Goal: Transaction & Acquisition: Obtain resource

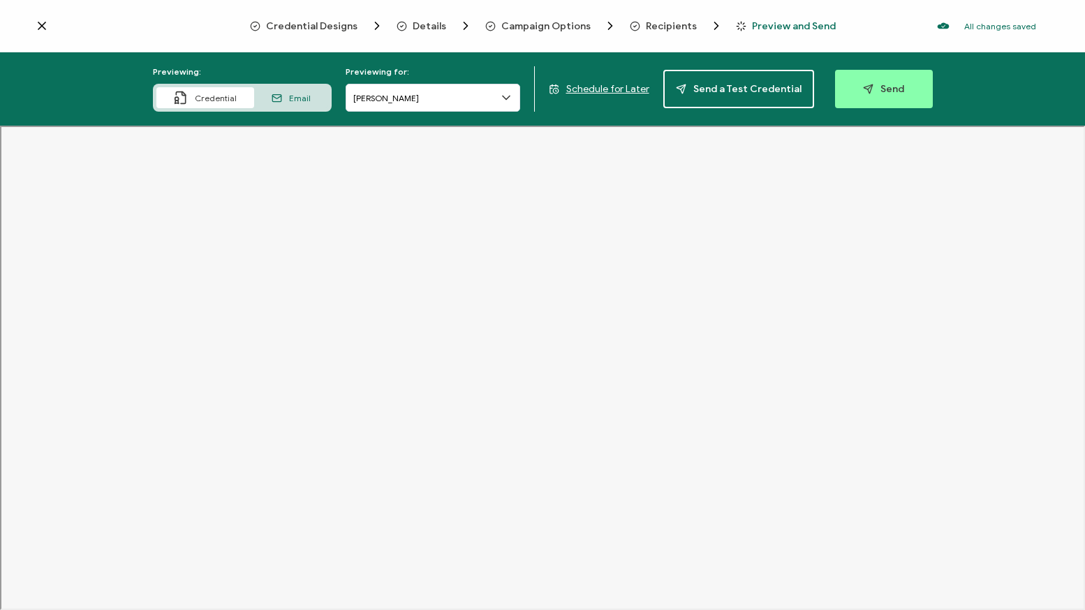
click at [302, 99] on span "Email" at bounding box center [300, 98] width 22 height 10
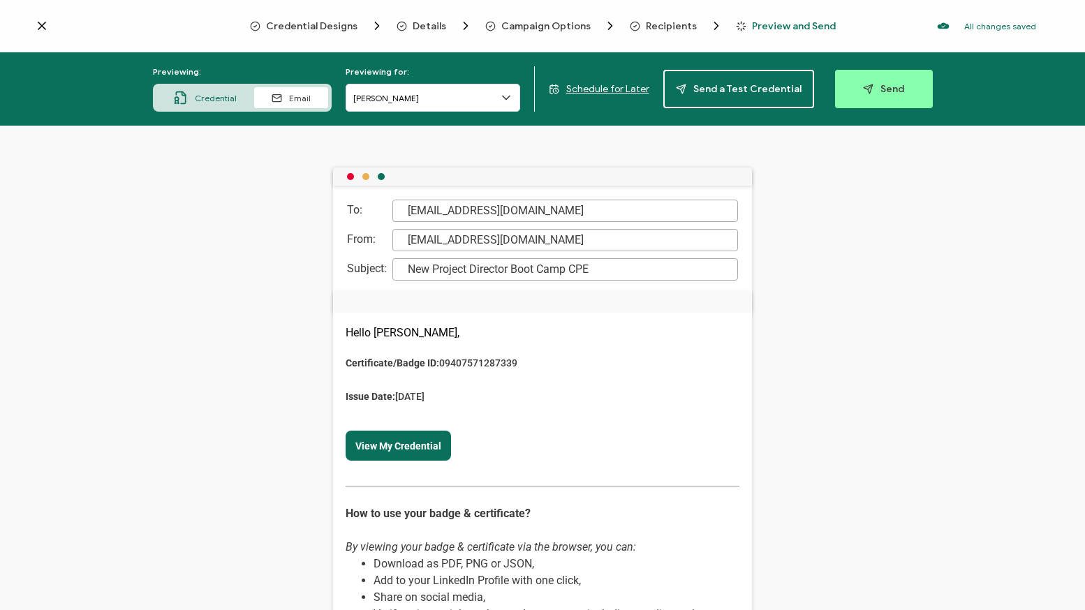
click at [431, 269] on div "New Project Director Boot Camp CPE" at bounding box center [565, 269] width 346 height 22
click at [433, 267] on div "New Project Director Boot Camp CPE" at bounding box center [565, 269] width 346 height 22
click at [801, 351] on div "To: [EMAIL_ADDRESS][DOMAIN_NAME] From: [EMAIL_ADDRESS][DOMAIN_NAME] Subject: Ne…" at bounding box center [542, 368] width 1085 height 484
click at [196, 96] on div "Credential" at bounding box center [205, 97] width 98 height 21
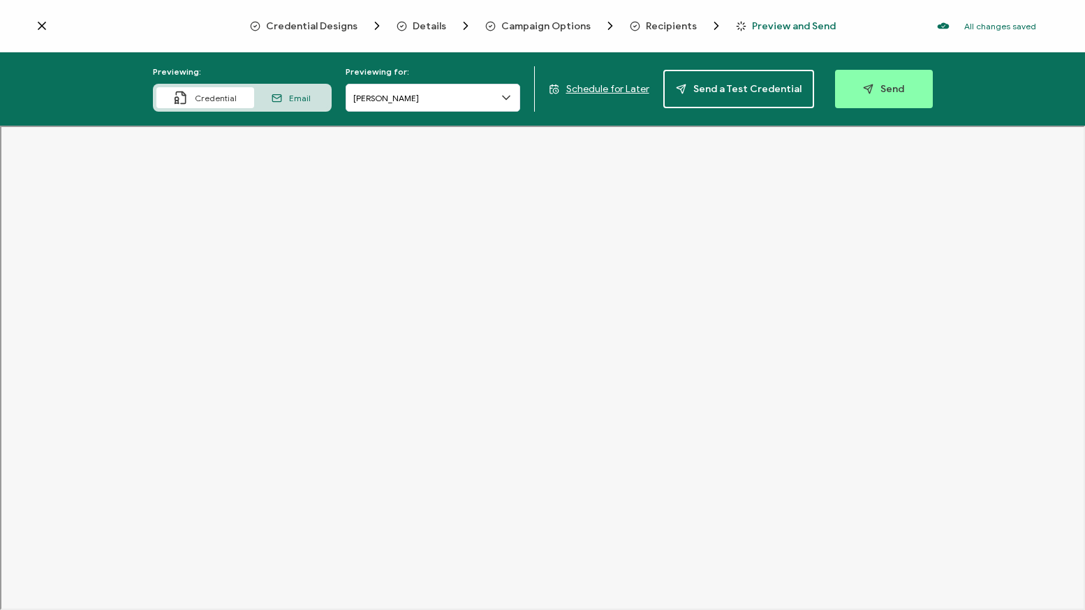
click at [509, 96] on icon at bounding box center [506, 98] width 14 height 14
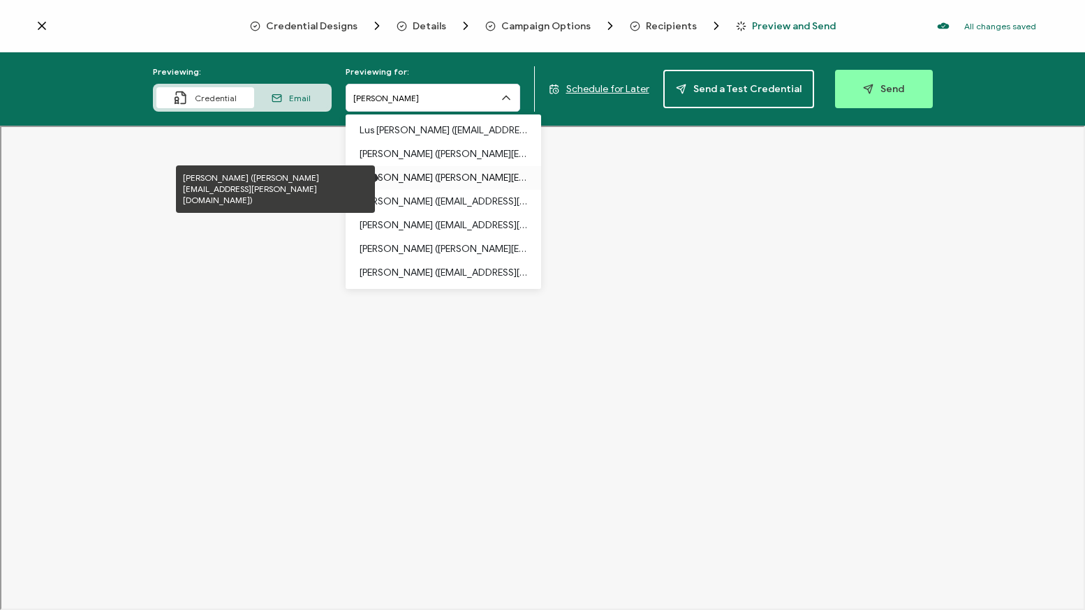
click at [412, 176] on p "[PERSON_NAME] ([PERSON_NAME][EMAIL_ADDRESS][PERSON_NAME][DOMAIN_NAME])" at bounding box center [443, 178] width 168 height 24
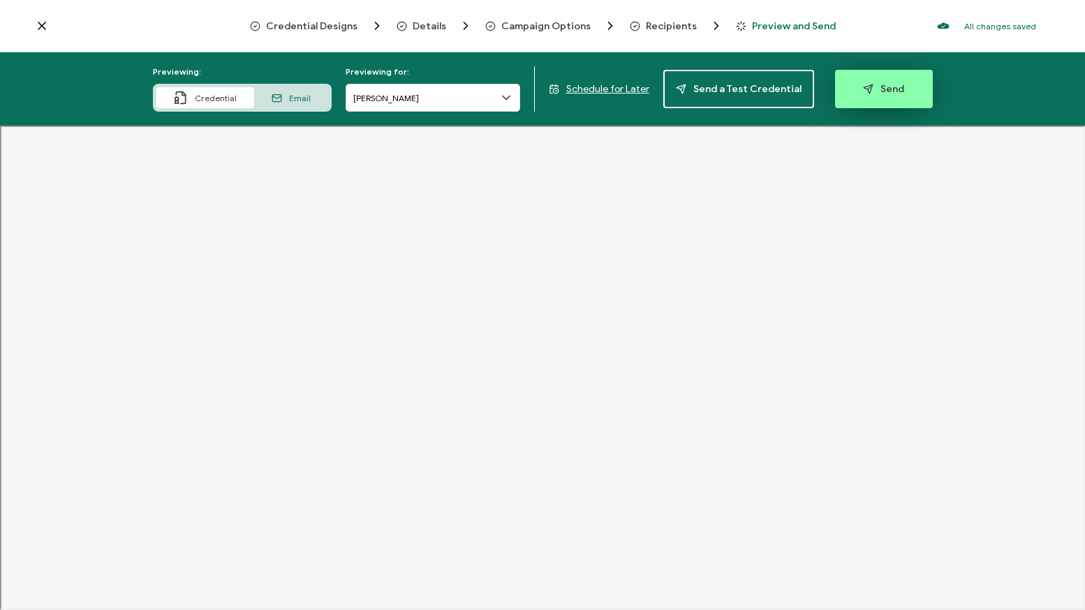
click at [868, 94] on span "Send" at bounding box center [883, 89] width 41 height 10
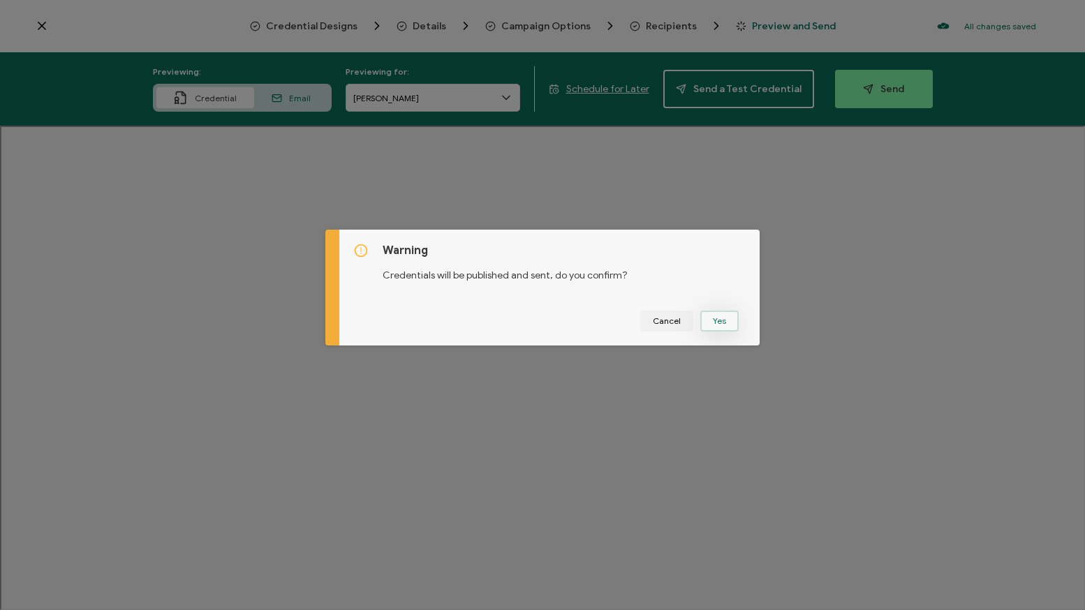
click at [712, 320] on button "Yes" at bounding box center [719, 321] width 38 height 21
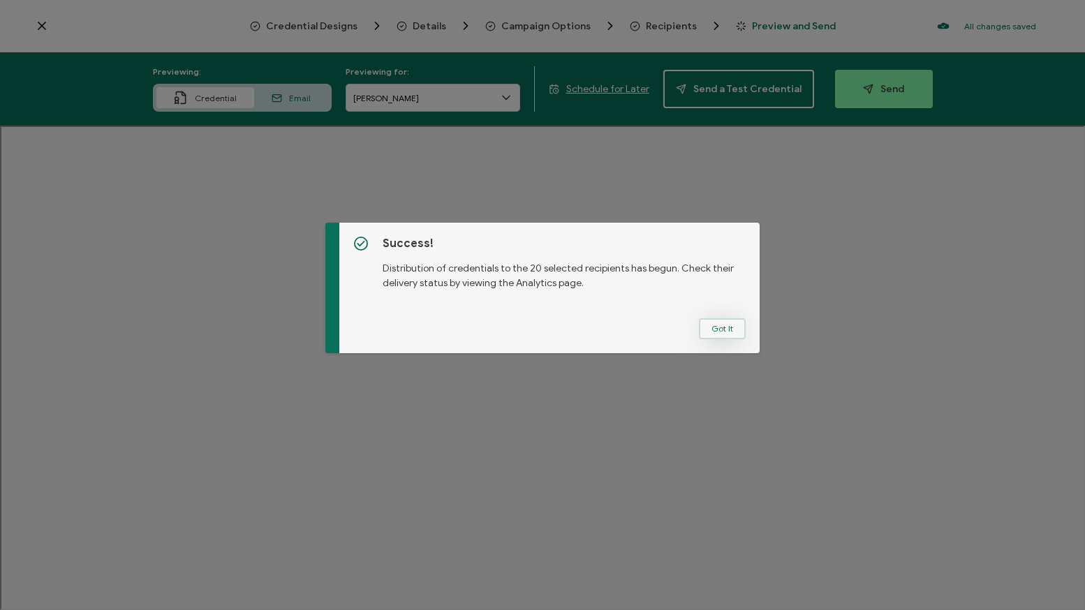
click at [716, 335] on button "Got It" at bounding box center [722, 328] width 47 height 21
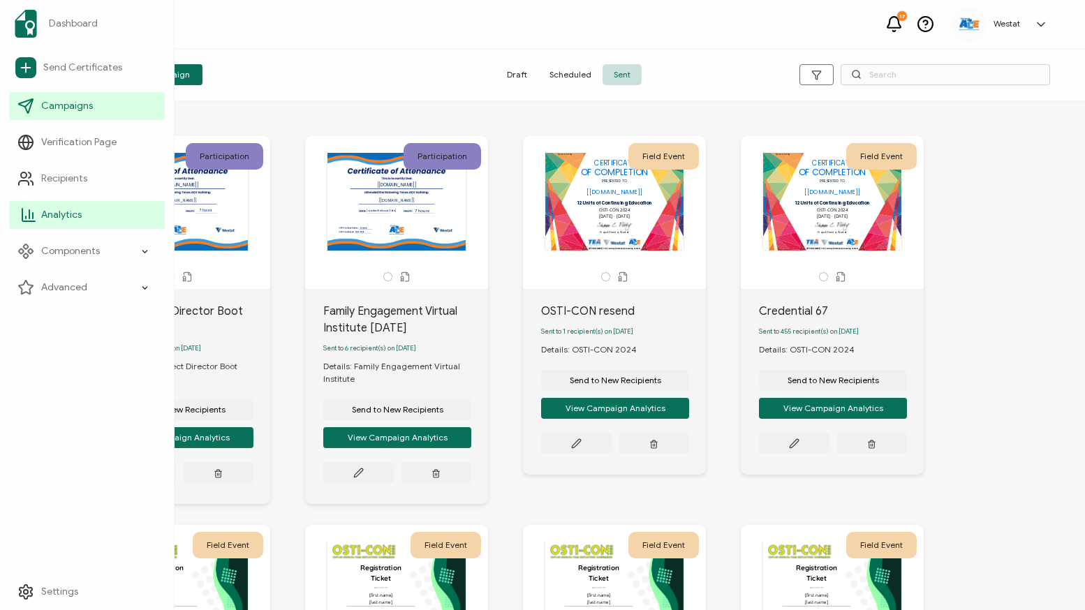
click at [55, 207] on link "Analytics" at bounding box center [87, 215] width 156 height 28
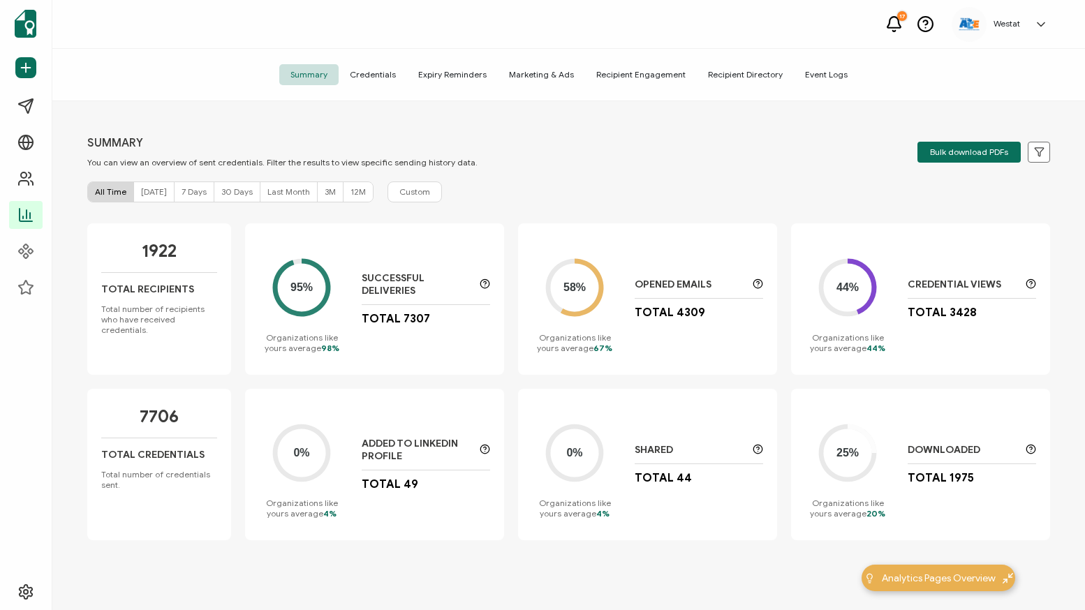
click at [154, 193] on span "[DATE]" at bounding box center [154, 191] width 26 height 10
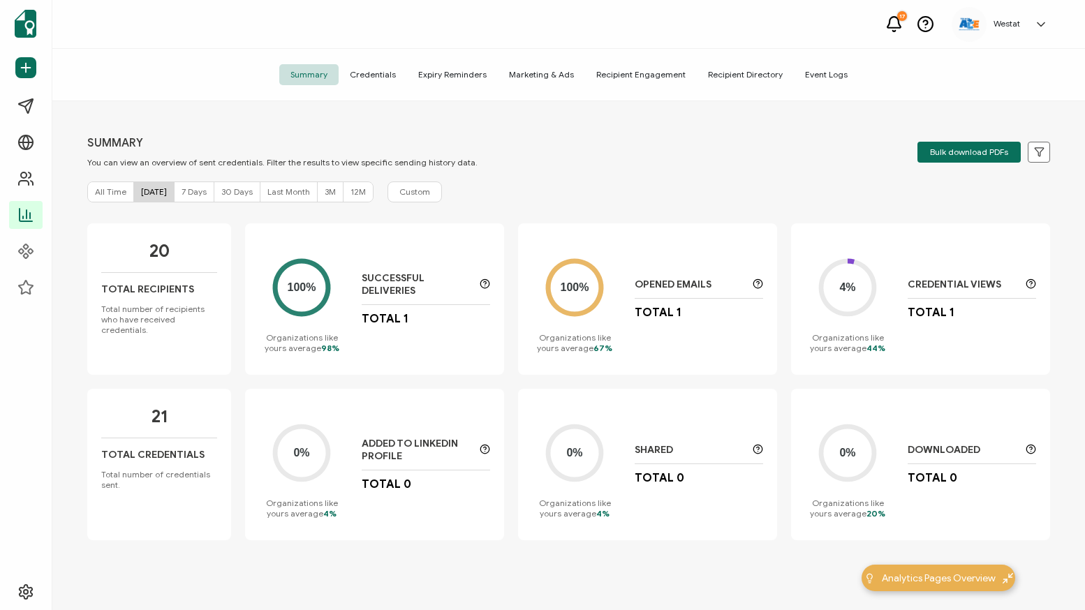
click at [378, 69] on span "Credentials" at bounding box center [373, 74] width 68 height 21
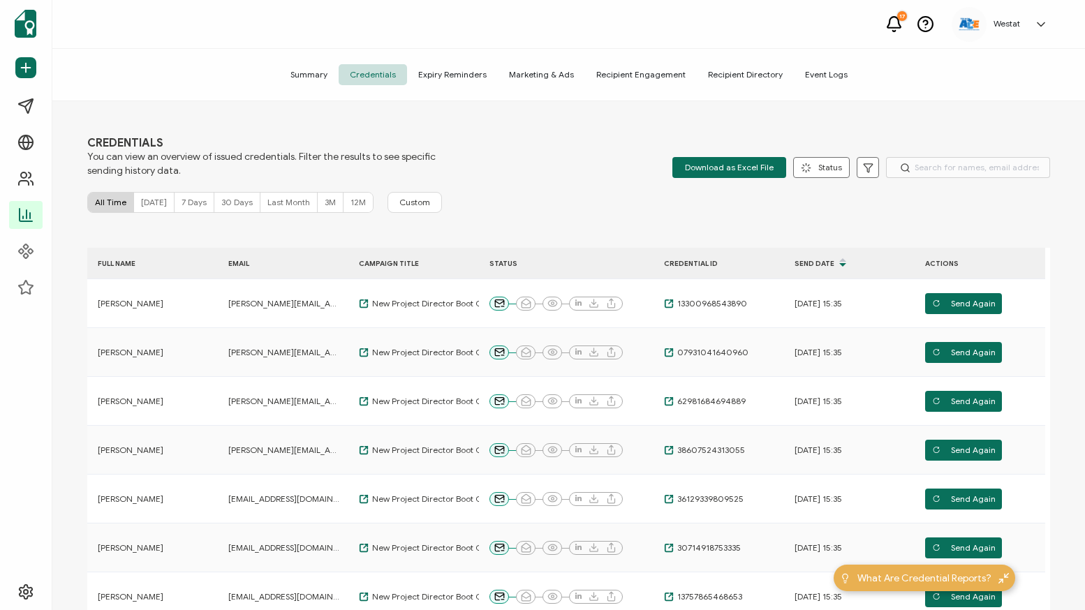
scroll to position [8, 0]
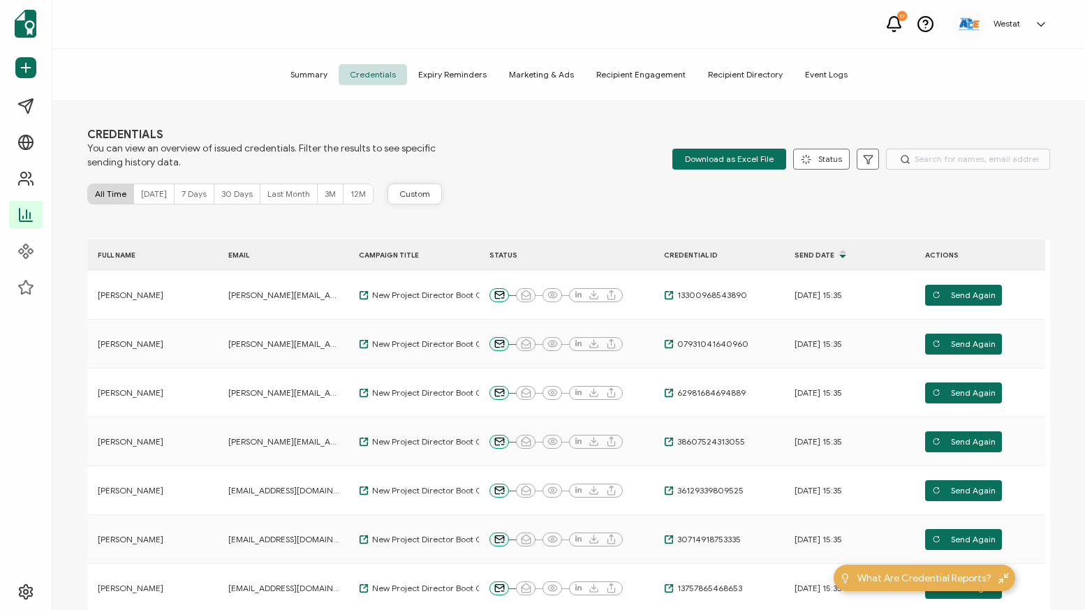
click at [414, 196] on span "Custom" at bounding box center [414, 193] width 31 height 11
click at [588, 165] on div "CREDENTIALS You can view an overview of issued credentials. Filter the results …" at bounding box center [568, 149] width 963 height 42
click at [863, 163] on icon at bounding box center [867, 159] width 8 height 8
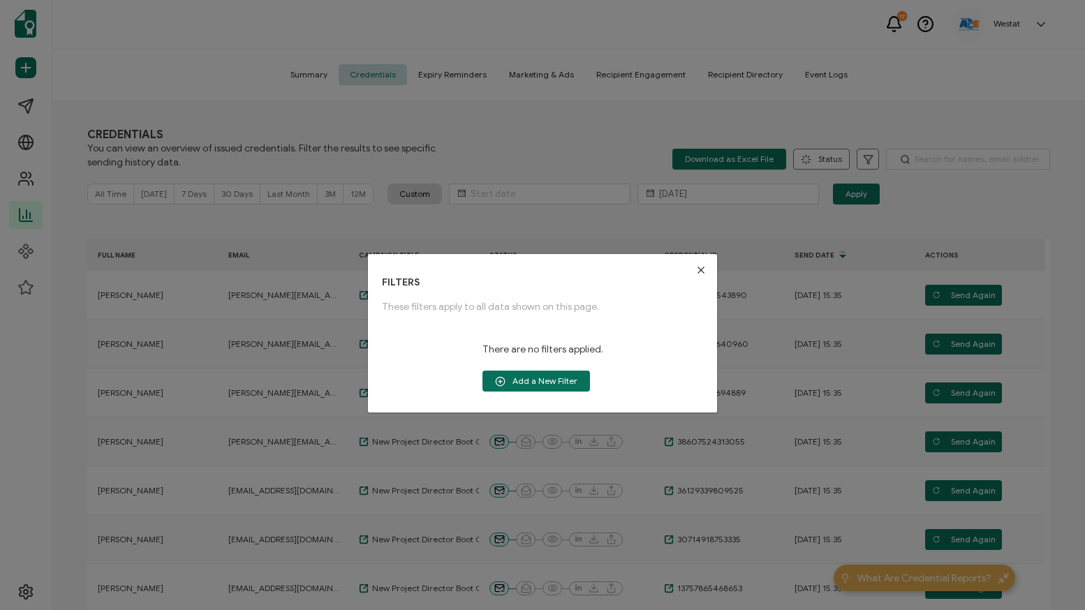
click at [700, 267] on icon "Close" at bounding box center [700, 270] width 11 height 11
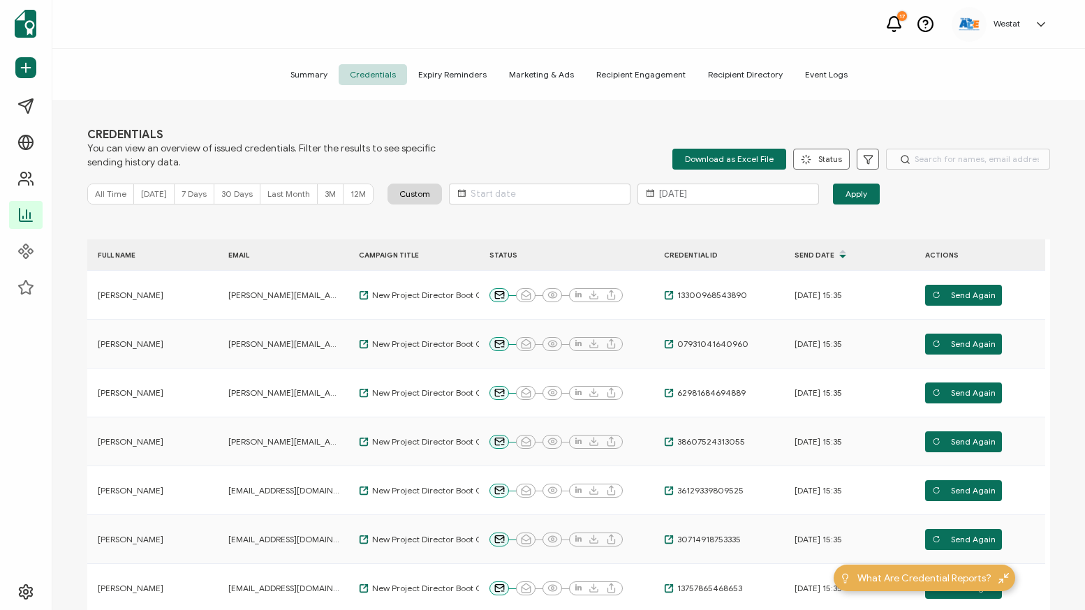
click at [964, 195] on div "[DATE] Apply" at bounding box center [746, 194] width 608 height 21
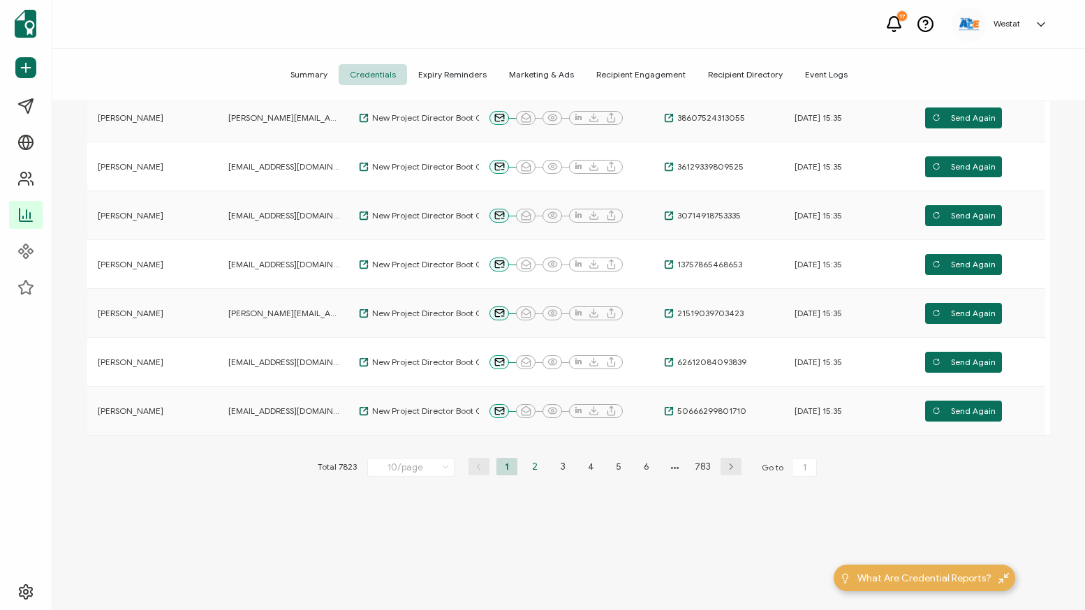
click at [531, 470] on li "2" at bounding box center [534, 466] width 21 height 17
click at [564, 470] on li "3" at bounding box center [562, 466] width 21 height 17
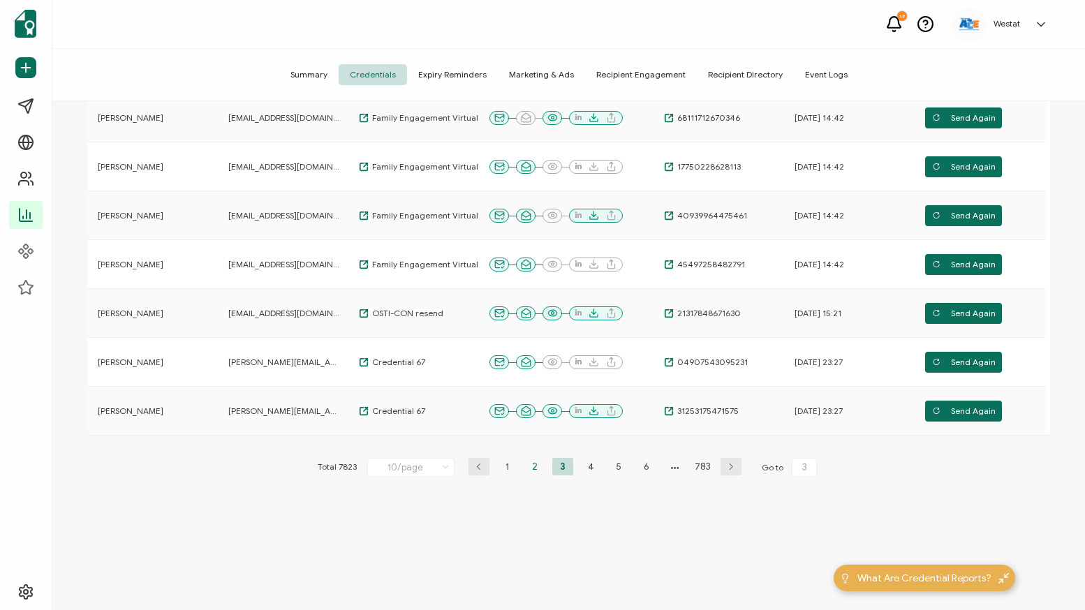
click at [533, 466] on li "2" at bounding box center [534, 466] width 21 height 17
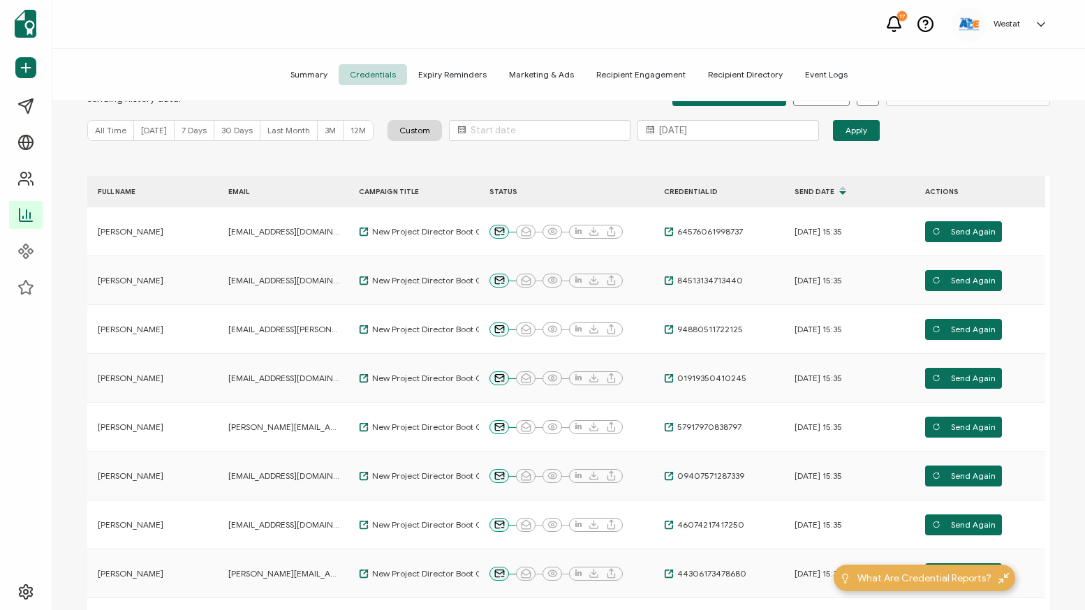
scroll to position [0, 0]
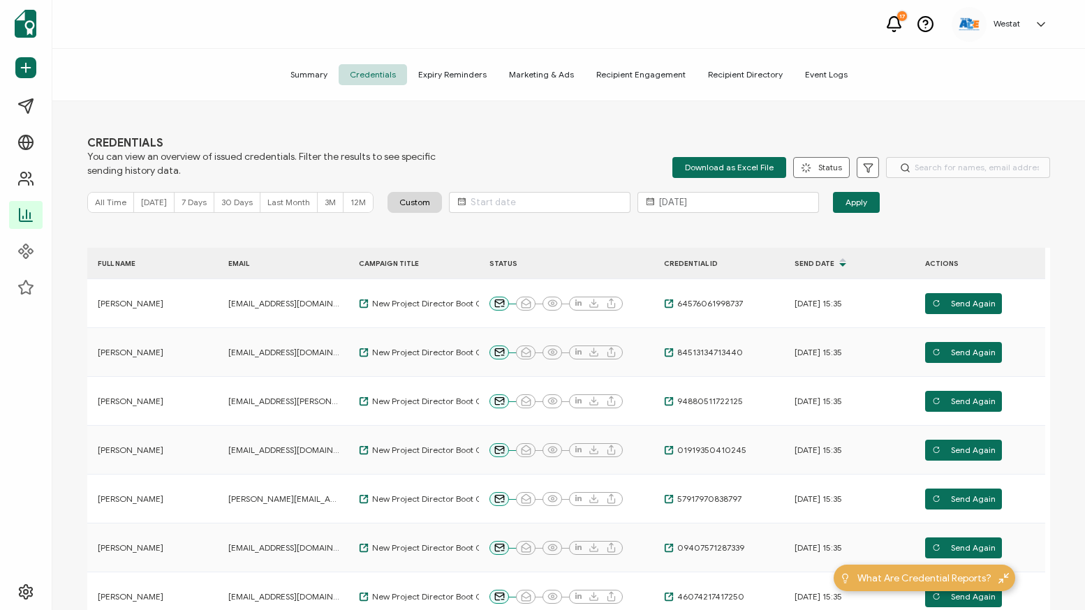
click at [142, 200] on span "[DATE]" at bounding box center [154, 202] width 26 height 10
type input "1"
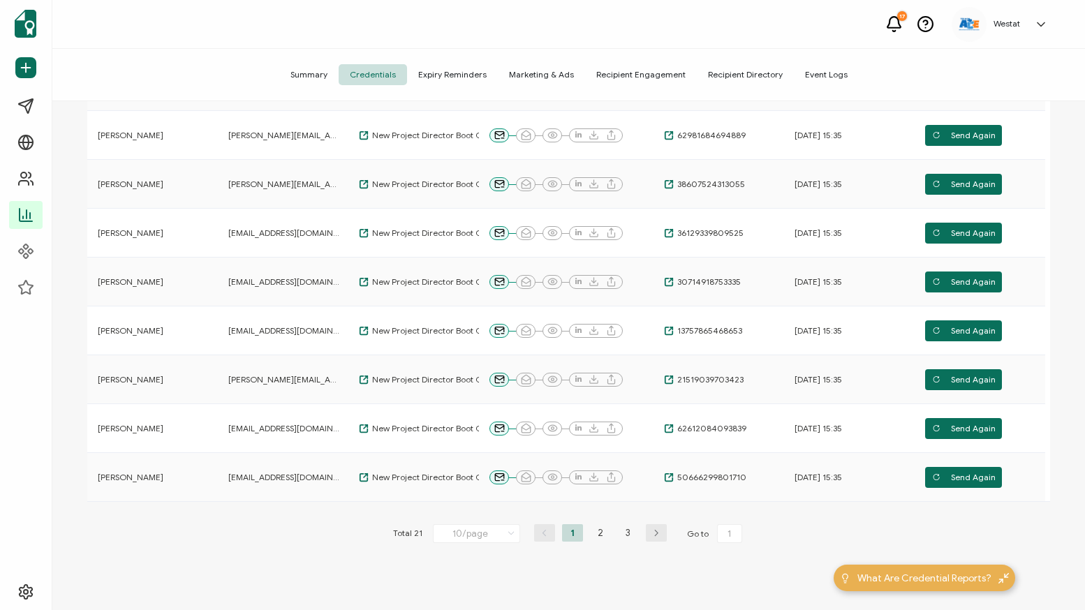
scroll to position [332, 0]
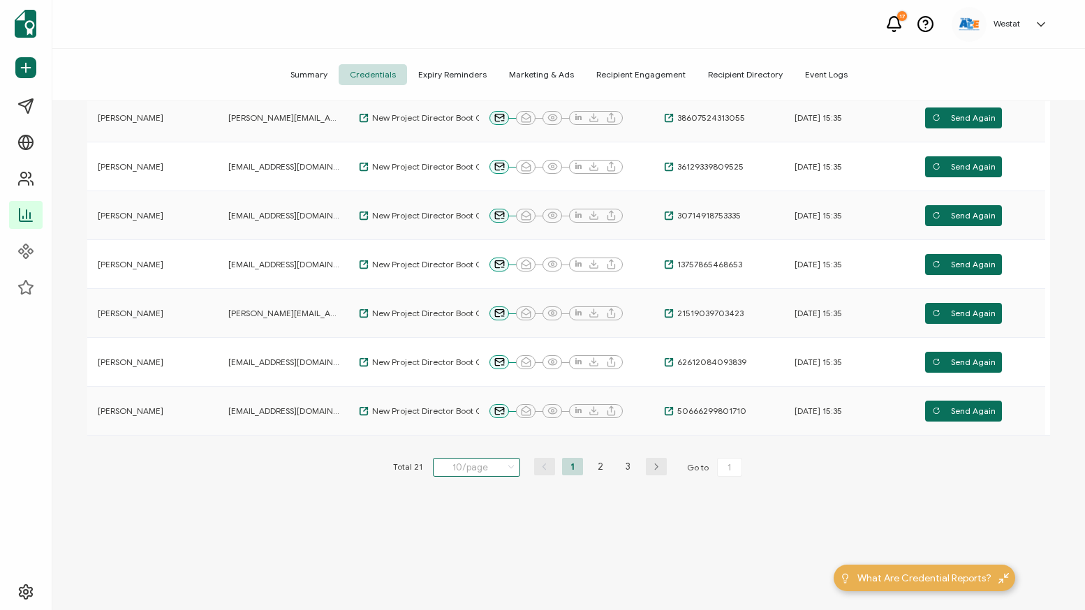
click at [496, 466] on input "10/page" at bounding box center [476, 467] width 87 height 19
click at [482, 547] on li "50/page" at bounding box center [479, 550] width 98 height 24
type input "50/page"
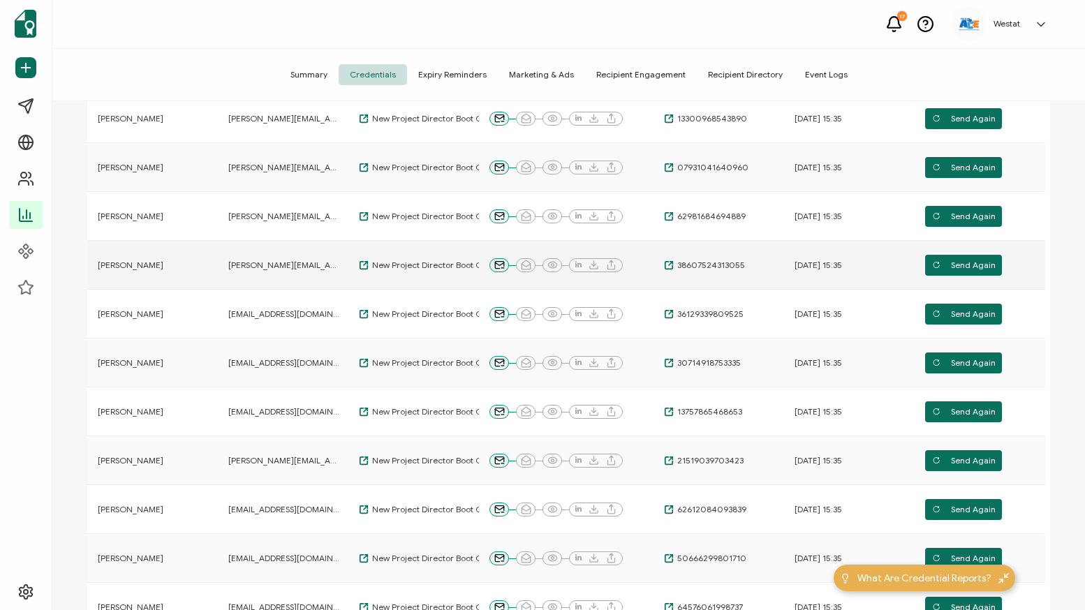
scroll to position [0, 0]
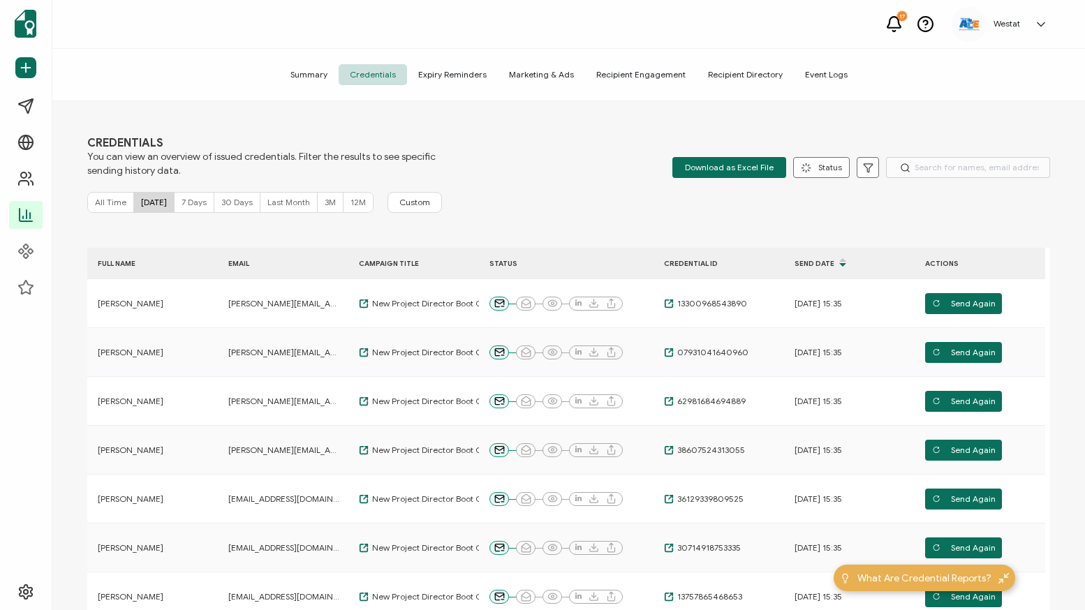
click at [611, 177] on div "CREDENTIALS You can view an overview of issued credentials. Filter the results …" at bounding box center [568, 157] width 963 height 42
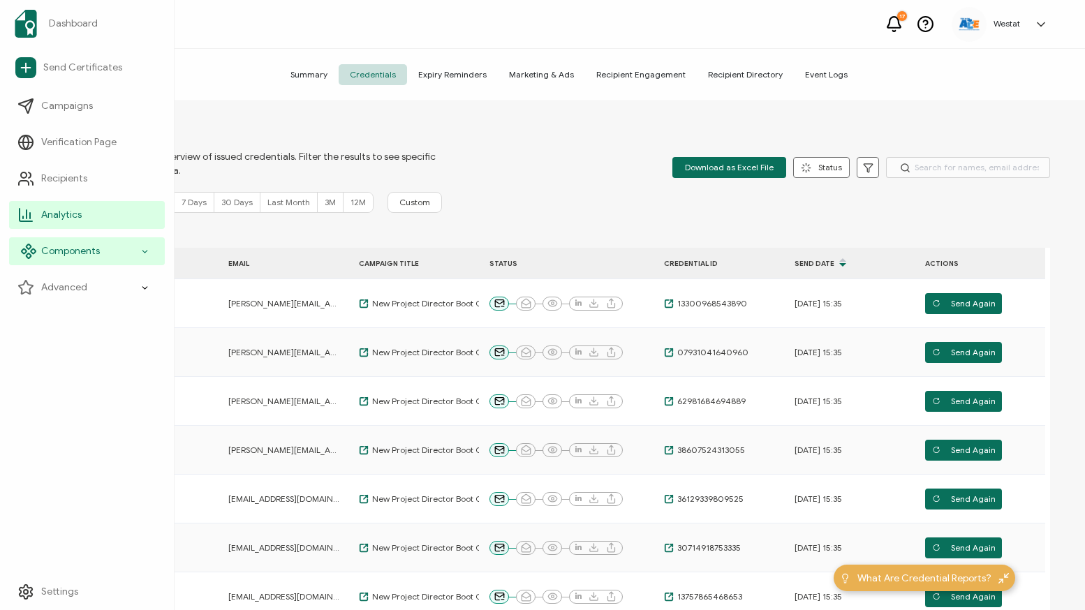
click at [63, 258] on span "Components" at bounding box center [70, 251] width 59 height 14
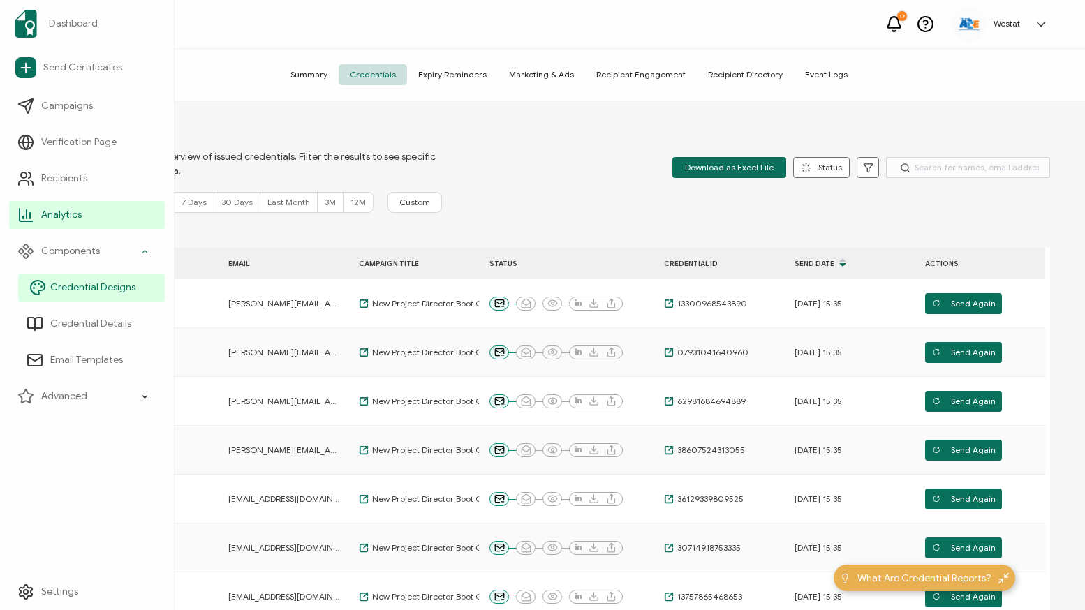
click at [74, 286] on span "Credential Designs" at bounding box center [92, 288] width 85 height 14
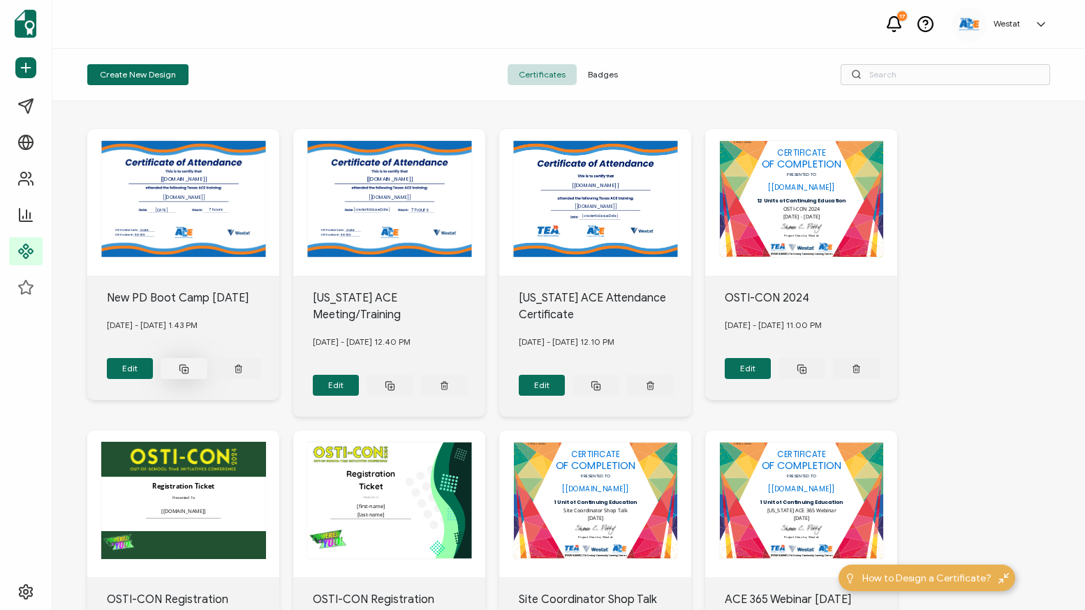
click at [187, 369] on icon at bounding box center [184, 369] width 10 height 10
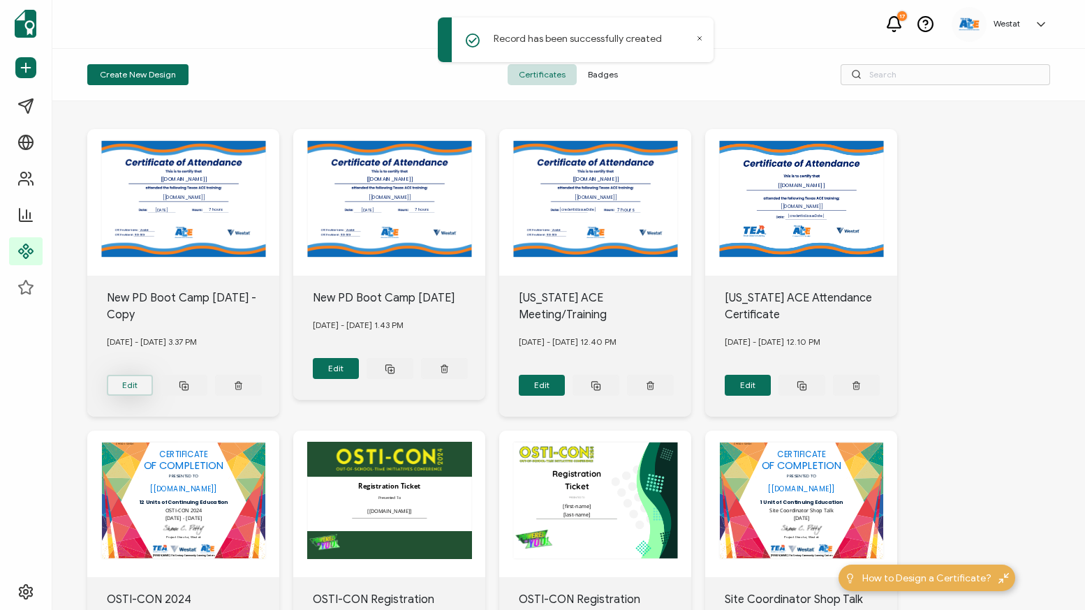
click at [134, 379] on button "Edit" at bounding box center [130, 385] width 47 height 21
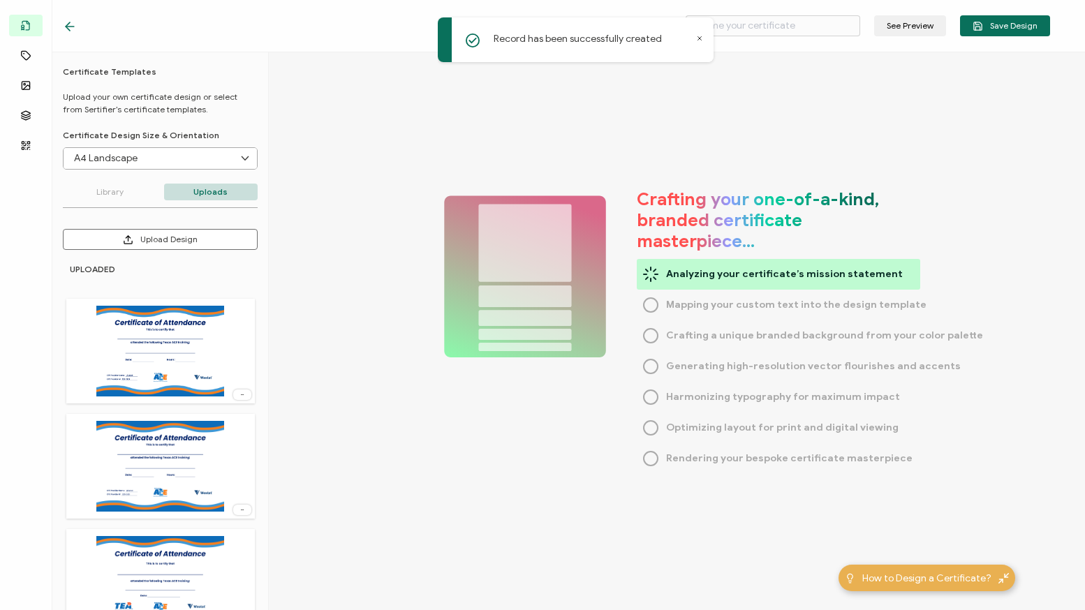
type input "New PD Boot Camp [DATE] - Copy"
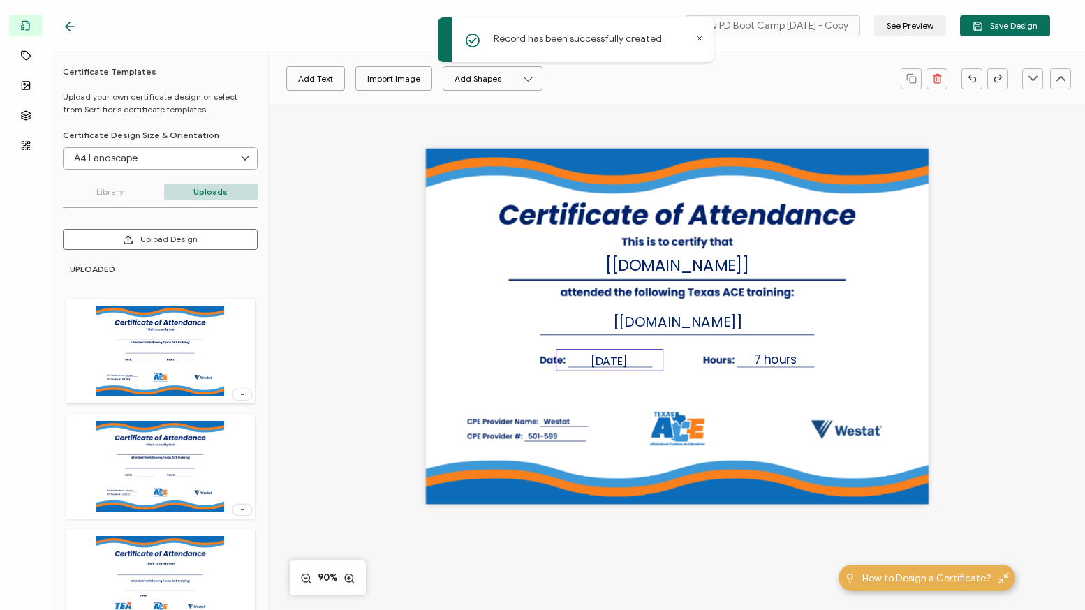
click at [602, 360] on span "[DATE]" at bounding box center [609, 361] width 37 height 16
click at [607, 359] on span "[DATE]" at bounding box center [609, 361] width 37 height 16
type input "18"
type input "22"
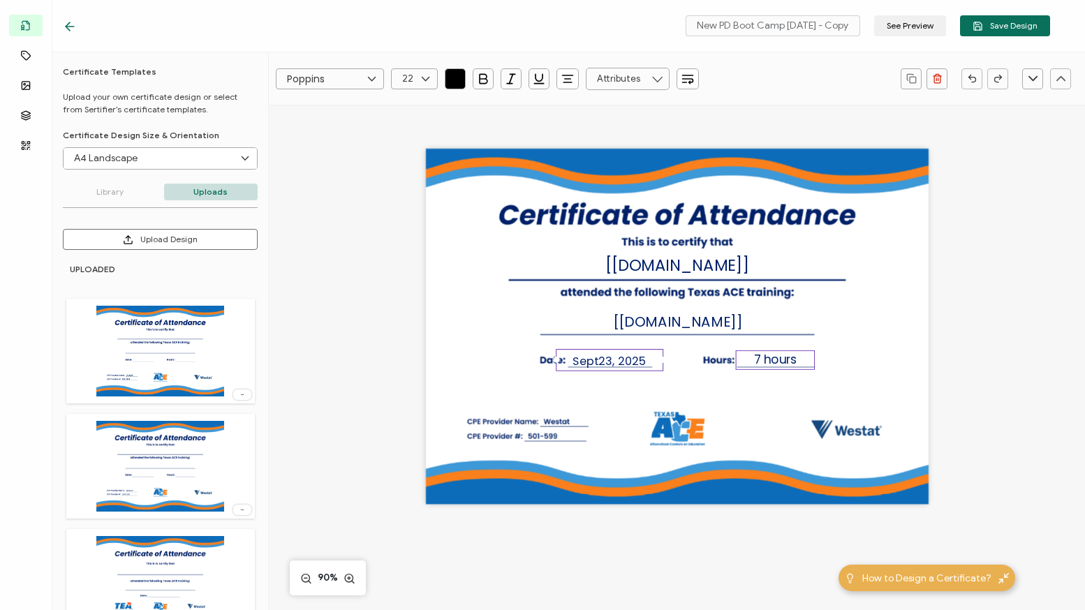
click at [771, 359] on span "7 hours" at bounding box center [775, 359] width 43 height 17
click at [1027, 371] on div "The recipient’s full name, which will be automatically filled based on the info…" at bounding box center [676, 348] width 734 height 487
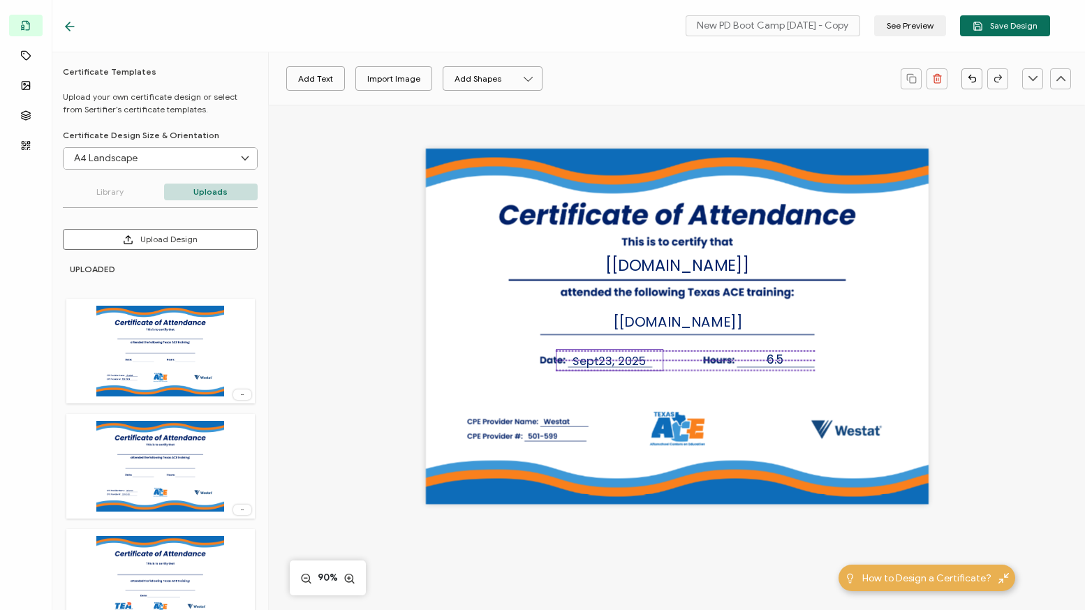
click at [607, 357] on span "23" at bounding box center [605, 361] width 14 height 16
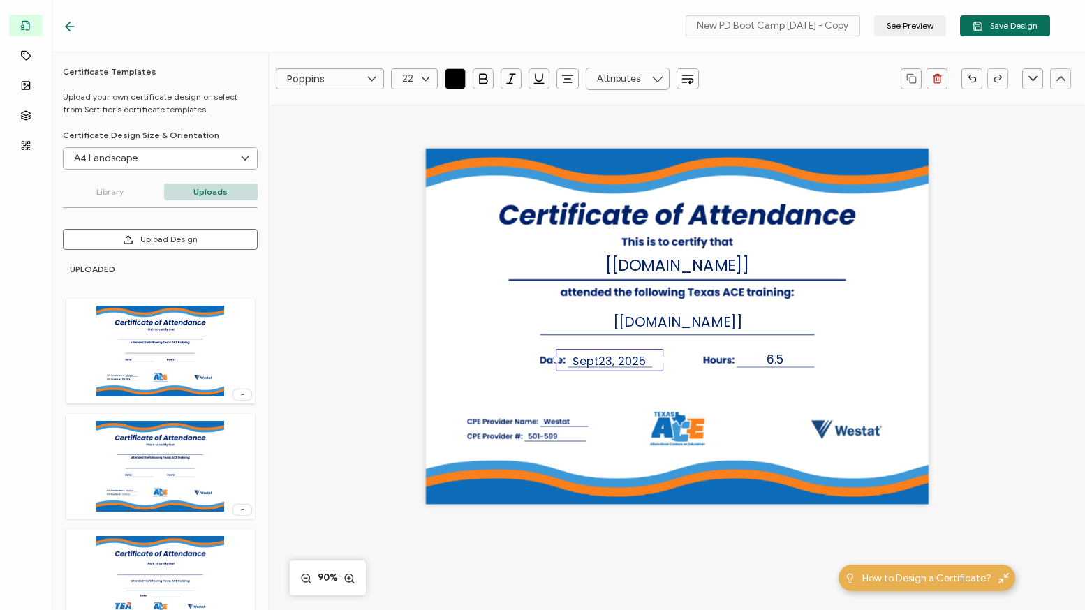
click at [455, 343] on div "The recipient’s full name, which will be automatically filled based on the info…" at bounding box center [677, 326] width 503 height 355
click at [945, 340] on div "The recipient’s full name, which will be automatically filled based on the info…" at bounding box center [676, 348] width 734 height 487
click at [998, 21] on span "Save Design" at bounding box center [1004, 26] width 65 height 10
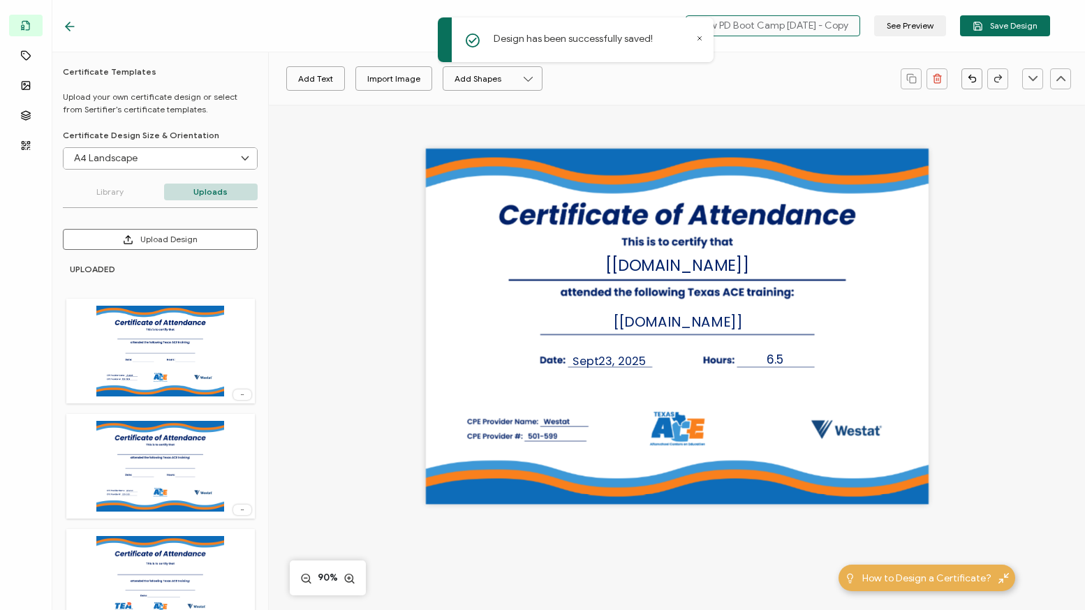
click at [801, 30] on input "New PD Boot Camp [DATE] - Copy" at bounding box center [772, 25] width 175 height 21
click at [724, 24] on input "New PD Boot Camp [DATE] - Copy" at bounding box center [772, 25] width 175 height 21
click at [810, 23] on input "New PD Boot Camp [DATE] - Copy" at bounding box center [772, 25] width 175 height 21
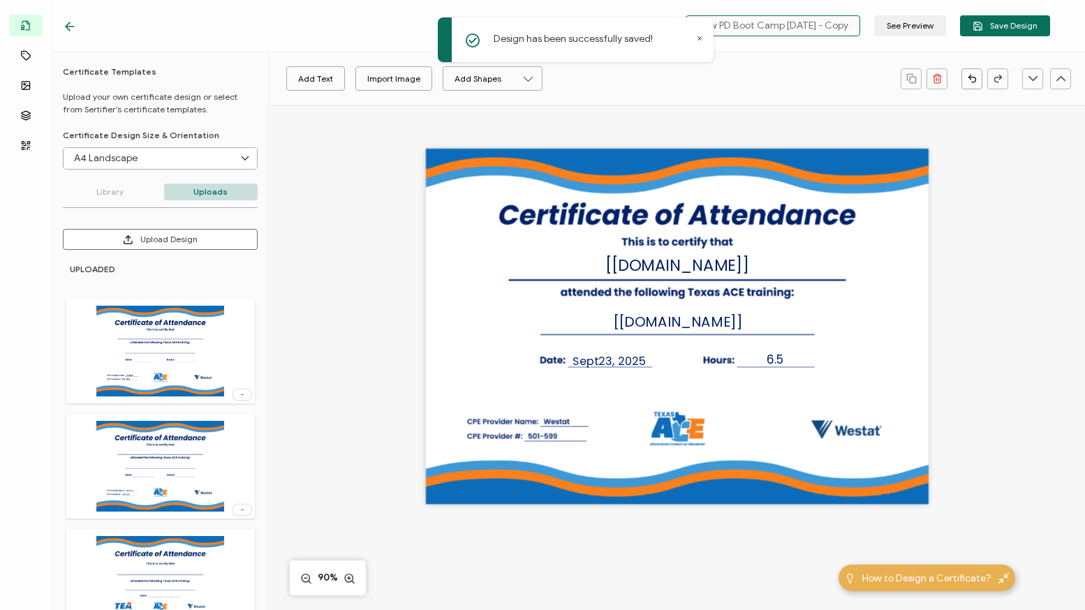
click at [810, 23] on input "New PD Boot Camp [DATE] - Copy" at bounding box center [772, 25] width 175 height 21
type input "t"
type input "[US_STATE] ACE Kickoff Day 1"
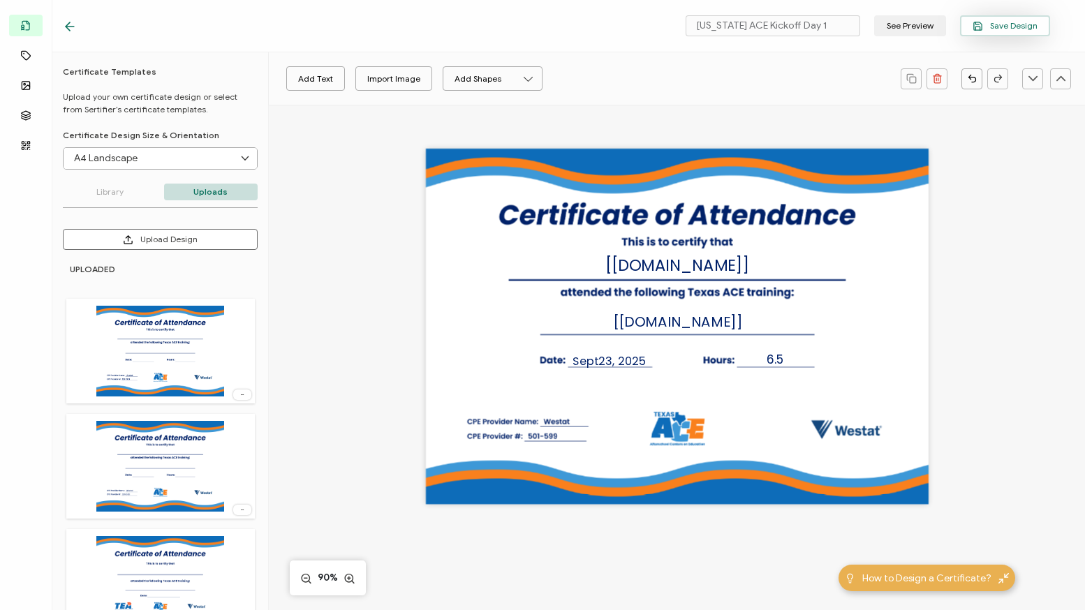
click at [1009, 24] on span "Save Design" at bounding box center [1004, 26] width 65 height 10
click at [70, 24] on icon at bounding box center [70, 27] width 14 height 14
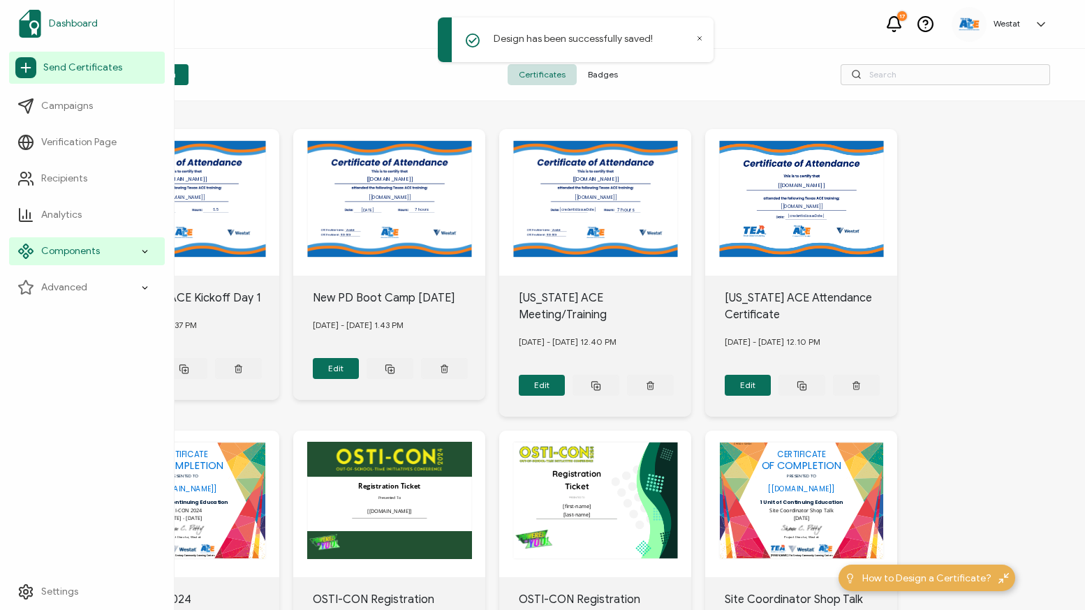
click at [80, 21] on span "Dashboard" at bounding box center [73, 24] width 49 height 14
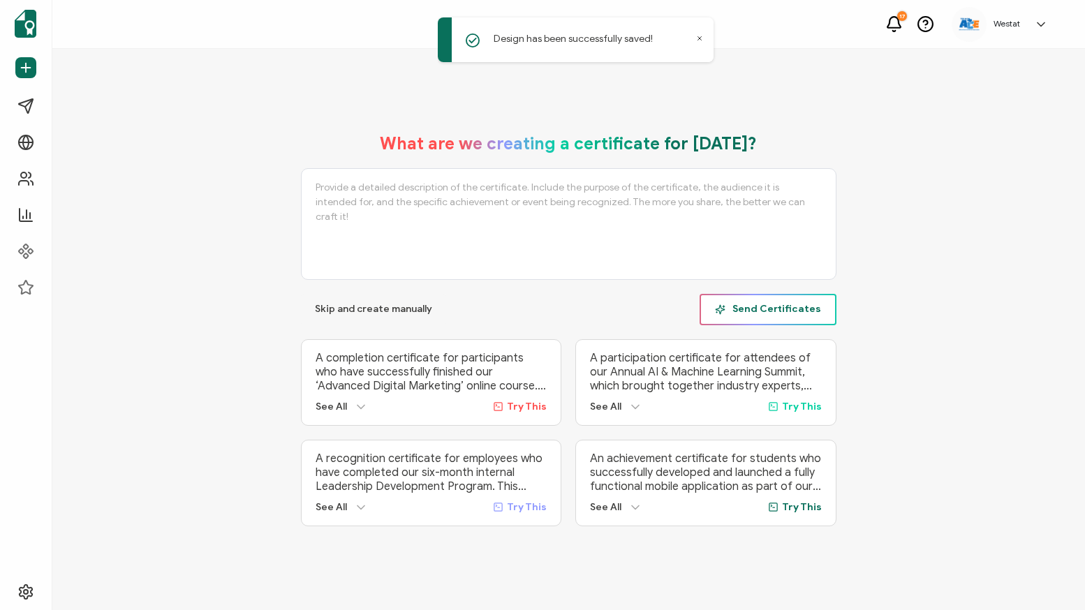
click at [769, 314] on button "Send Certificates" at bounding box center [767, 309] width 137 height 31
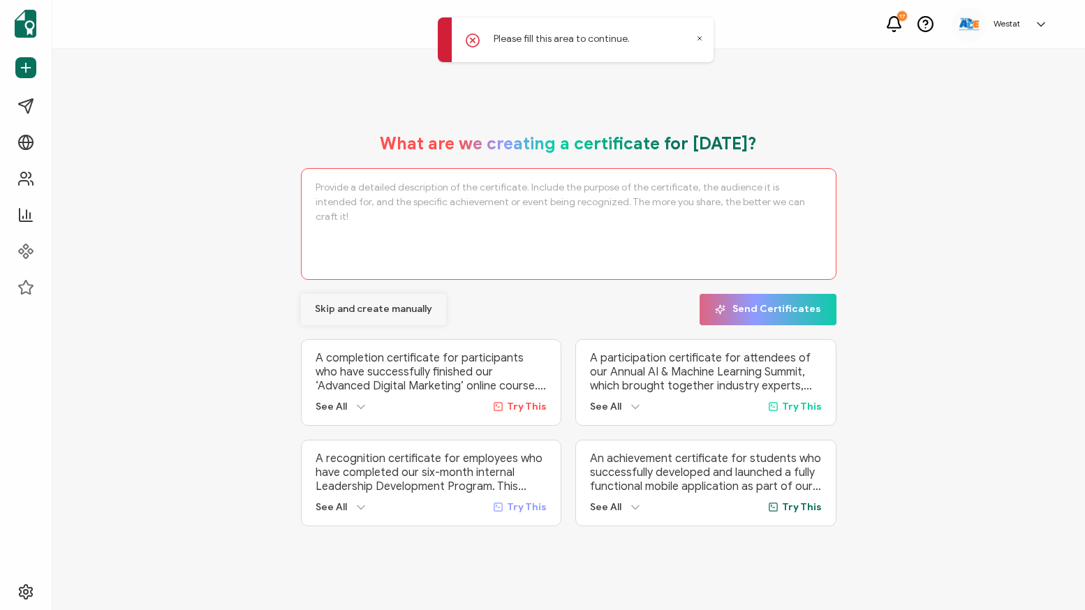
click at [383, 304] on span "Skip and create manually" at bounding box center [373, 309] width 117 height 10
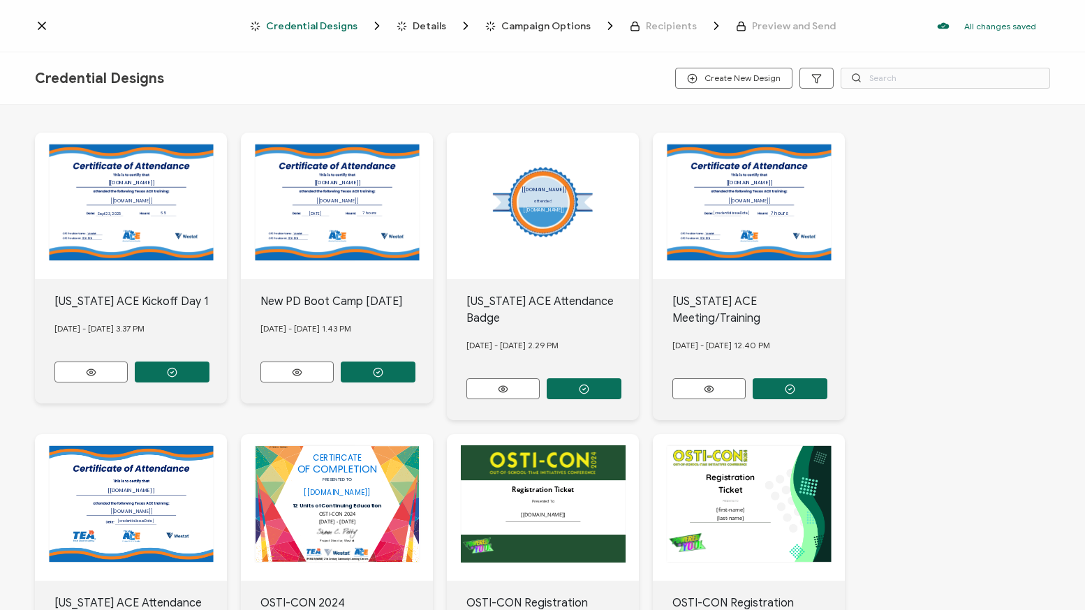
click at [144, 195] on div "The recipient’s full name, which will be automatically filled based on the info…" at bounding box center [131, 206] width 192 height 147
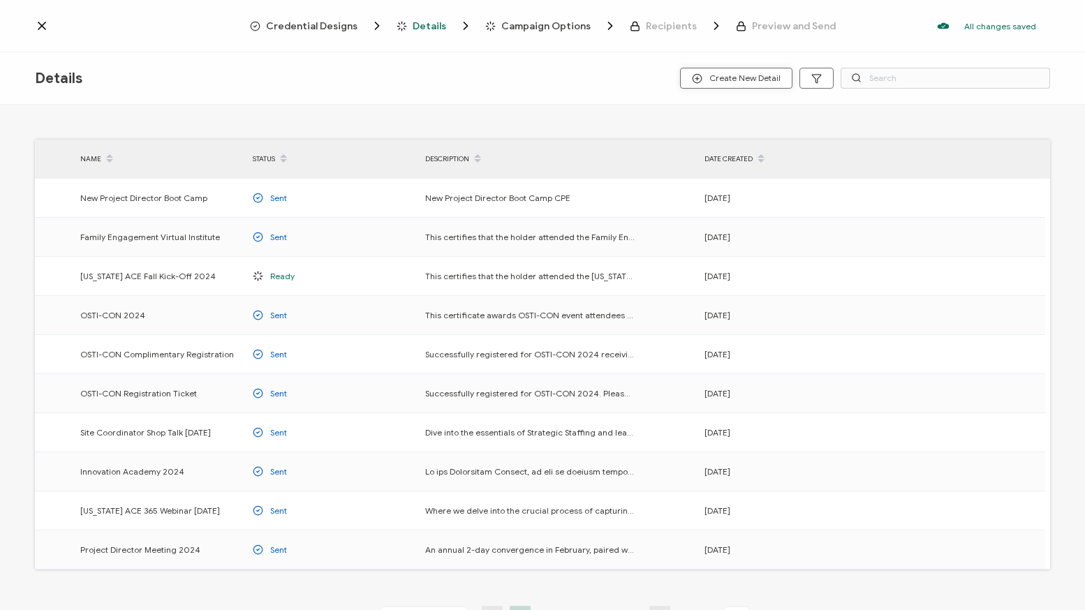
click at [730, 78] on span "Create New Detail" at bounding box center [736, 78] width 89 height 10
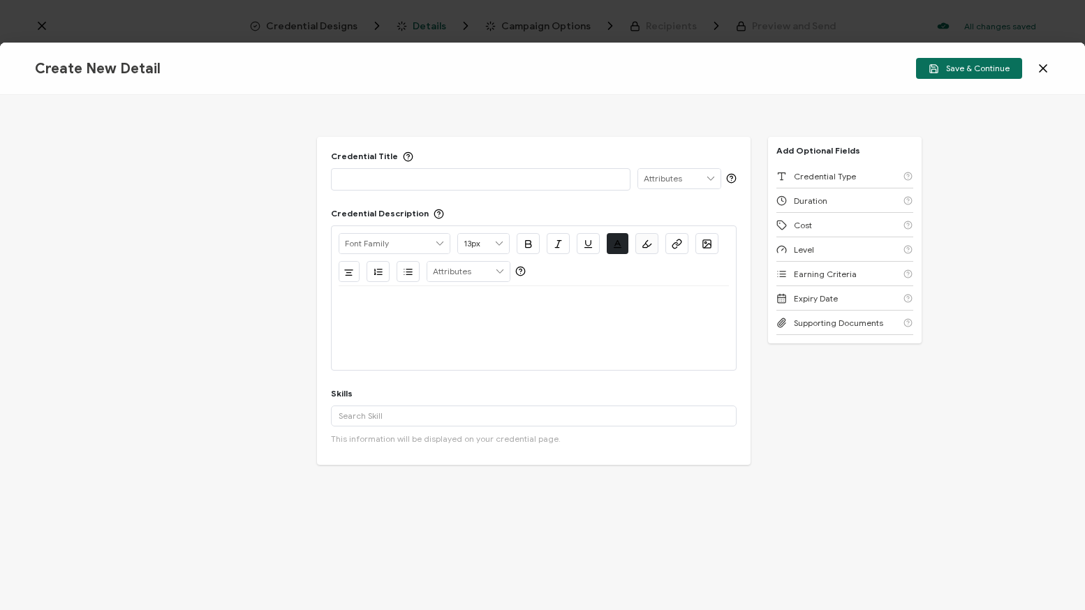
click at [462, 177] on p at bounding box center [481, 179] width 285 height 14
click at [404, 308] on p at bounding box center [534, 303] width 391 height 13
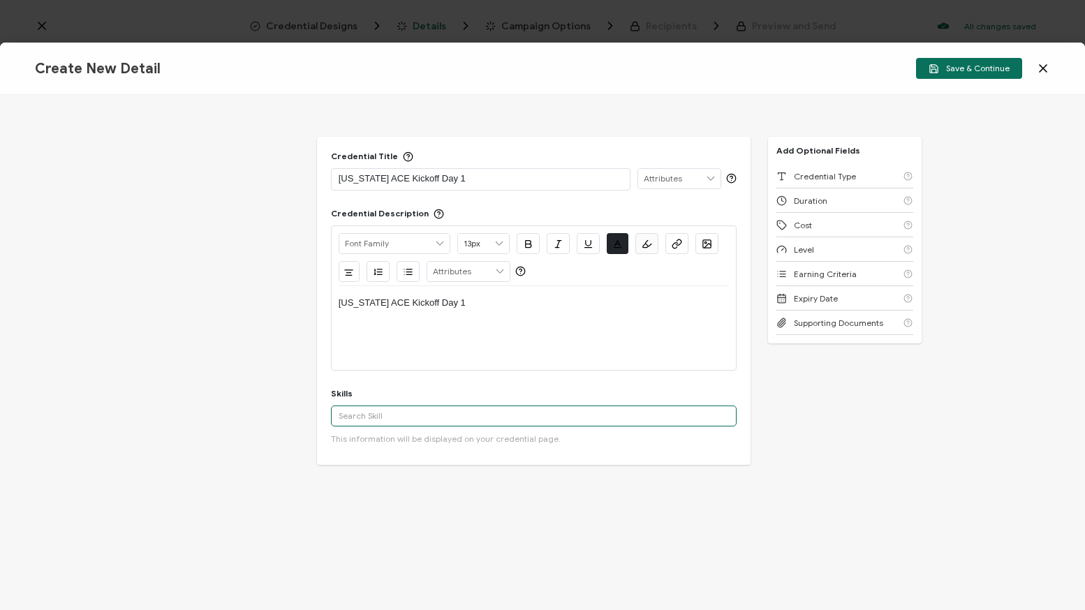
click at [413, 417] on input "text" at bounding box center [534, 416] width 406 height 21
click at [396, 415] on input "after school" at bounding box center [534, 416] width 406 height 21
click at [362, 415] on input "after school" at bounding box center [534, 416] width 406 height 21
type input "after school"
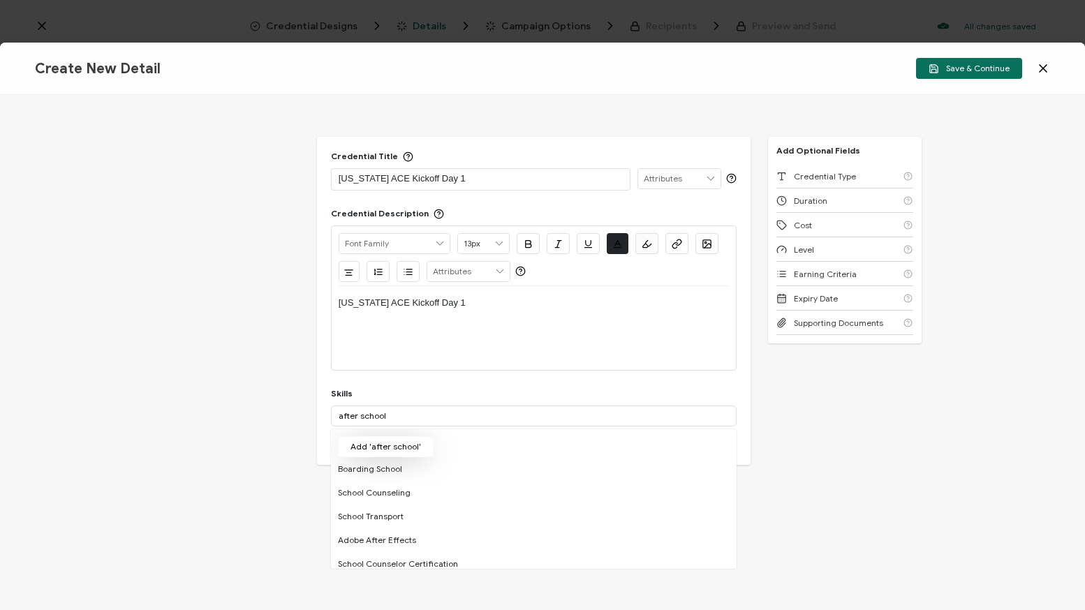
click at [399, 445] on button "Add 'after school'" at bounding box center [386, 446] width 96 height 21
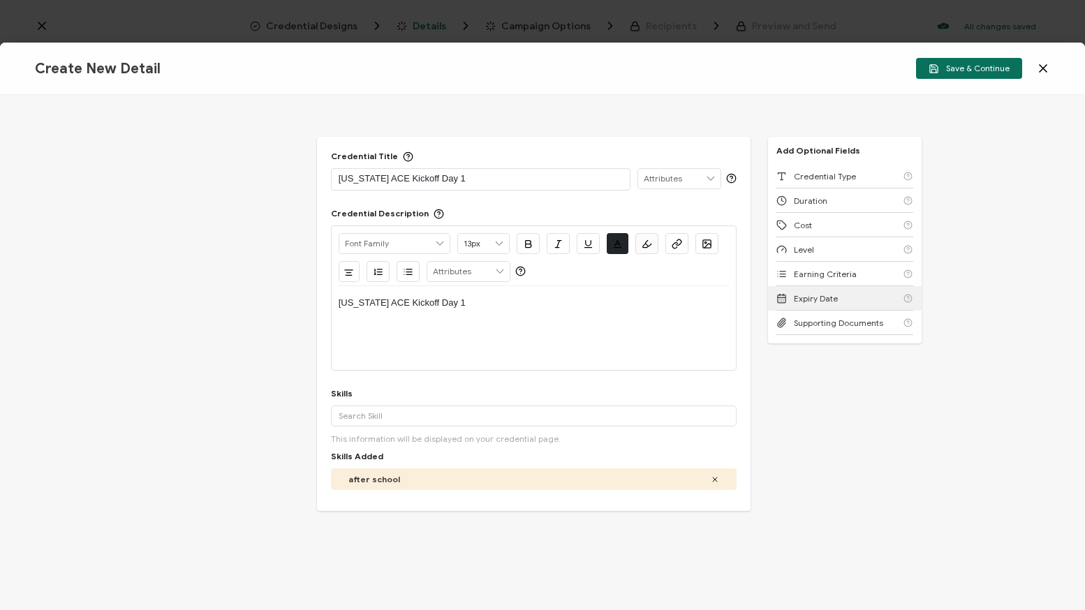
scroll to position [13, 0]
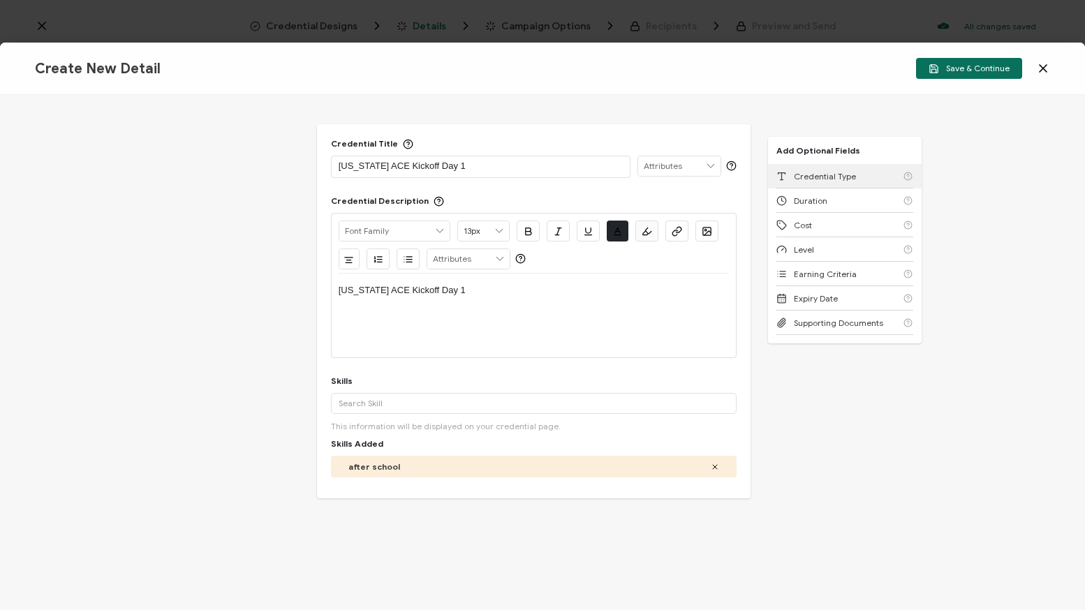
click at [833, 172] on span "Credential Type" at bounding box center [825, 176] width 62 height 10
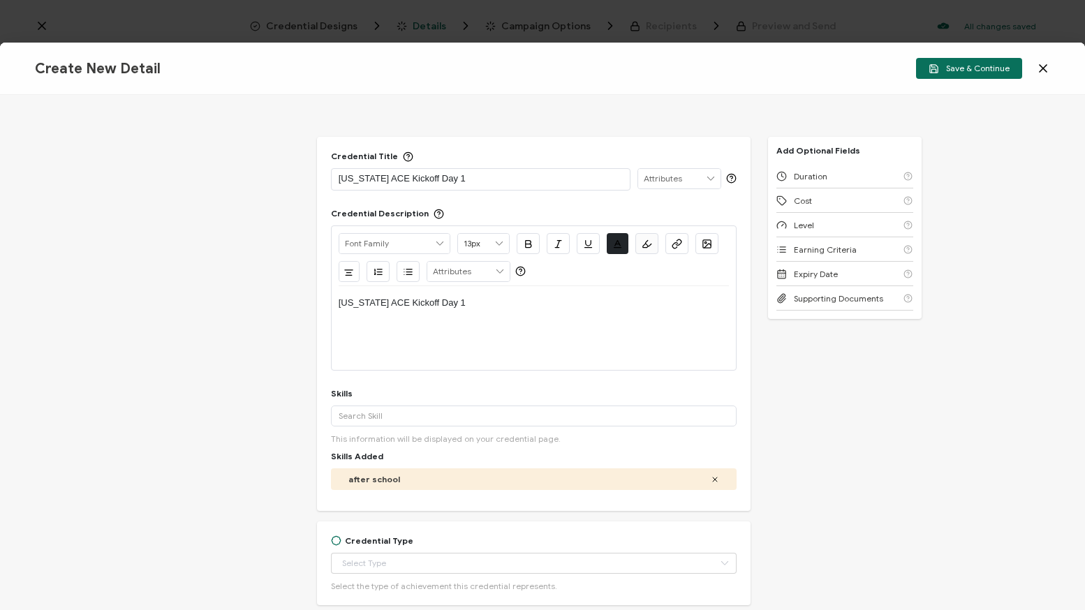
scroll to position [163, 0]
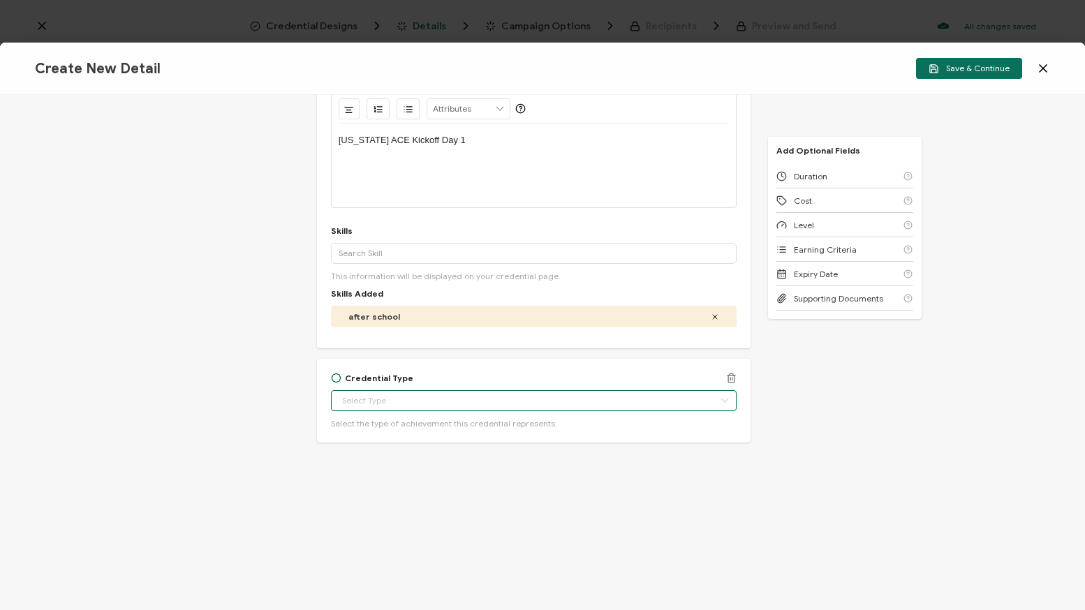
click at [481, 401] on input "text" at bounding box center [534, 400] width 406 height 21
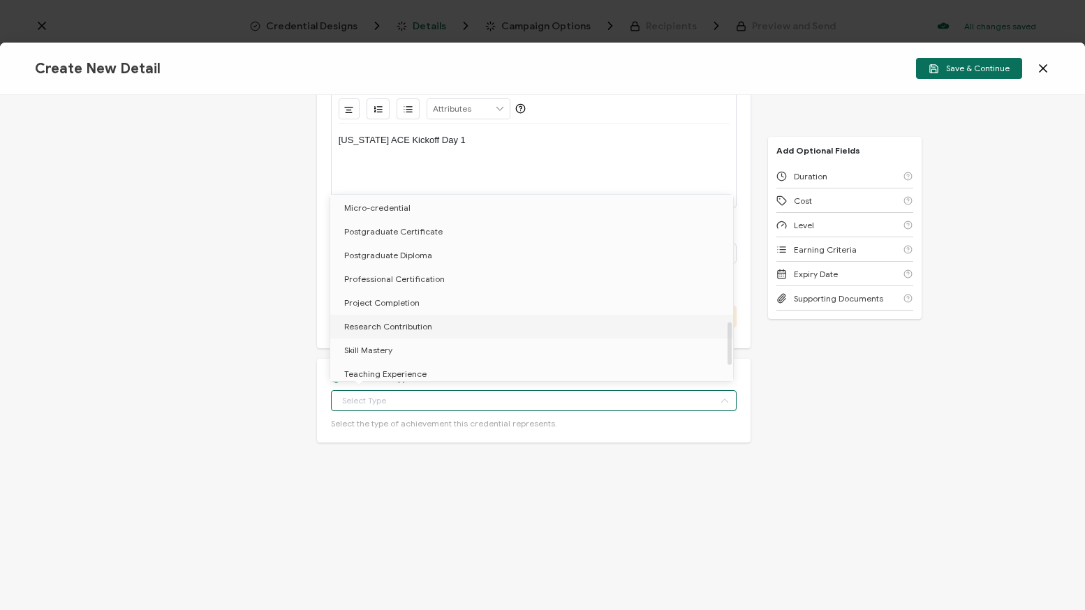
scroll to position [607, 0]
click at [378, 365] on span "Participation" at bounding box center [369, 369] width 50 height 10
type input "Participation"
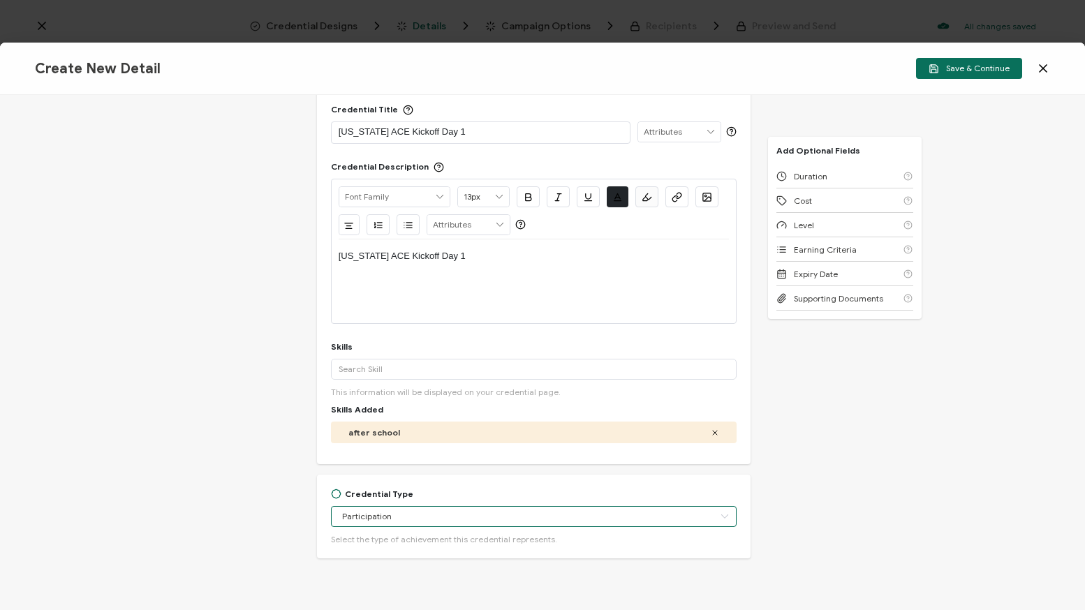
scroll to position [56, 0]
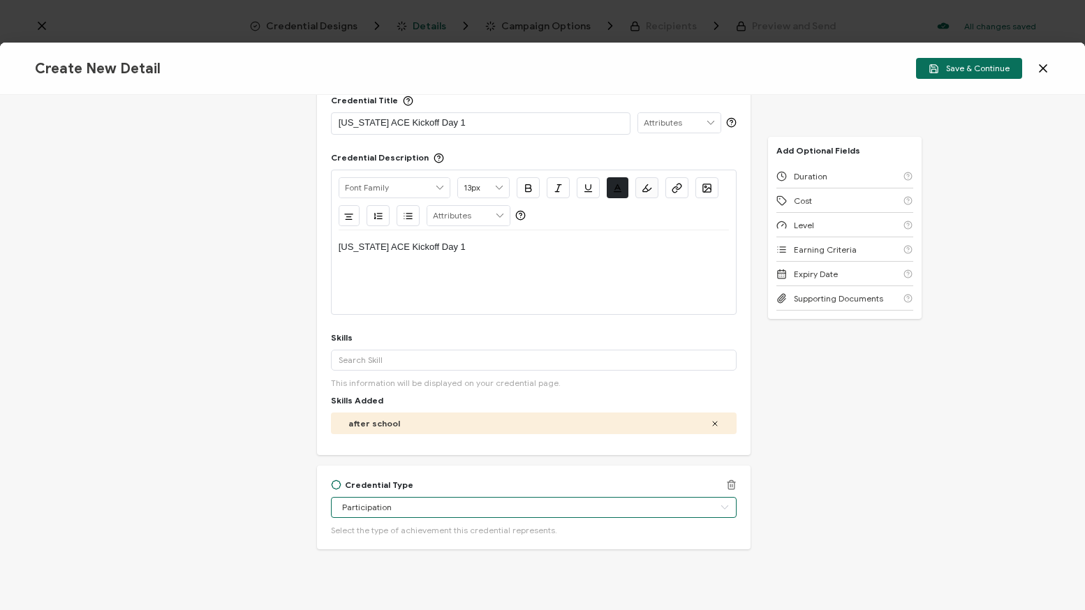
click at [512, 508] on input "Participation" at bounding box center [534, 507] width 406 height 21
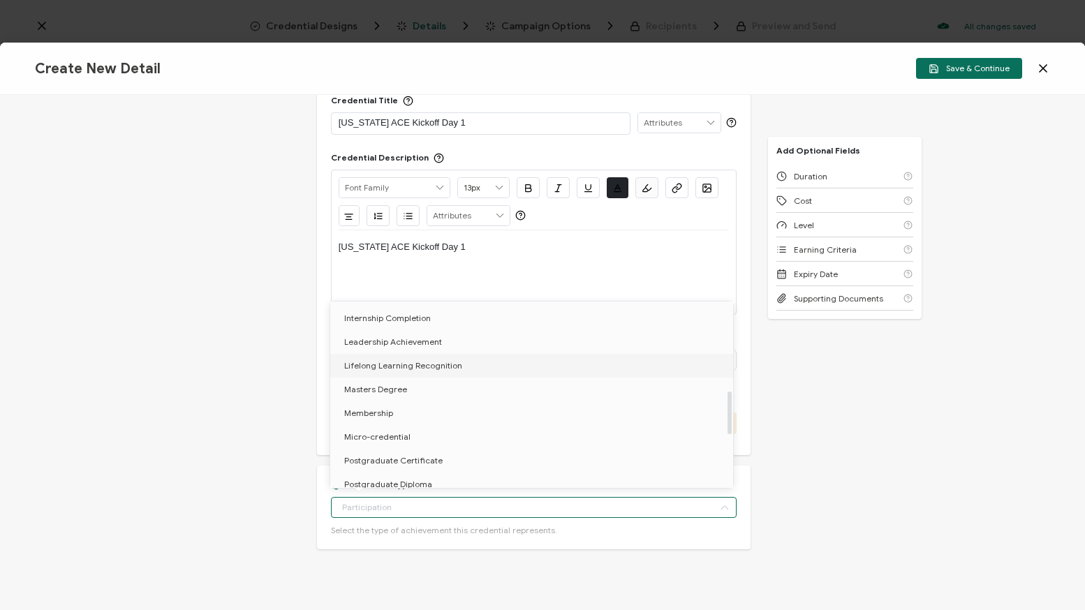
scroll to position [397, 0]
click at [187, 396] on div "Credential Title Texas ACE Kickoff Day 1 ISSUER Issuer Name Credential Descript…" at bounding box center [542, 352] width 1085 height 515
type input "Participation"
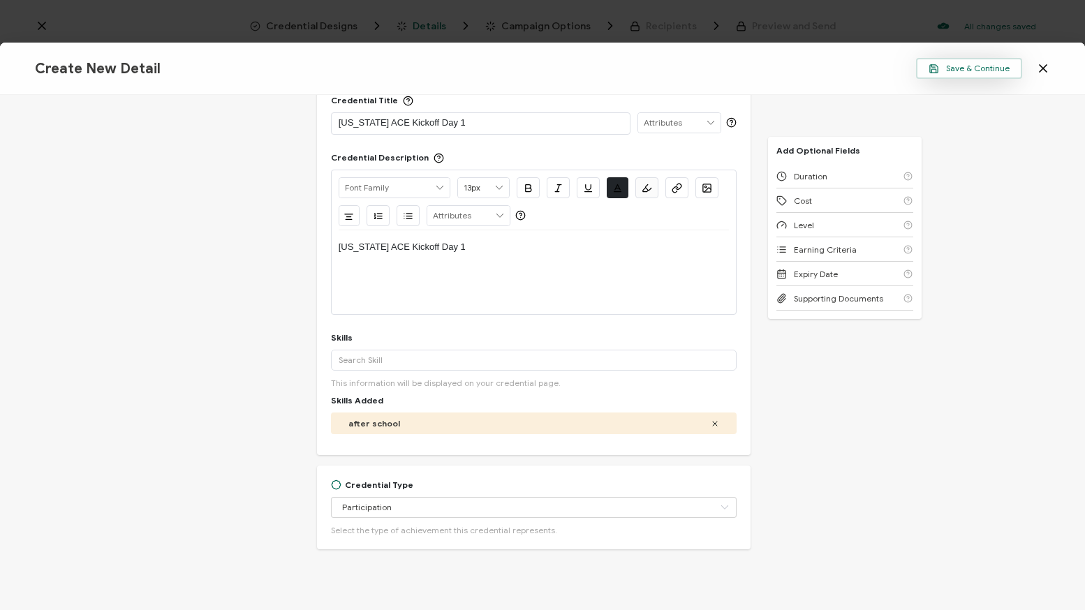
click at [957, 73] on span "Save & Continue" at bounding box center [968, 69] width 81 height 10
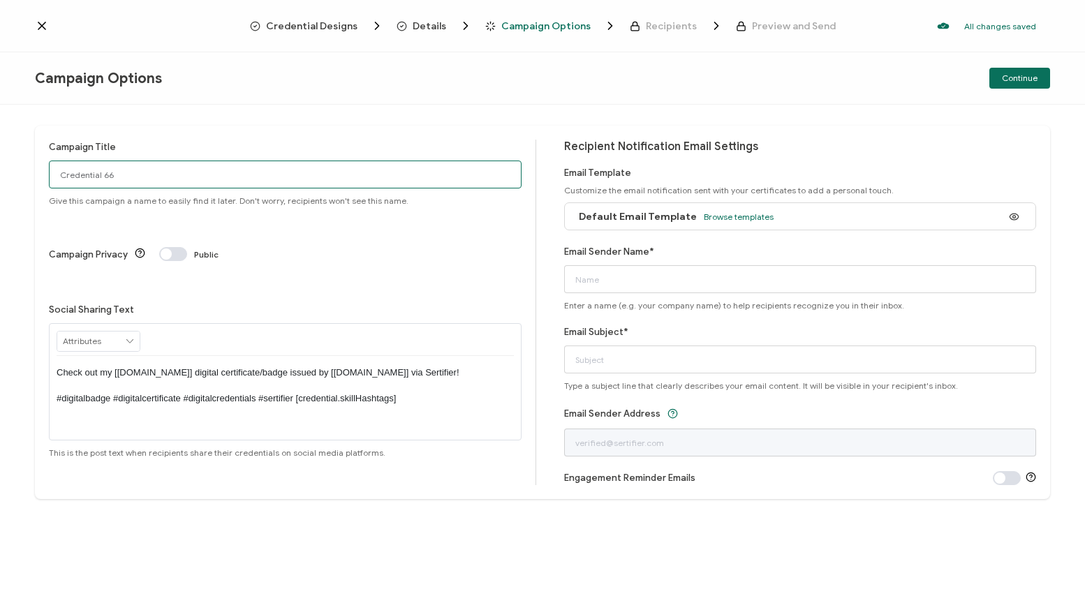
click at [282, 175] on input "Credential 66" at bounding box center [285, 175] width 473 height 28
type input "[US_STATE] ACE Kickoff Day 1"
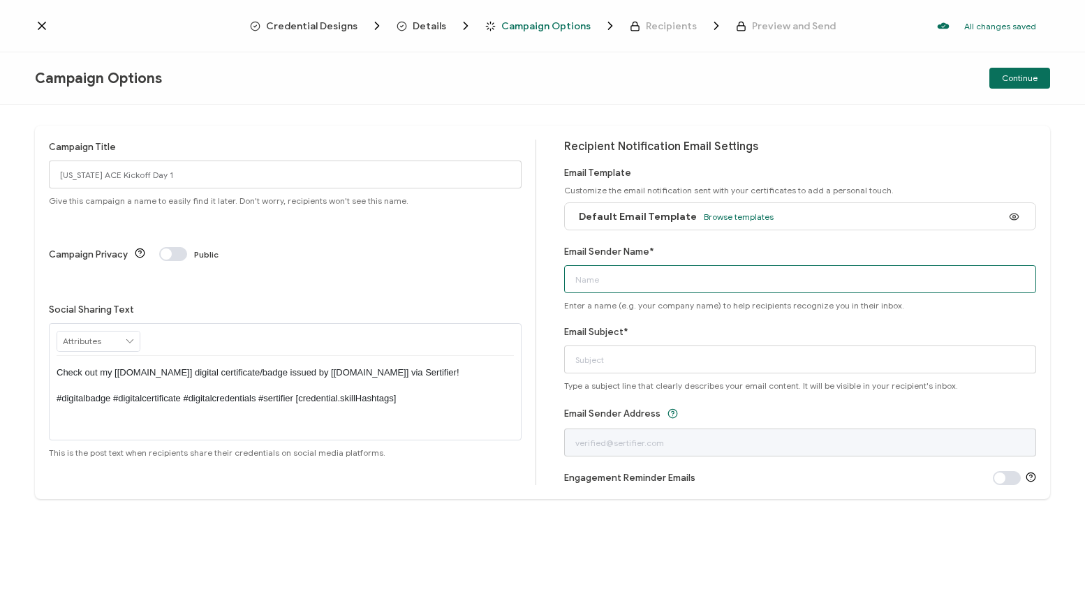
click at [623, 279] on input "Email Sender Name*" at bounding box center [800, 279] width 473 height 28
type input "j"
type input "W"
type input "Texas ACE - Westat"
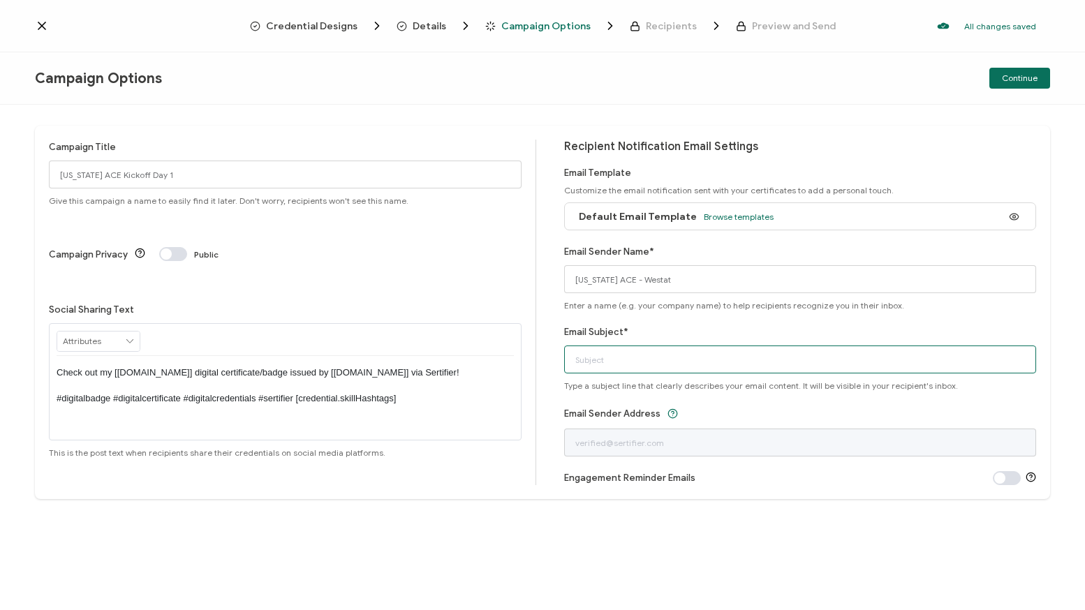
click at [639, 359] on input "Email Subject*" at bounding box center [800, 360] width 473 height 28
type input "Texas ACE Kickoff Day 1 CPE"
click at [1002, 480] on span at bounding box center [1007, 478] width 28 height 14
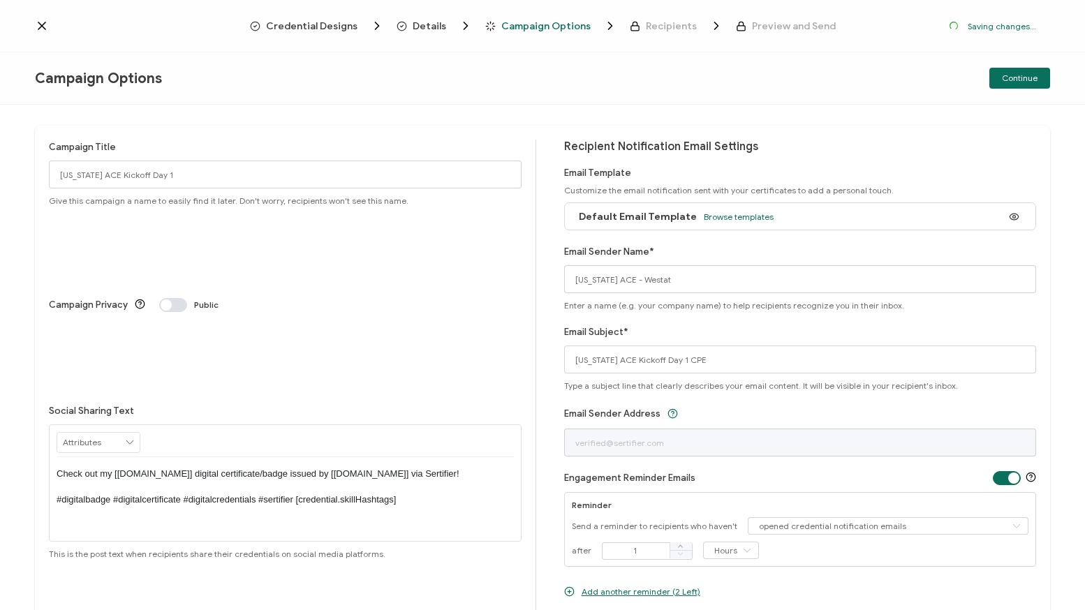
scroll to position [90, 0]
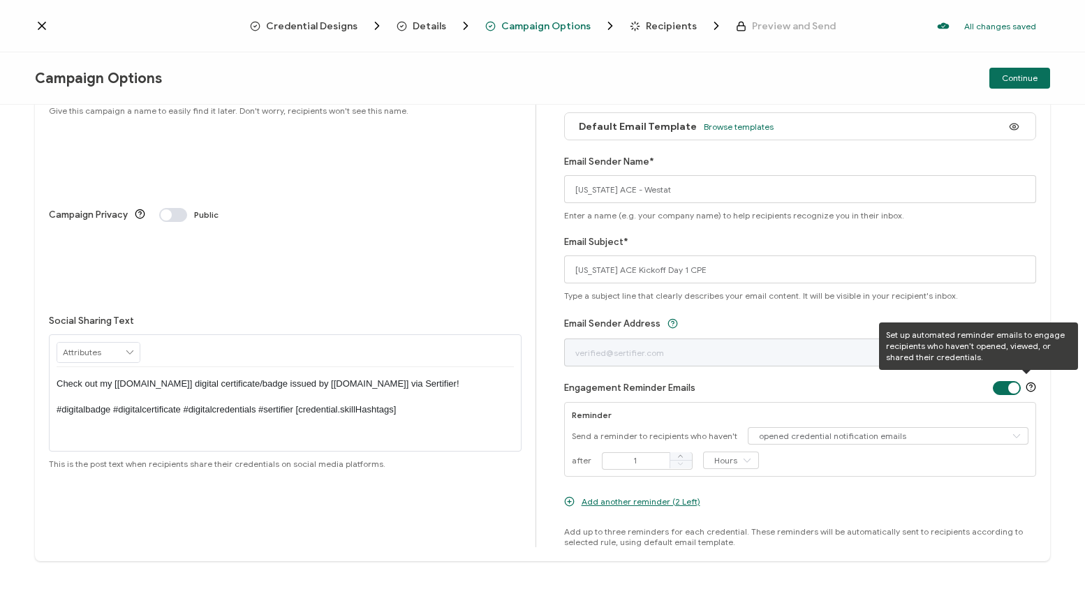
click at [1007, 385] on span at bounding box center [1007, 388] width 28 height 14
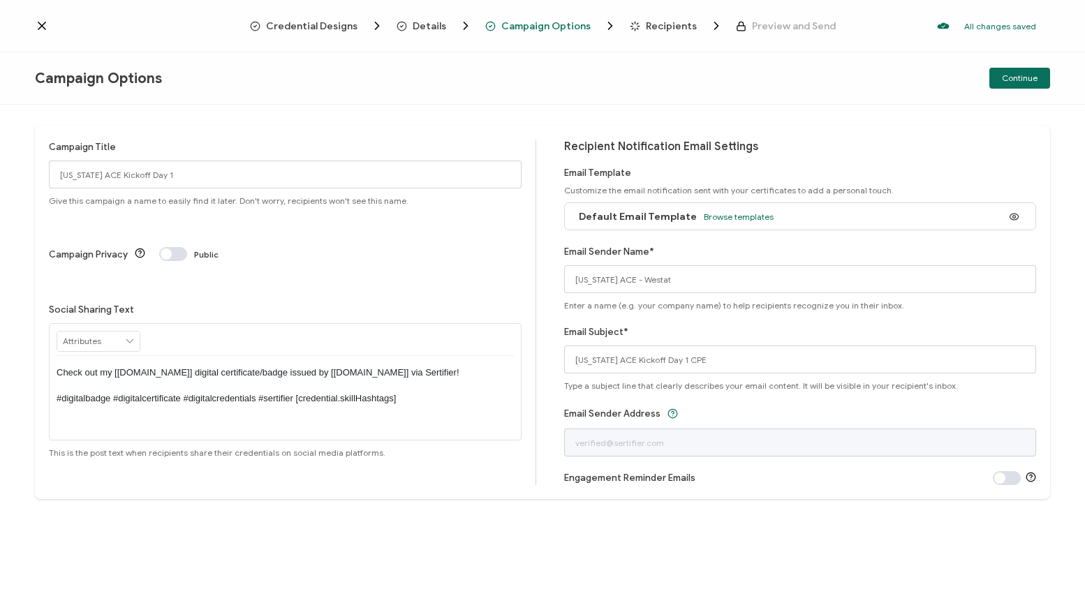
scroll to position [0, 0]
click at [1018, 82] on span "Continue" at bounding box center [1020, 78] width 36 height 8
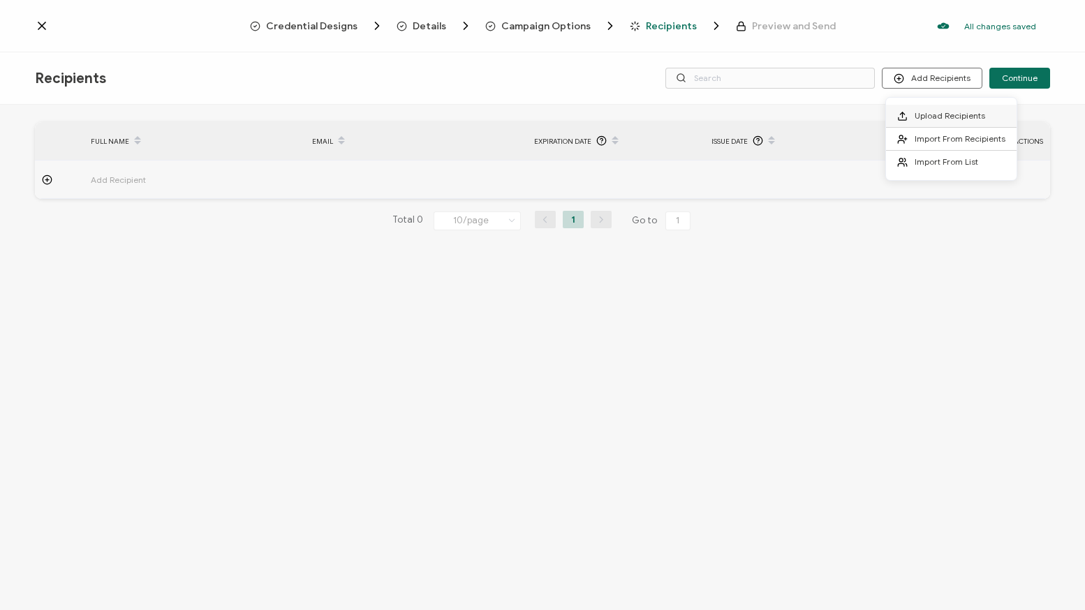
click at [937, 118] on span "Upload Recipients" at bounding box center [949, 115] width 71 height 10
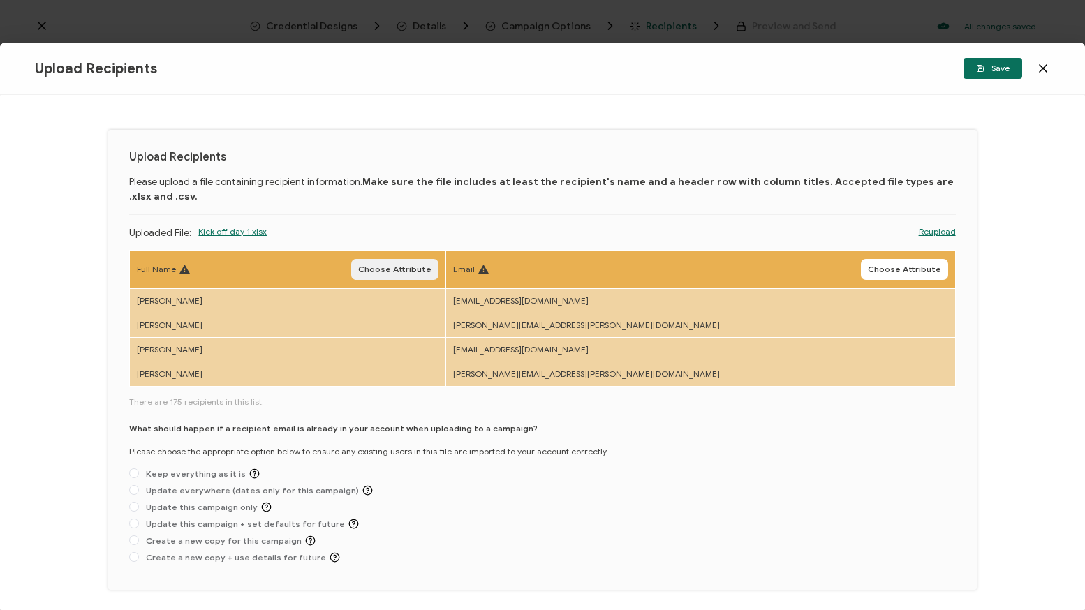
click at [431, 268] on span "Choose Attribute" at bounding box center [394, 269] width 73 height 8
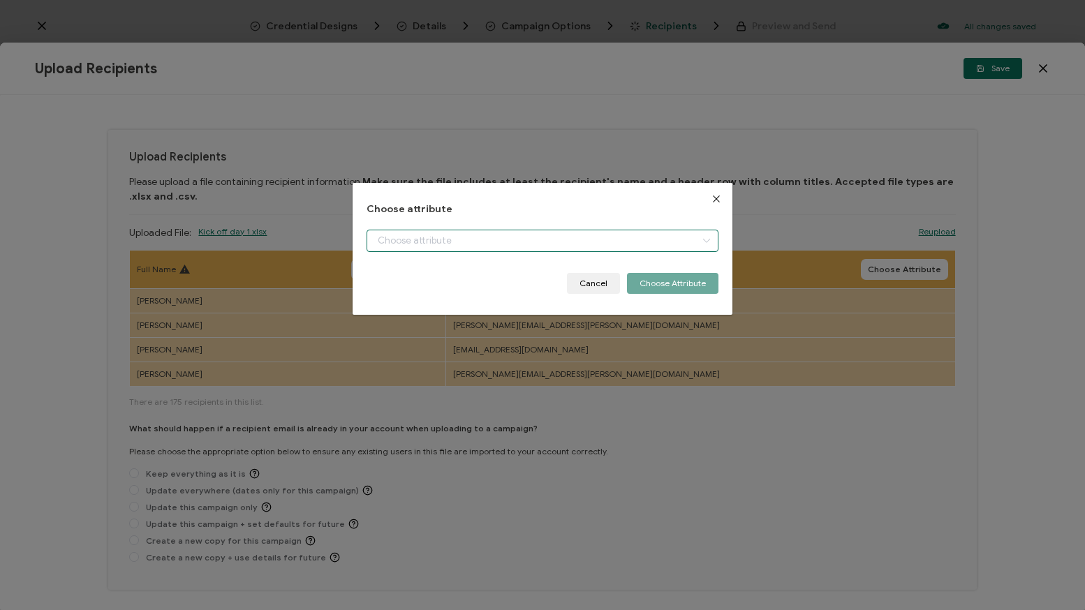
click at [465, 242] on input "dialog" at bounding box center [542, 241] width 352 height 22
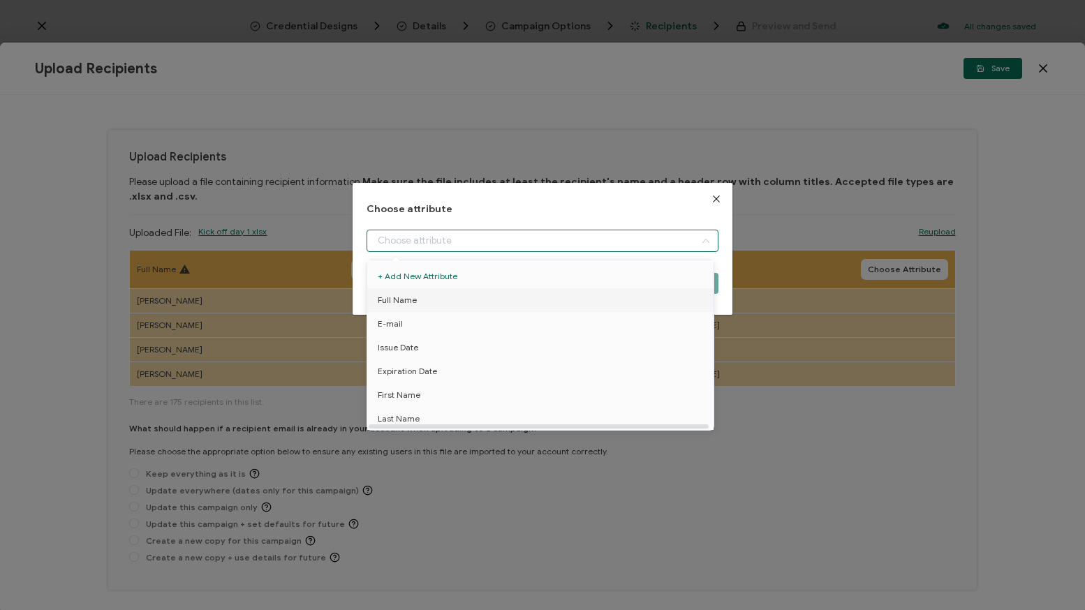
click at [412, 297] on span "Full Name" at bounding box center [397, 300] width 39 height 24
type input "Full Name"
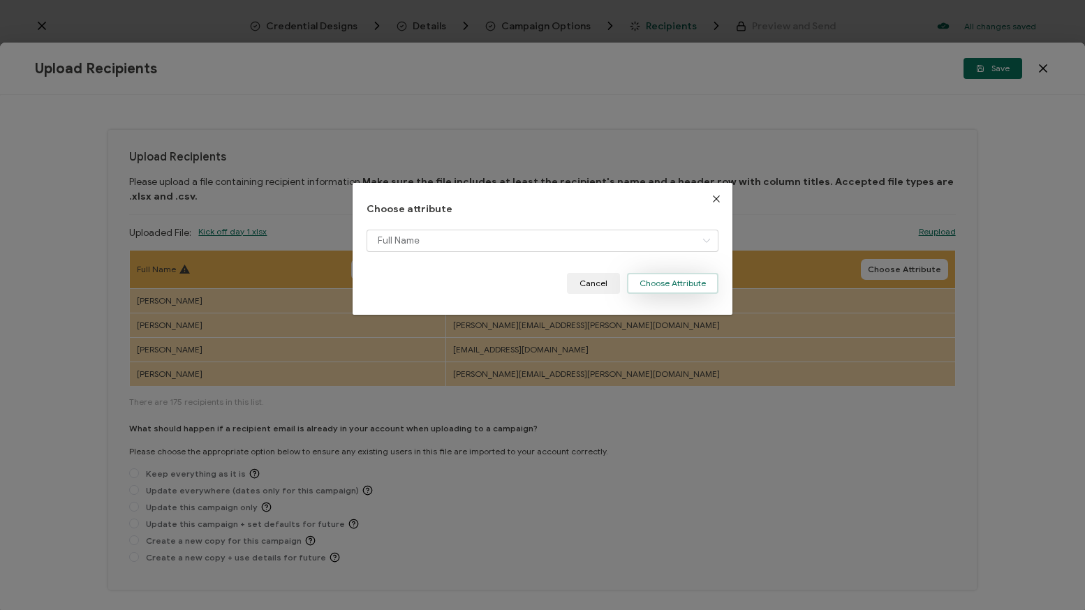
click at [669, 281] on button "Choose Attribute" at bounding box center [672, 283] width 91 height 21
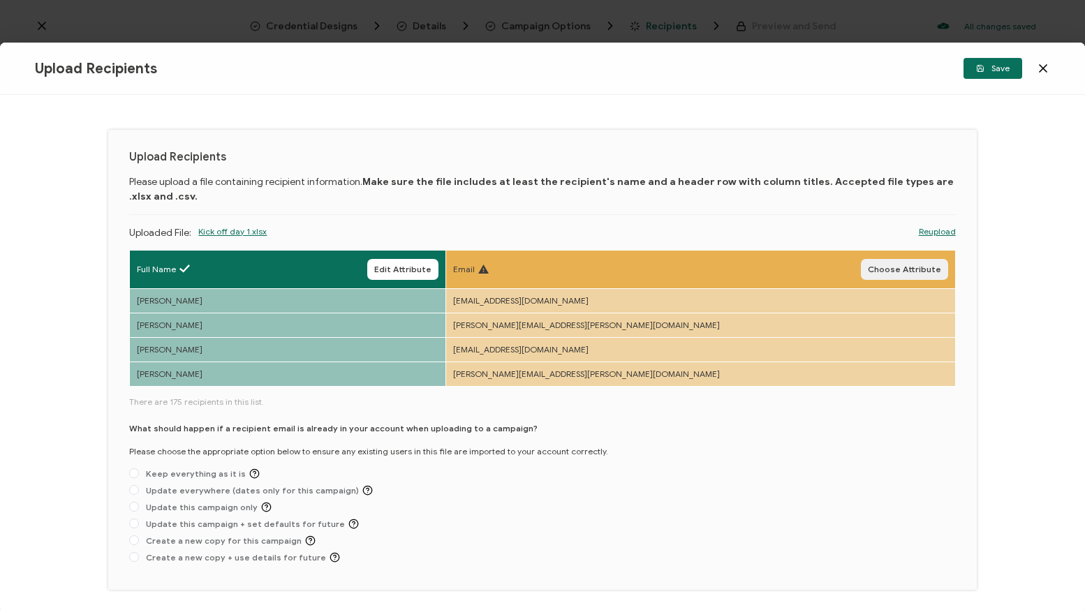
click at [905, 267] on span "Choose Attribute" at bounding box center [904, 269] width 73 height 8
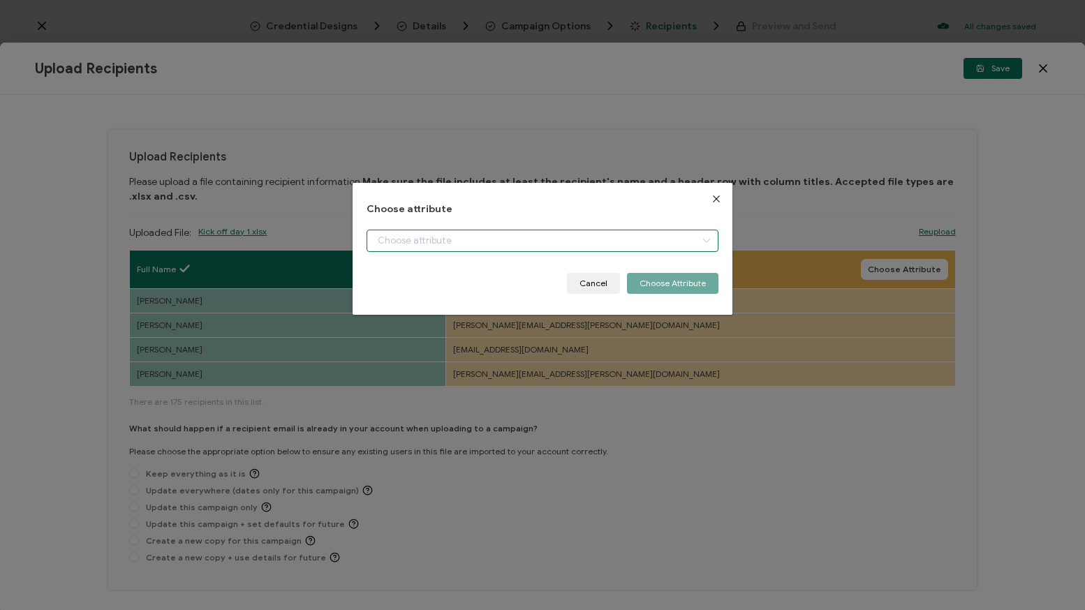
click at [683, 243] on input "dialog" at bounding box center [542, 241] width 352 height 22
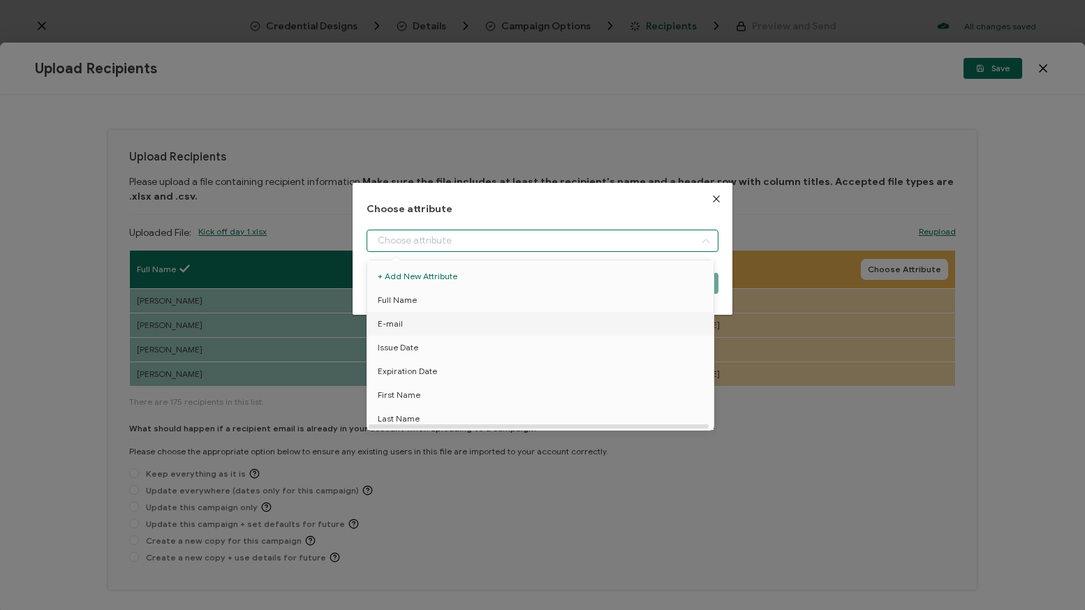
click at [464, 320] on li "E-mail" at bounding box center [543, 324] width 358 height 24
type input "E-mail"
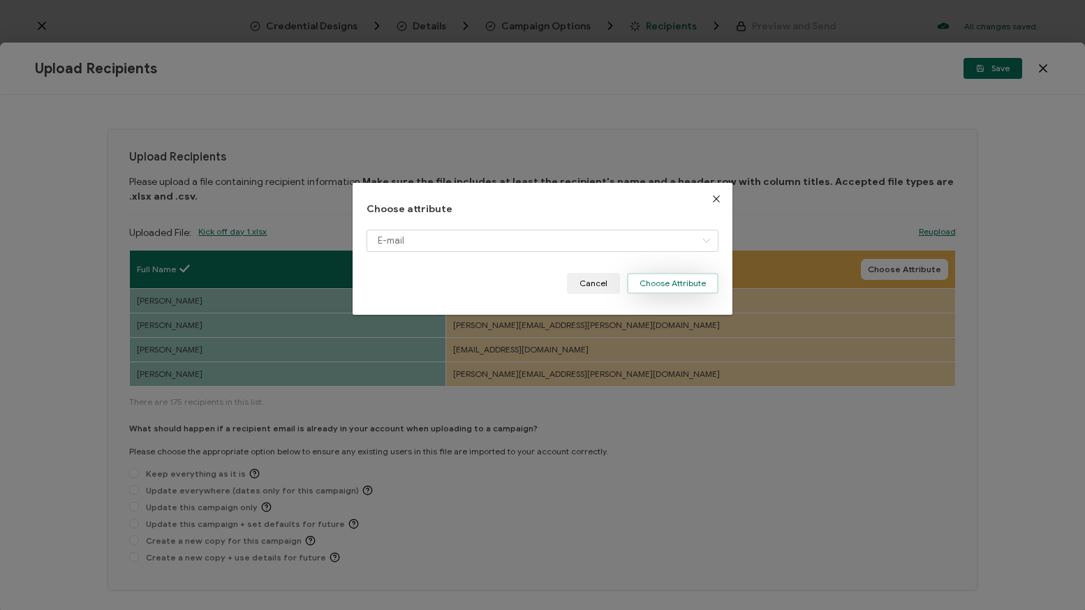
click at [689, 277] on button "Choose Attribute" at bounding box center [672, 283] width 91 height 21
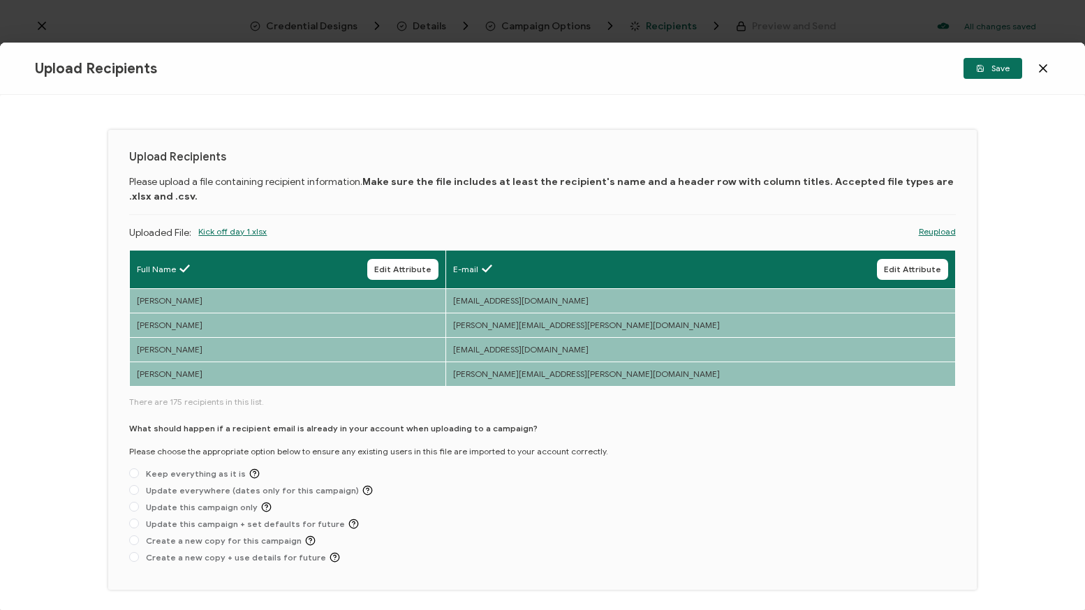
scroll to position [52, 0]
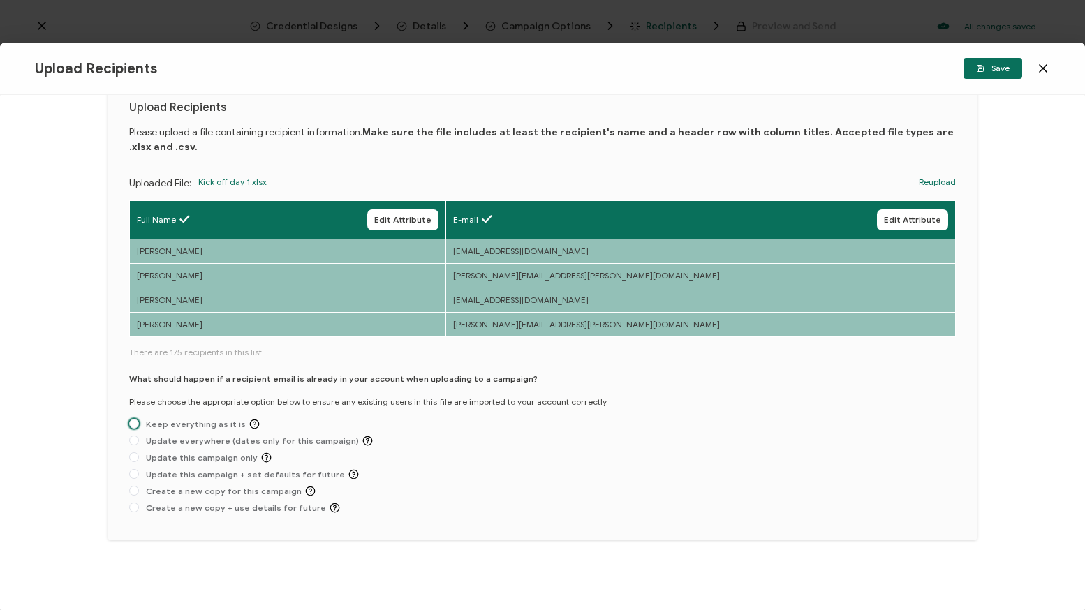
click at [173, 420] on span "Keep everything as it is" at bounding box center [199, 424] width 121 height 10
click at [139, 420] on input "Keep everything as it is" at bounding box center [134, 424] width 10 height 11
radio input "true"
click at [1006, 72] on span "Save" at bounding box center [993, 68] width 34 height 8
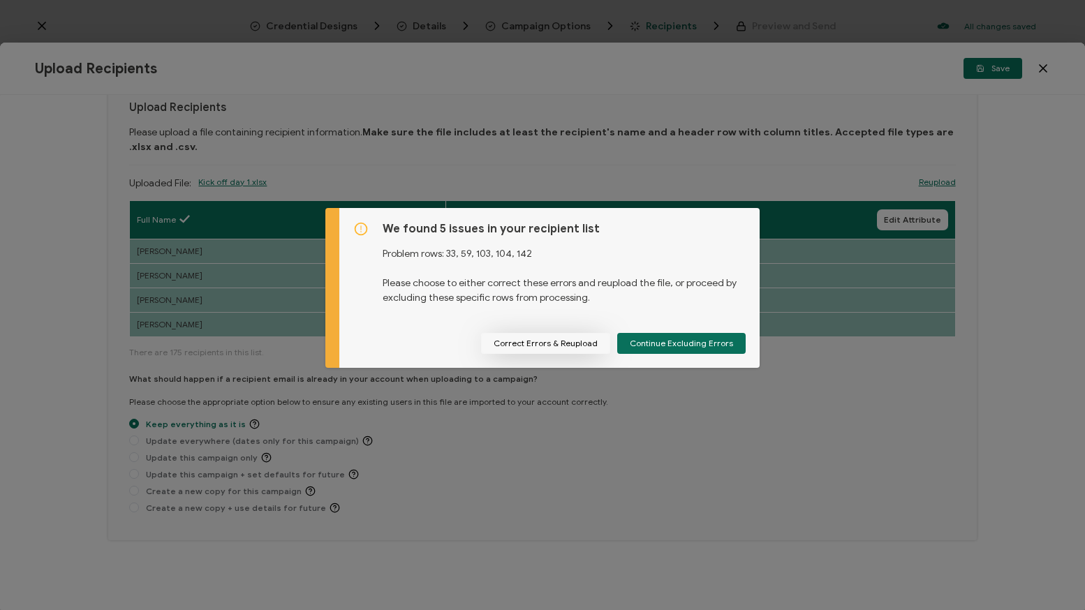
click at [581, 343] on button "Correct Errors & Reupload" at bounding box center [545, 343] width 129 height 21
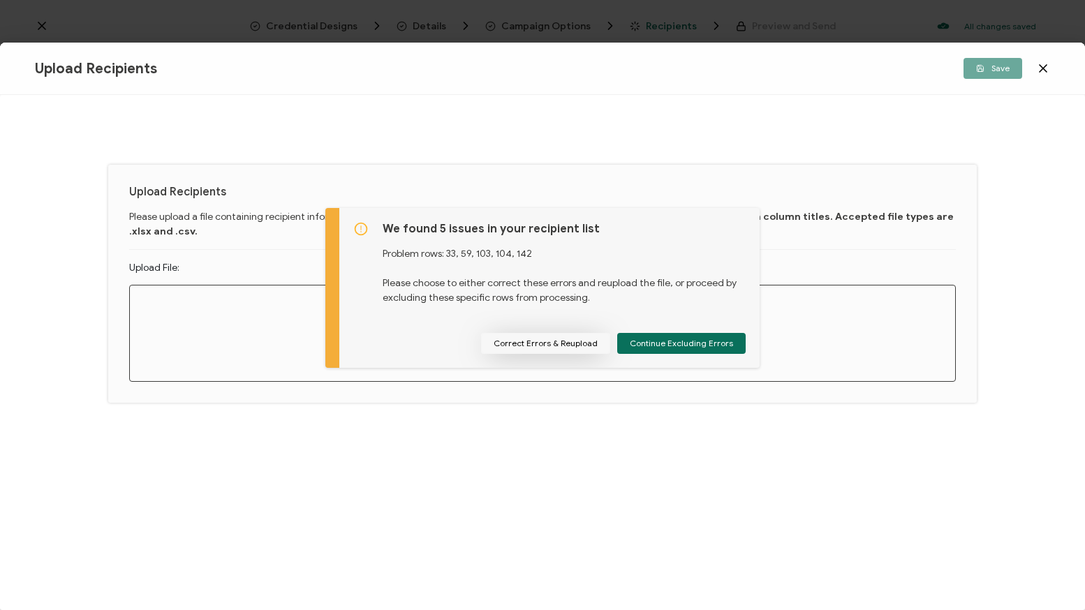
scroll to position [0, 0]
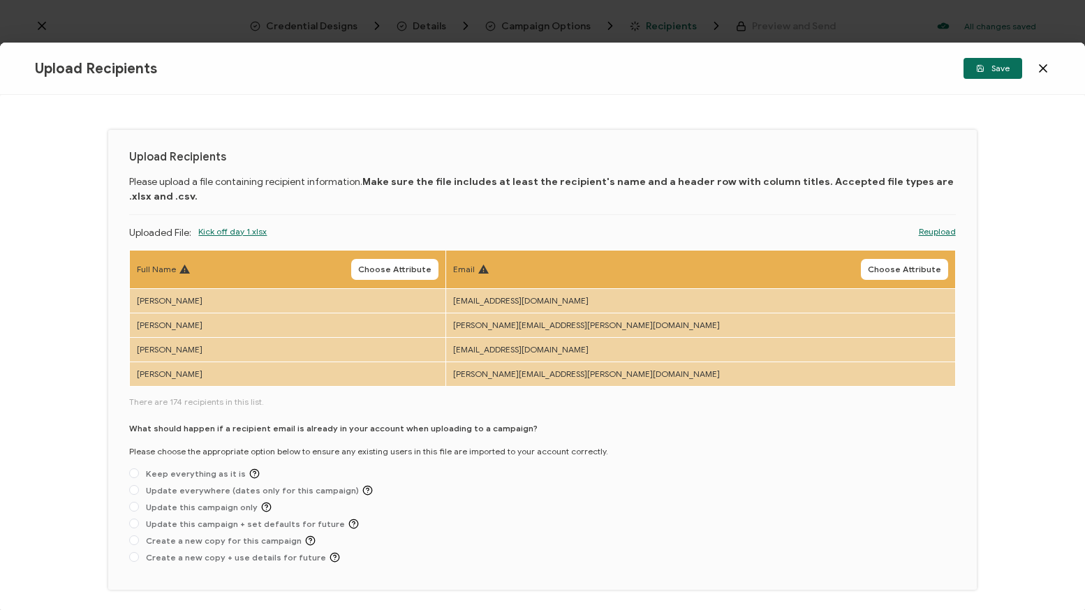
click at [431, 266] on span "Choose Attribute" at bounding box center [394, 269] width 73 height 8
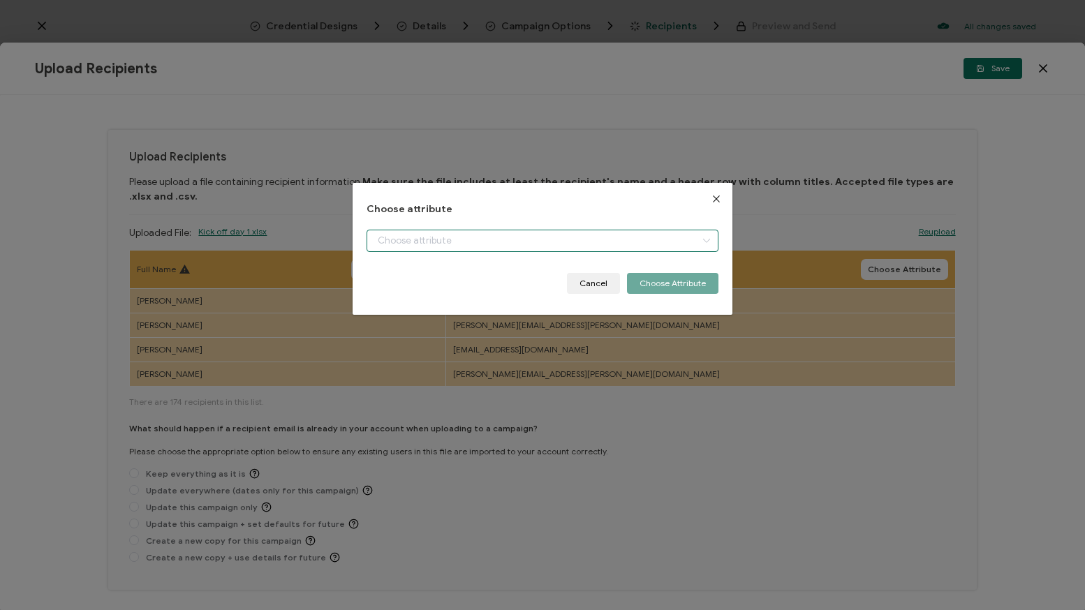
click at [472, 244] on input "dialog" at bounding box center [542, 241] width 352 height 22
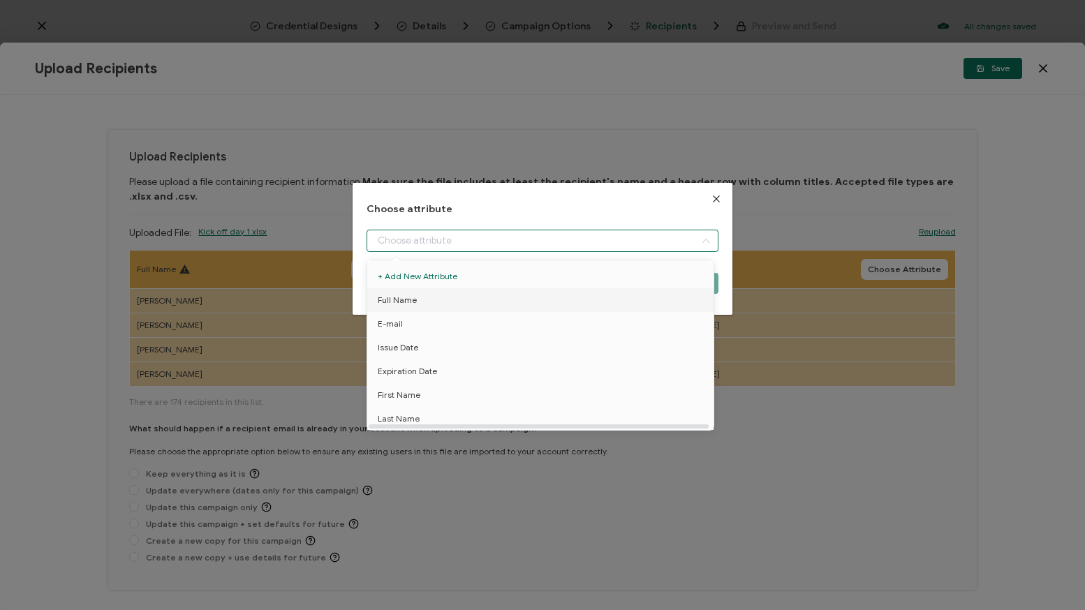
click at [423, 301] on li "Full Name" at bounding box center [543, 300] width 358 height 24
type input "Full Name"
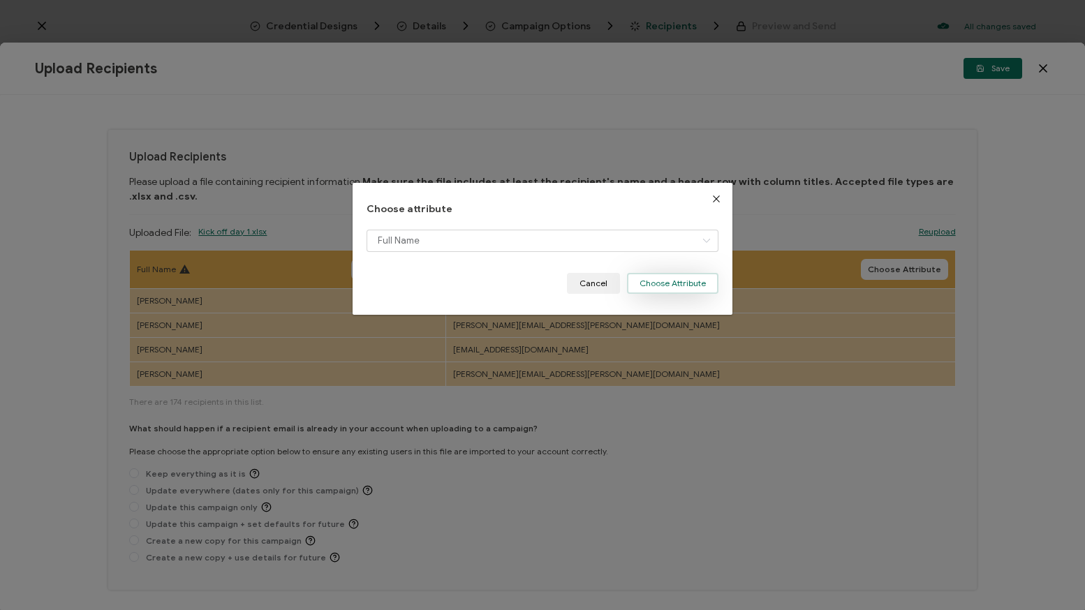
click at [661, 285] on button "Choose Attribute" at bounding box center [672, 283] width 91 height 21
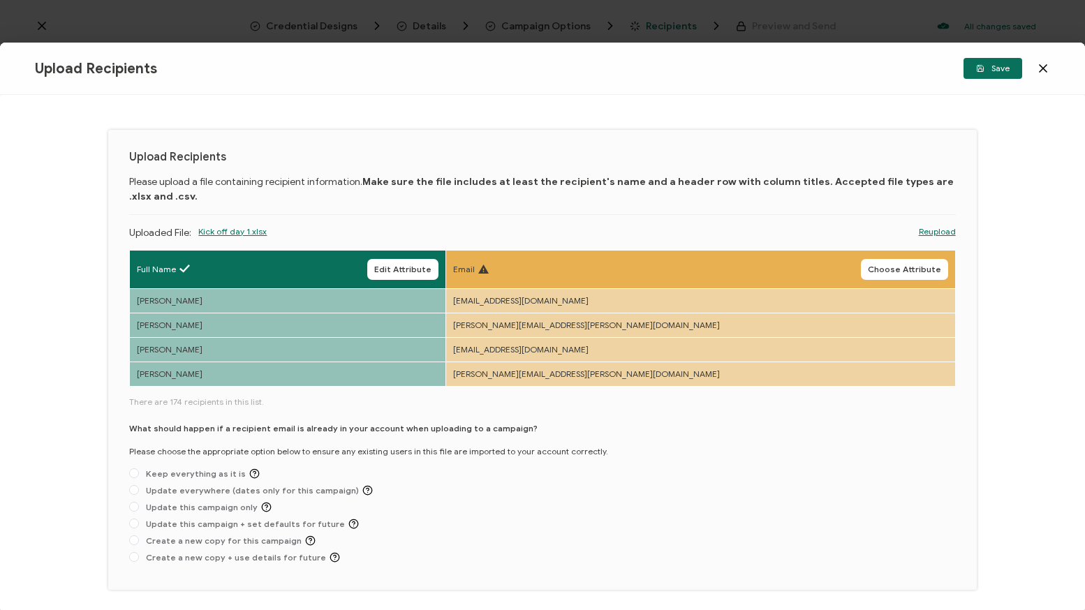
click at [787, 269] on div "Email Choose Attribute" at bounding box center [700, 269] width 495 height 21
click at [870, 268] on span "Choose Attribute" at bounding box center [904, 269] width 73 height 8
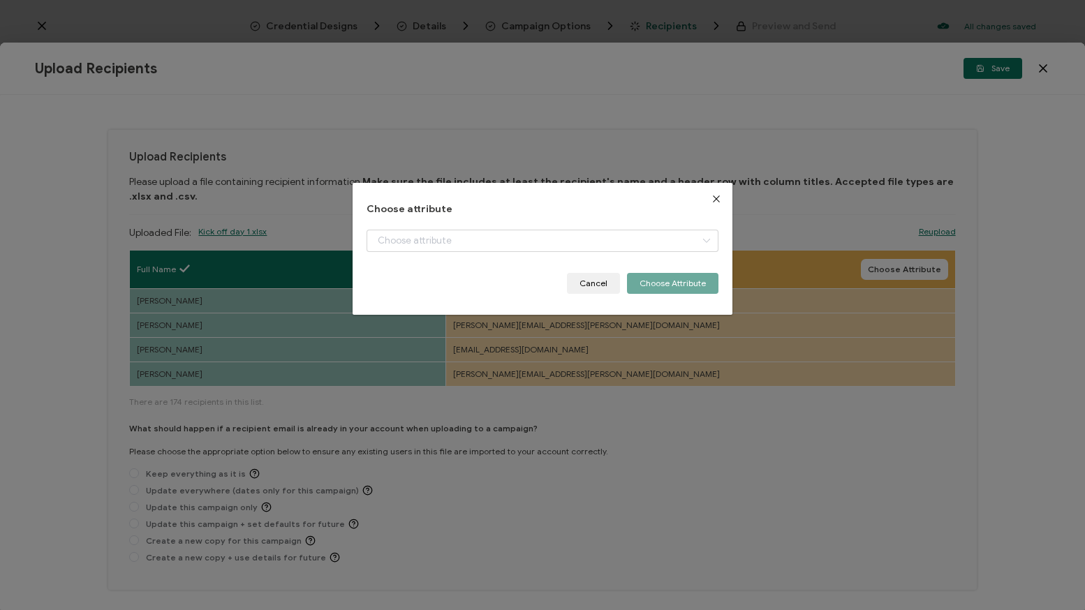
click at [459, 228] on div "Choose attribute Cancel Choose Attribute" at bounding box center [542, 249] width 352 height 90
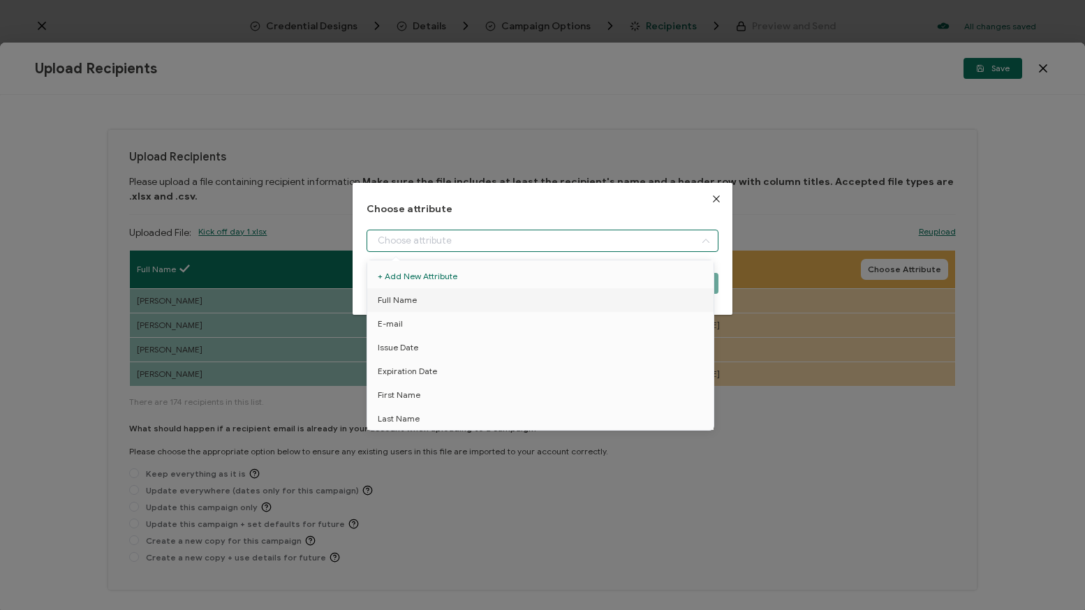
click at [461, 237] on input "dialog" at bounding box center [542, 241] width 352 height 22
click at [405, 326] on li "E-mail" at bounding box center [543, 324] width 358 height 24
type input "E-mail"
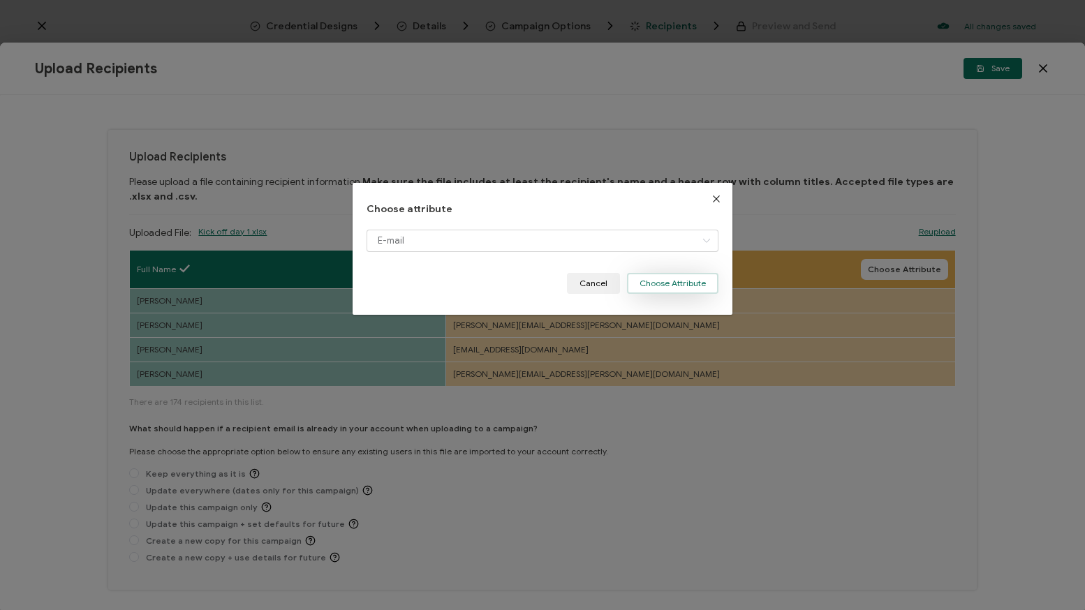
click at [706, 287] on button "Choose Attribute" at bounding box center [672, 283] width 91 height 21
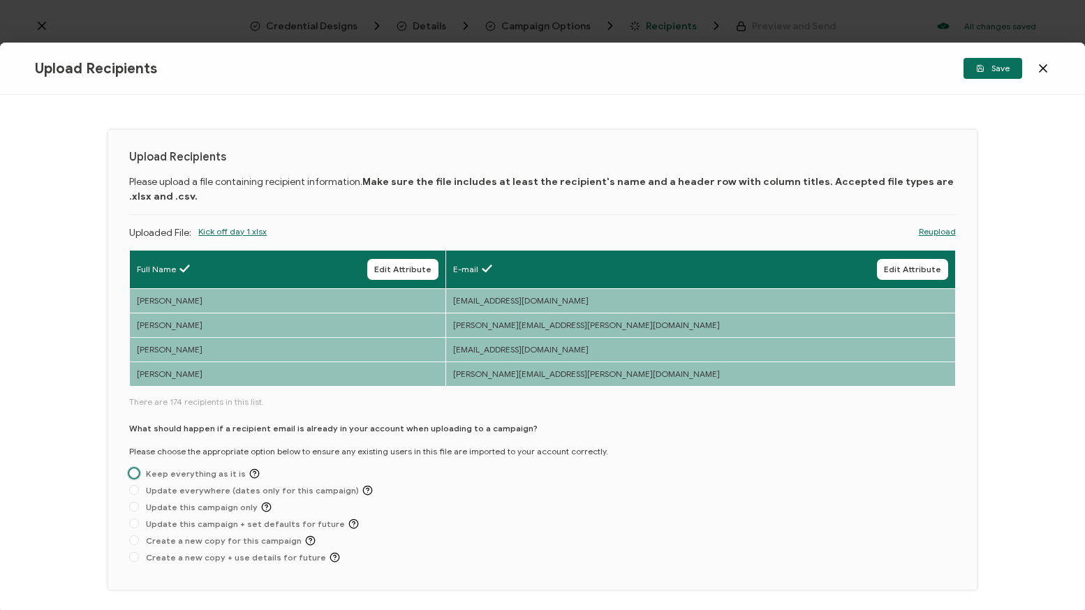
click at [160, 478] on span "Keep everything as it is" at bounding box center [199, 473] width 121 height 10
click at [139, 478] on input "Keep everything as it is" at bounding box center [134, 473] width 10 height 11
radio input "true"
click at [983, 69] on icon "button" at bounding box center [980, 69] width 6 height 6
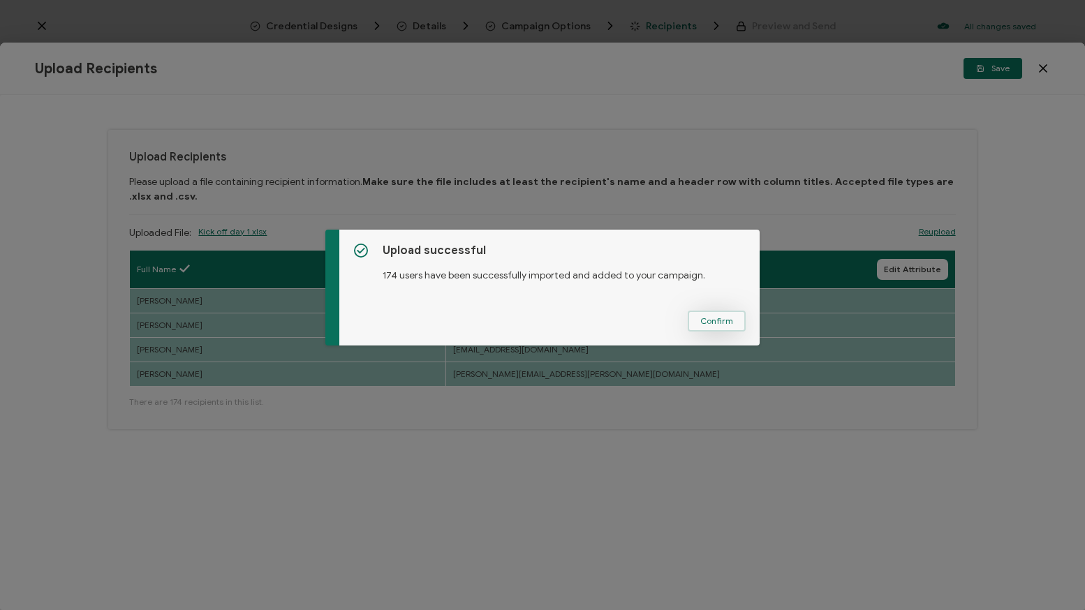
click at [716, 323] on span "Confirm" at bounding box center [716, 321] width 33 height 8
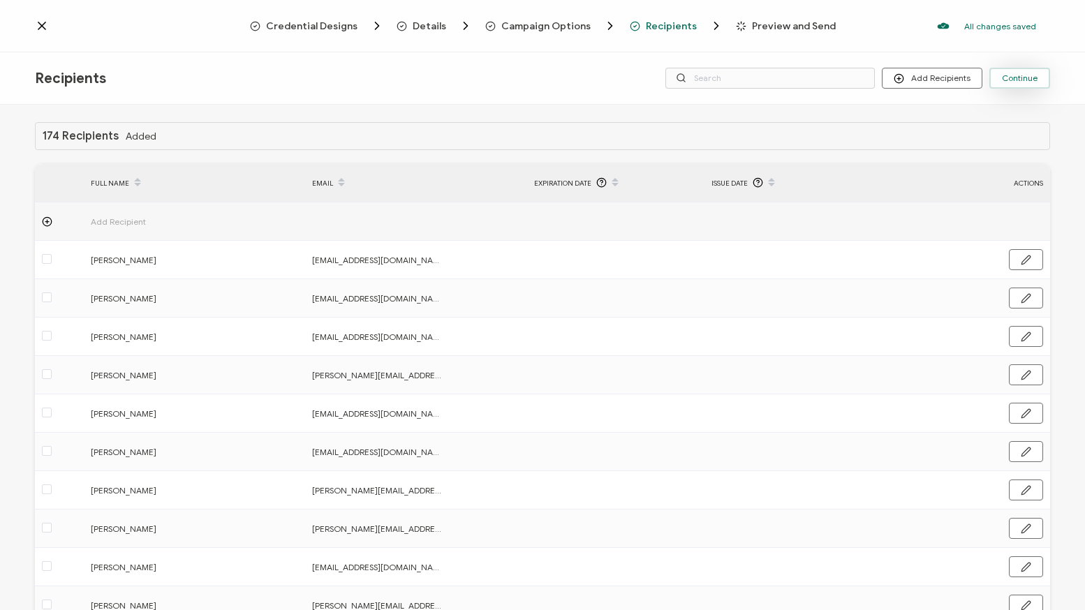
click at [1014, 77] on span "Continue" at bounding box center [1020, 78] width 36 height 8
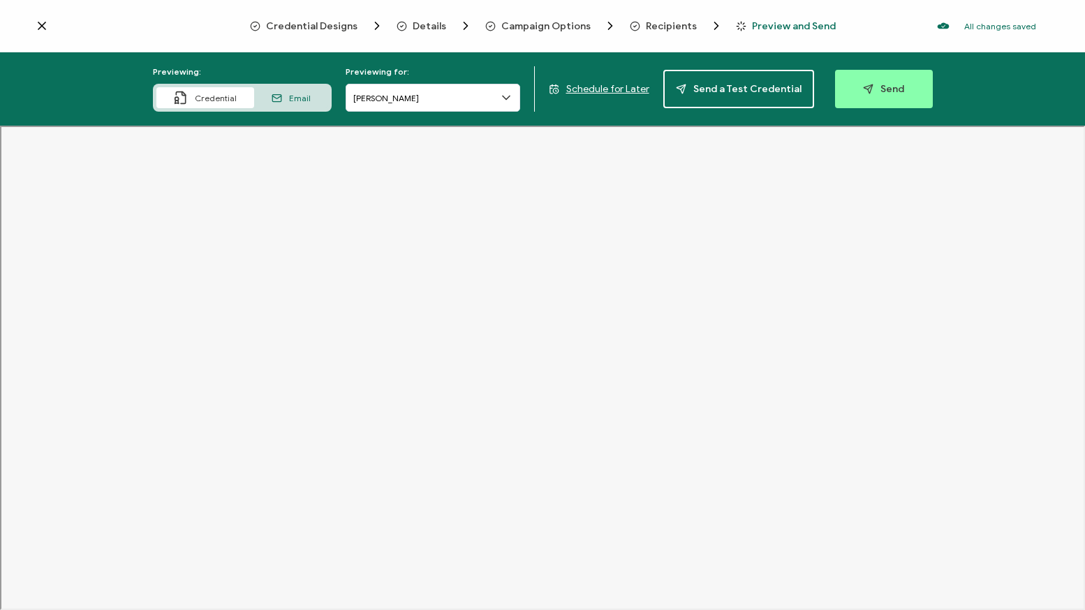
click at [657, 24] on span "Recipients" at bounding box center [671, 26] width 51 height 10
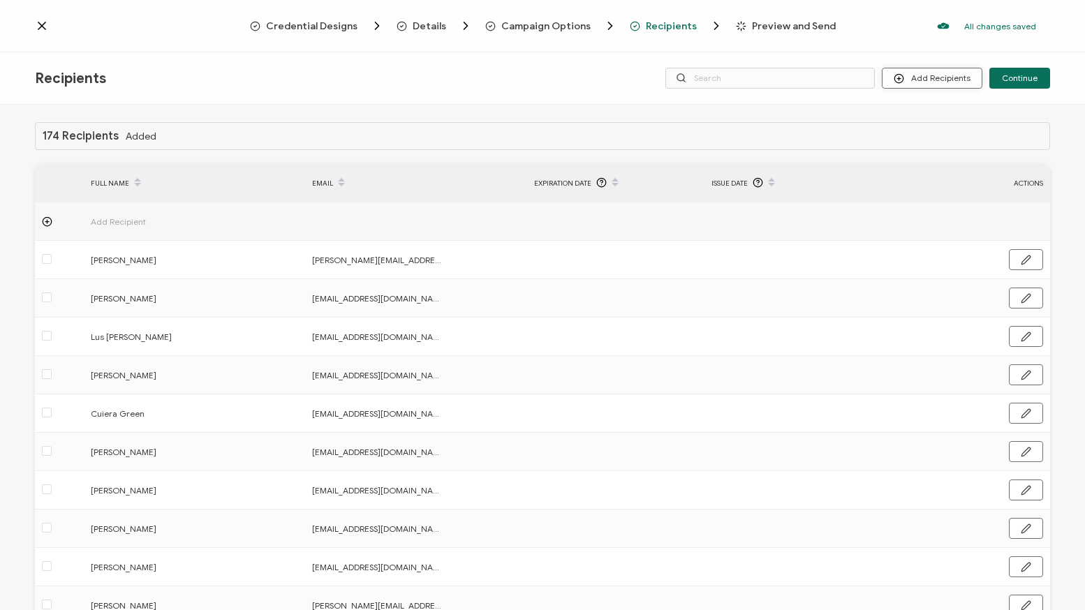
click at [929, 81] on button "Add Recipients" at bounding box center [932, 78] width 101 height 21
click at [920, 78] on button "Add Recipients" at bounding box center [932, 78] width 101 height 21
click at [943, 140] on span "Import From Recipients" at bounding box center [959, 138] width 91 height 10
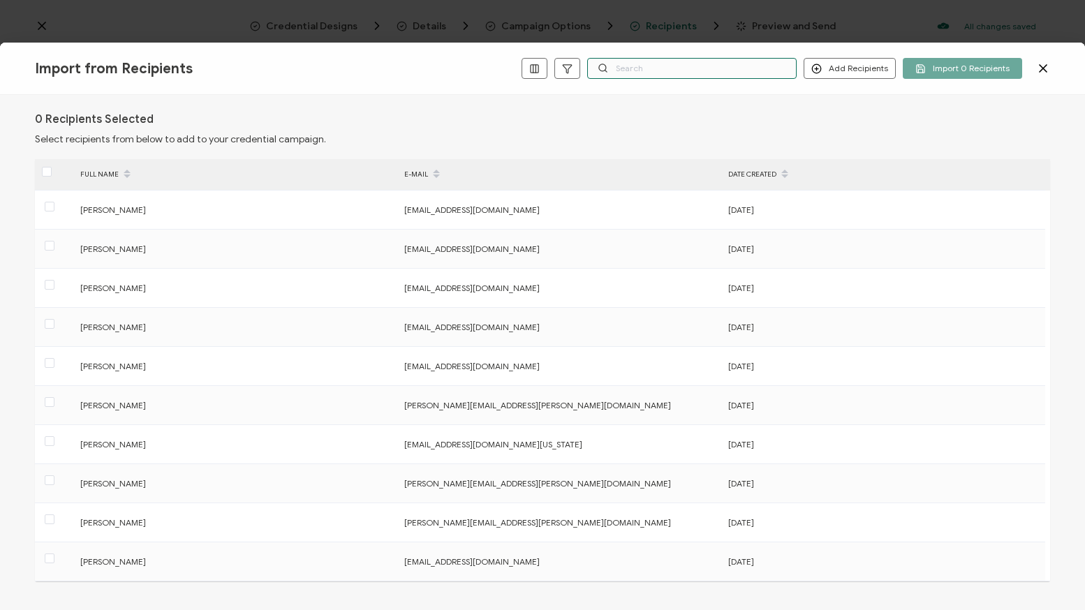
click at [725, 73] on input "text" at bounding box center [691, 68] width 209 height 21
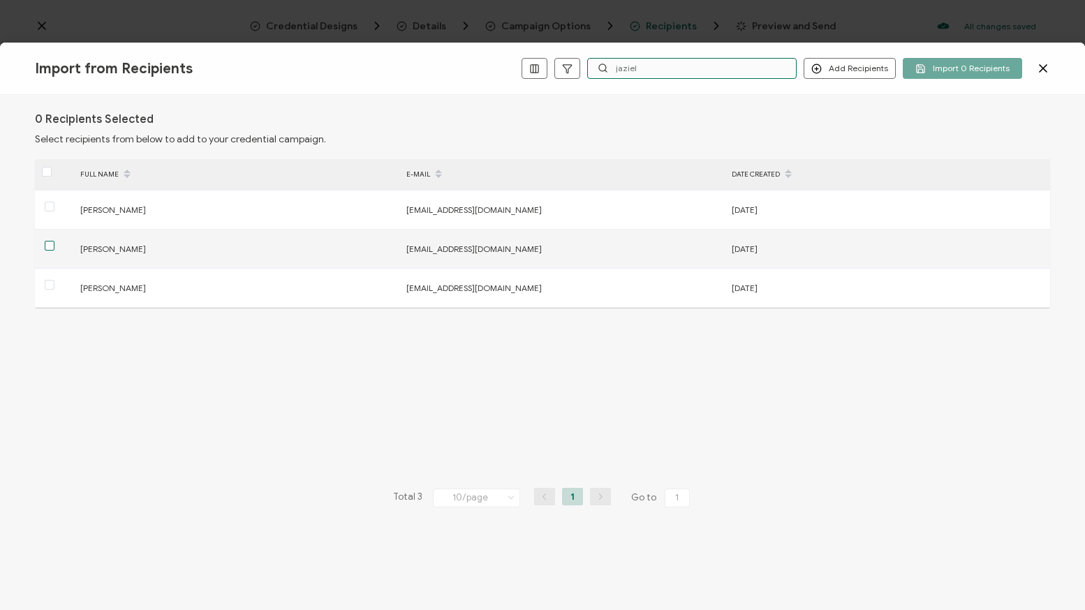
type input "jaziel"
click at [47, 249] on span at bounding box center [50, 246] width 10 height 10
click at [54, 241] on input "checkbox" at bounding box center [54, 241] width 0 height 0
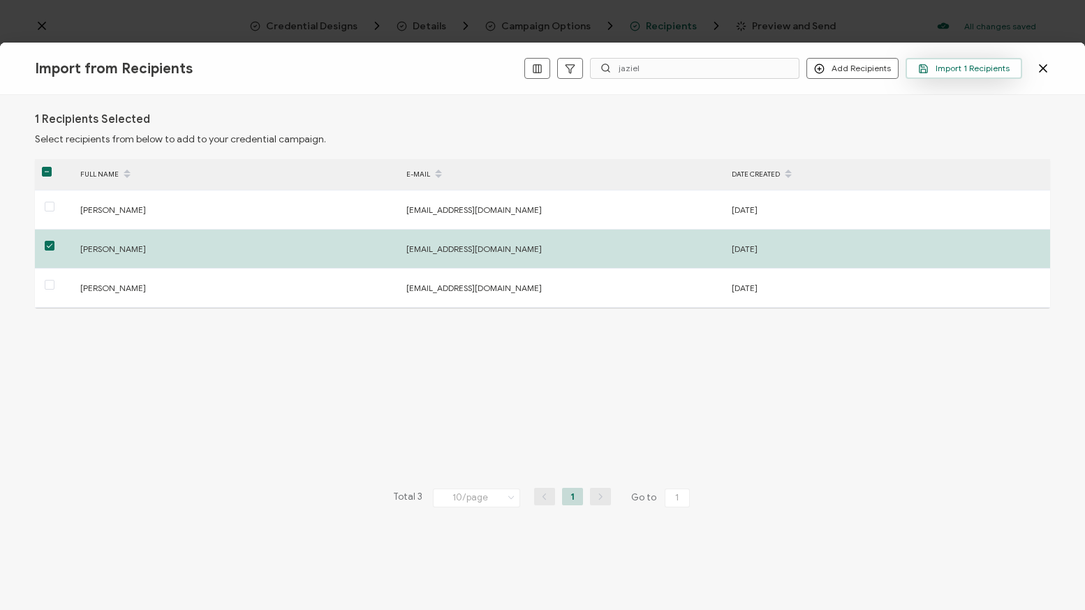
click at [959, 73] on span "Import 1 Recipients" at bounding box center [963, 69] width 91 height 10
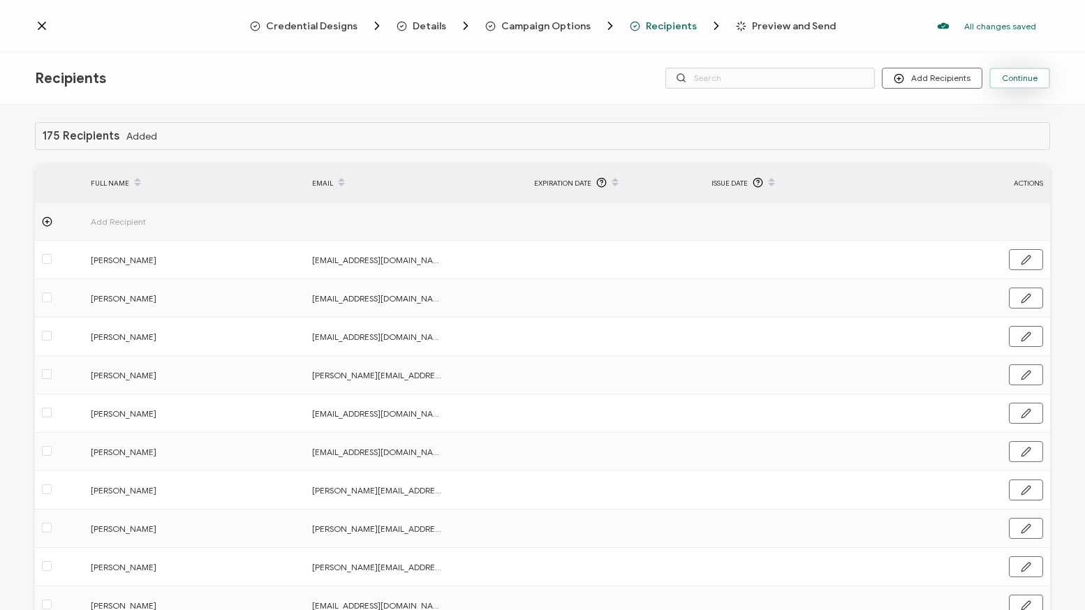
click at [1011, 80] on span "Continue" at bounding box center [1020, 78] width 36 height 8
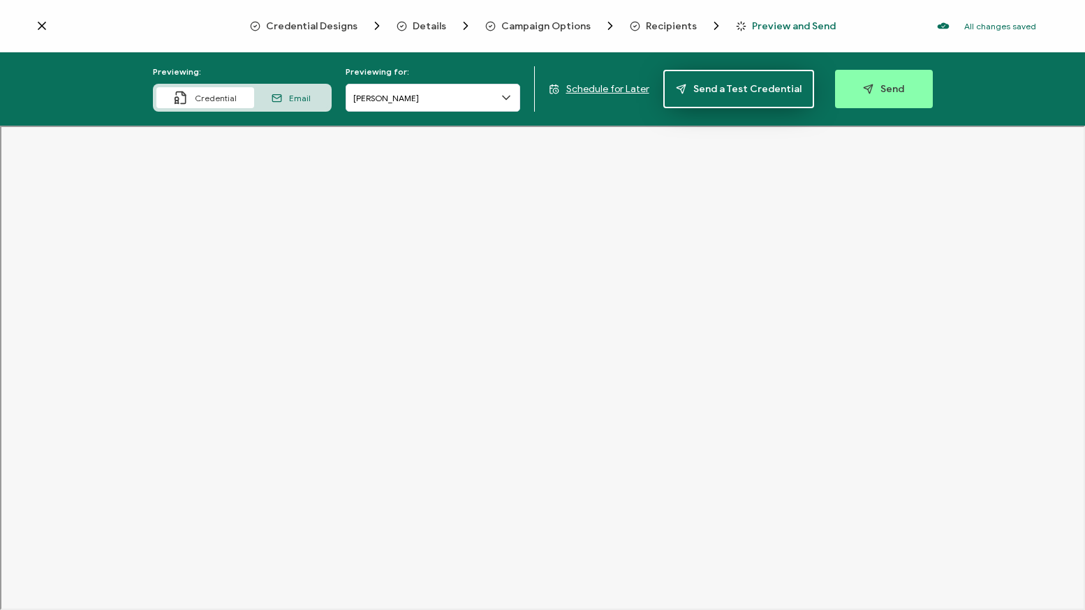
click at [736, 91] on span "Send a Test Credential" at bounding box center [739, 89] width 126 height 10
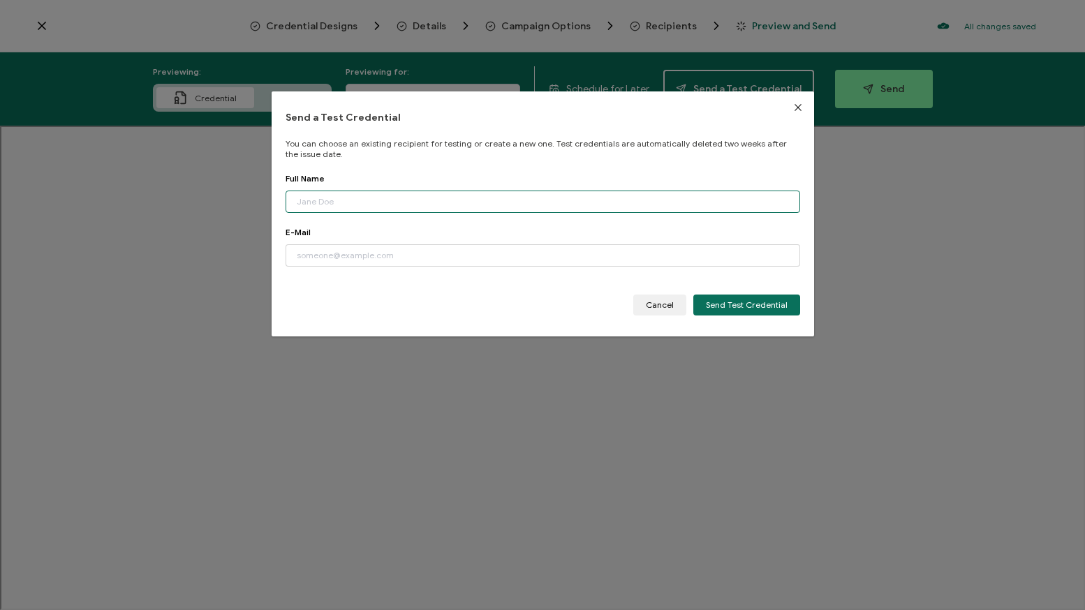
click at [338, 202] on input "dialog" at bounding box center [543, 202] width 514 height 22
type input "[PERSON_NAME]"
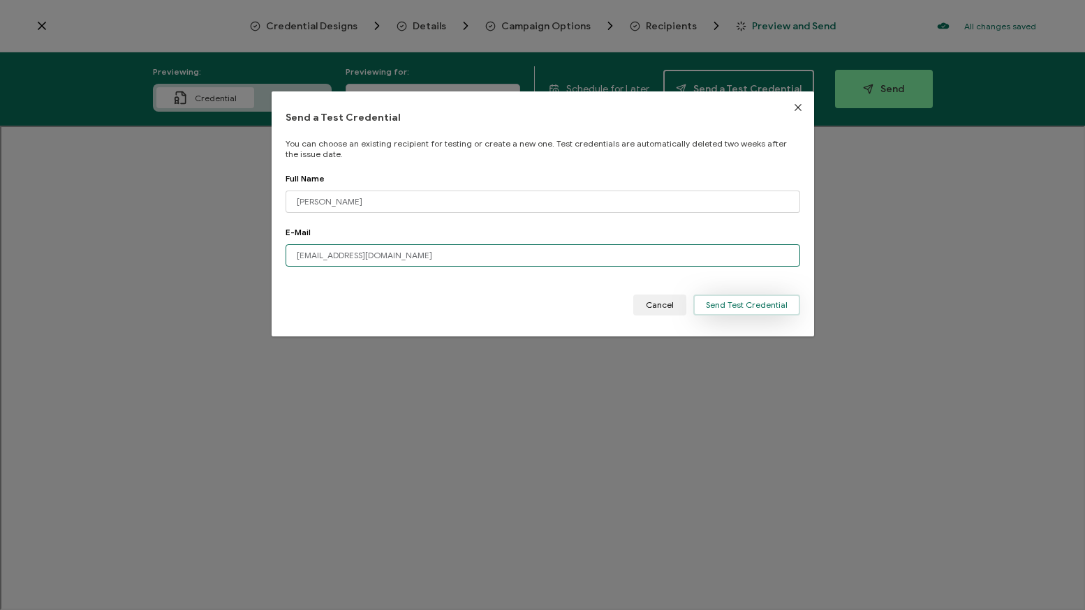
type input "[EMAIL_ADDRESS][DOMAIN_NAME]"
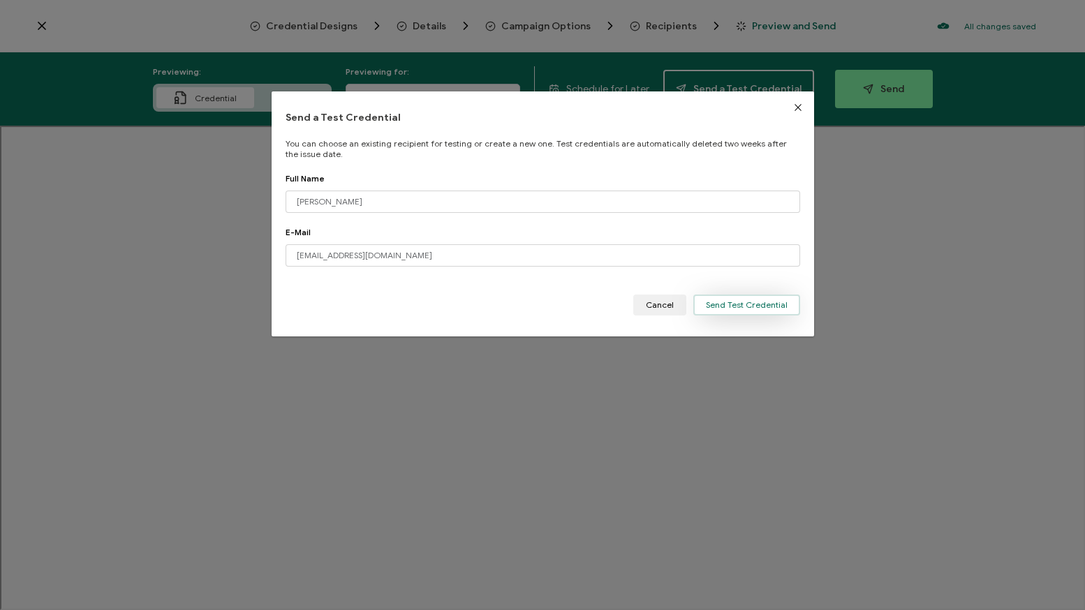
click at [764, 306] on span "Send Test Credential" at bounding box center [747, 305] width 82 height 8
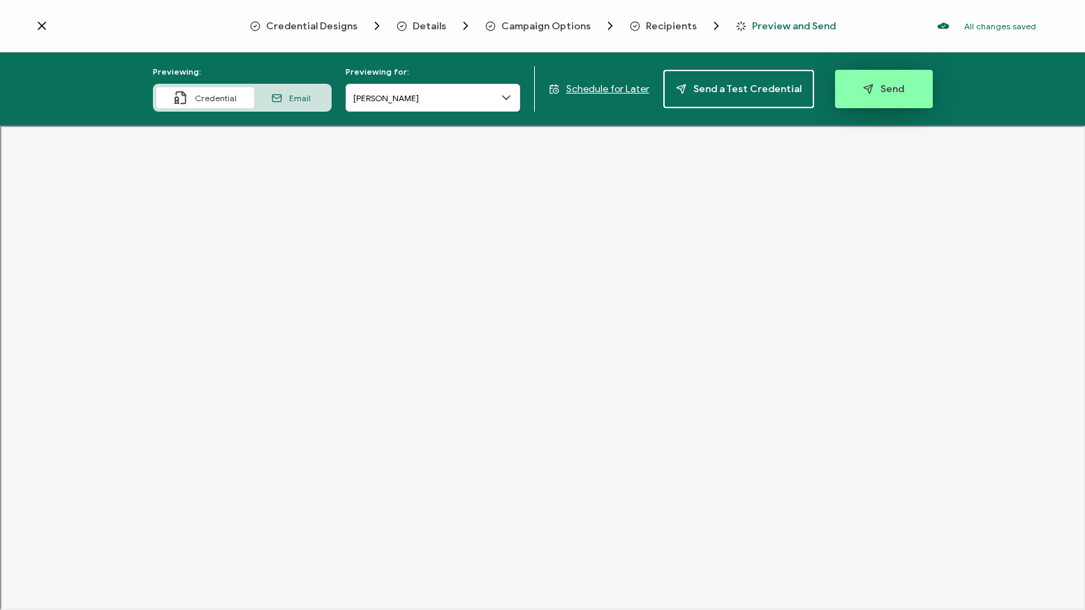
click at [884, 95] on button "Send" at bounding box center [884, 89] width 98 height 38
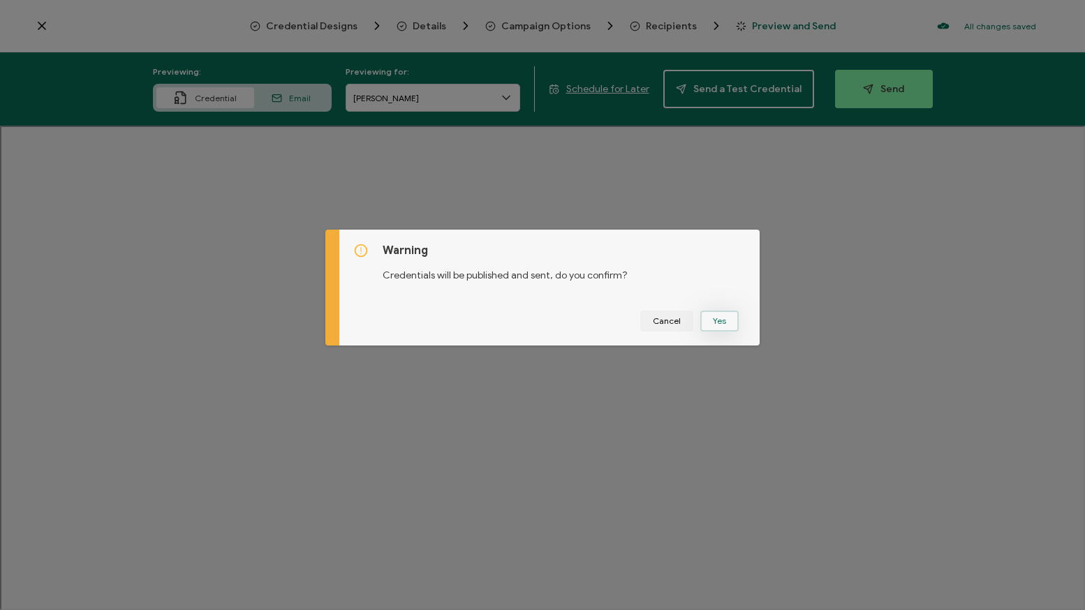
click at [718, 316] on button "Yes" at bounding box center [719, 321] width 38 height 21
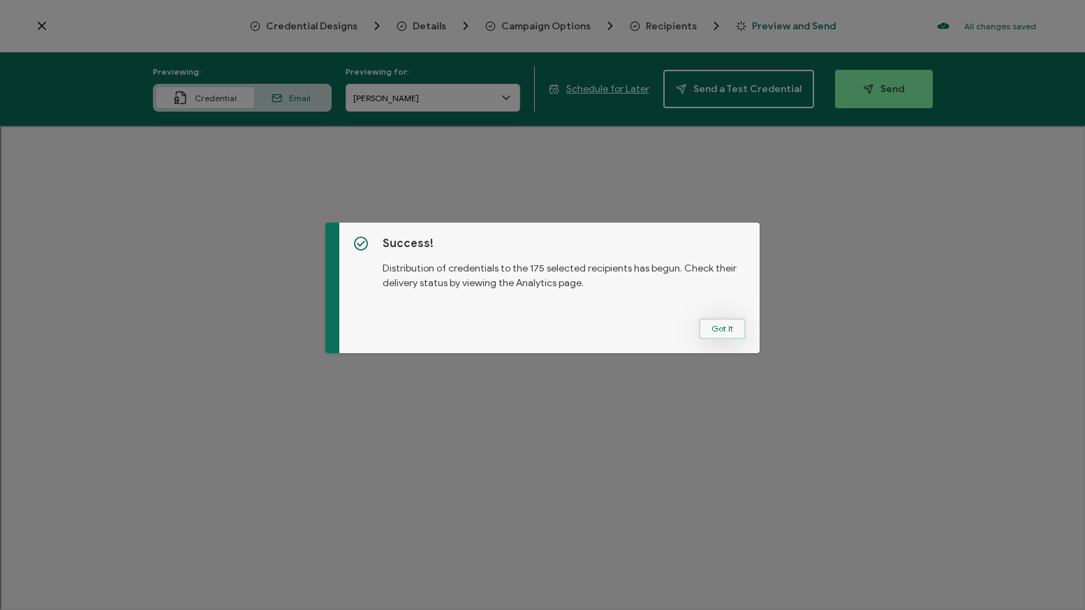
click at [716, 330] on button "Got It" at bounding box center [722, 328] width 47 height 21
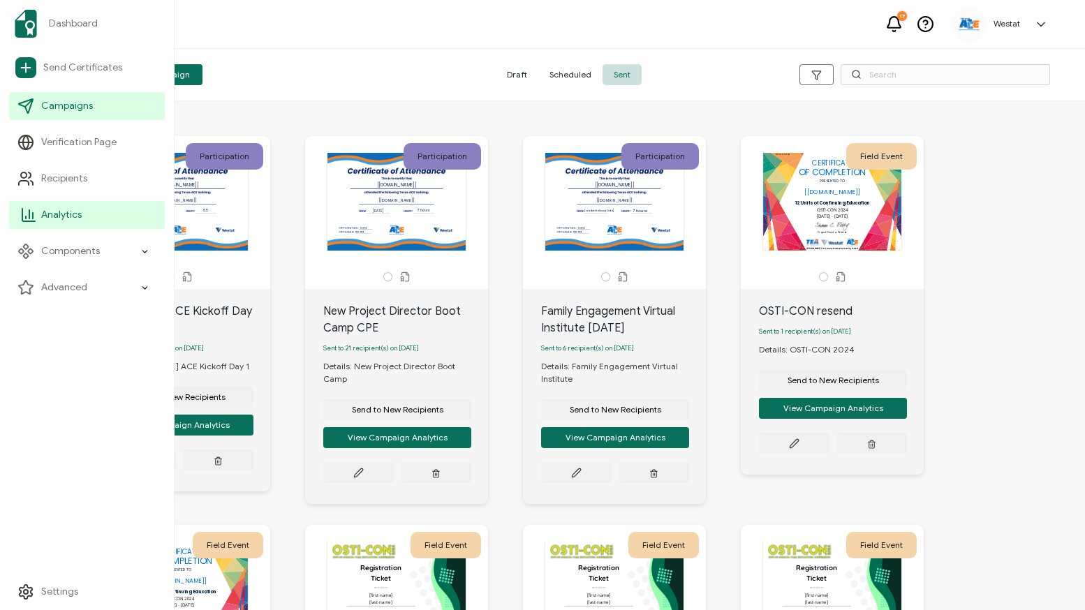
click at [76, 204] on link "Analytics" at bounding box center [87, 215] width 156 height 28
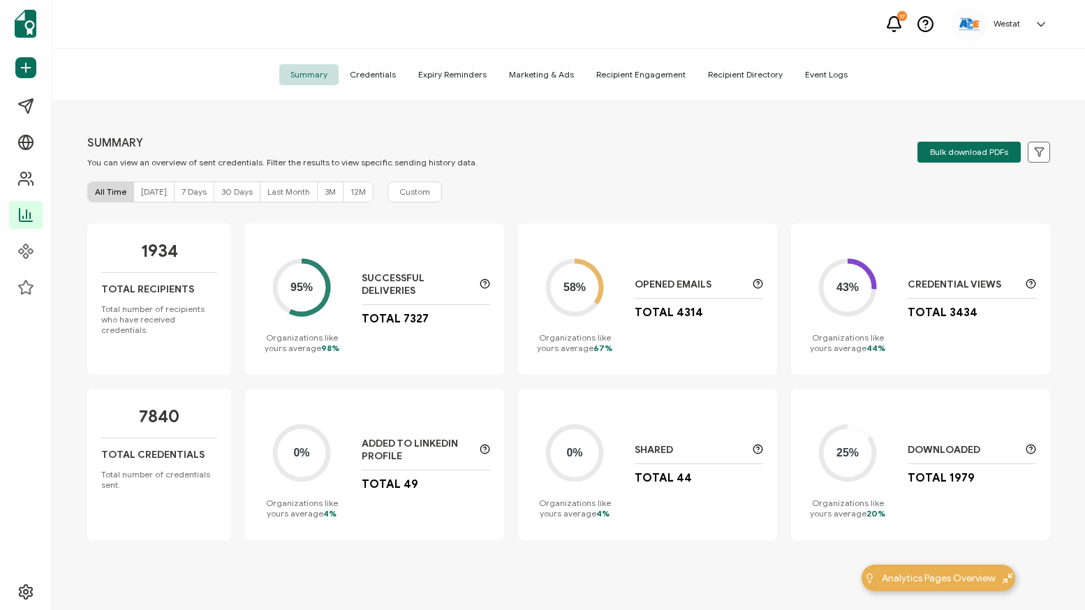
click at [383, 74] on span "Credentials" at bounding box center [373, 74] width 68 height 21
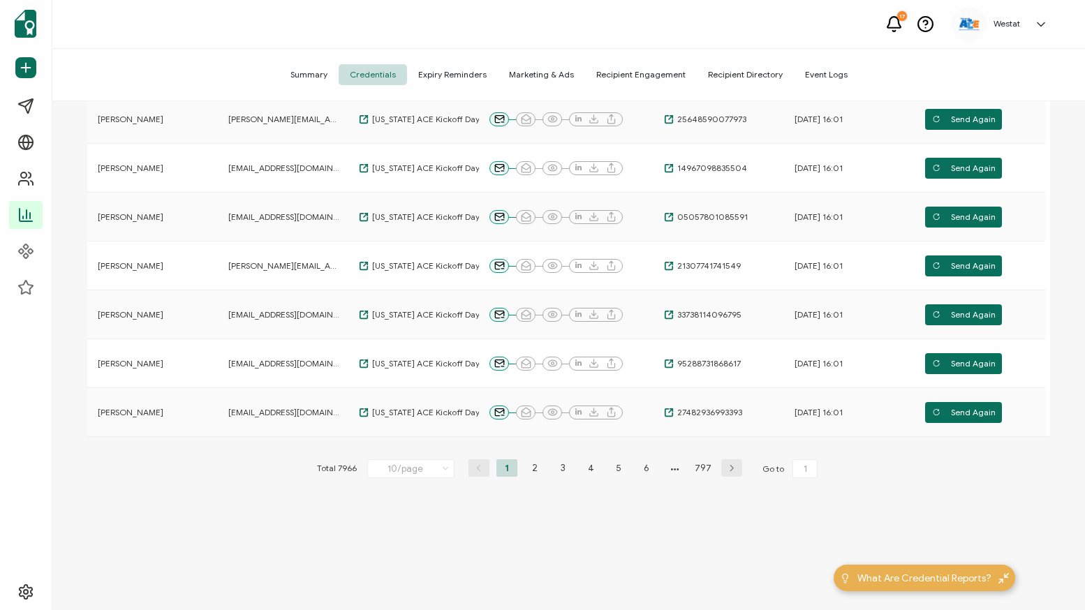
scroll to position [332, 0]
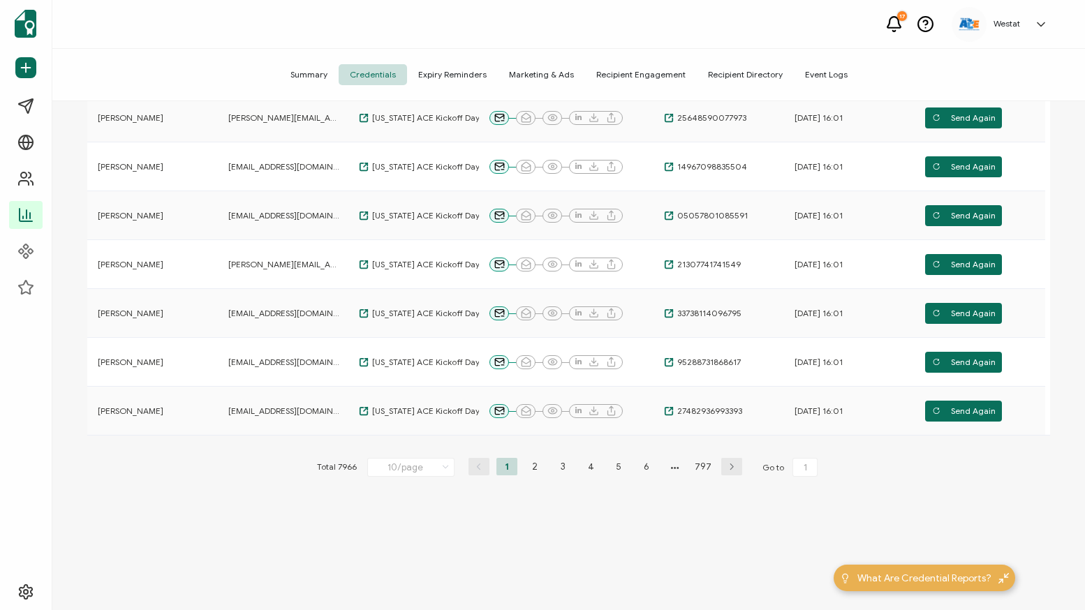
click at [644, 473] on li "6" at bounding box center [646, 466] width 21 height 17
click at [658, 471] on li "8" at bounding box center [659, 466] width 21 height 17
click at [658, 471] on li "10" at bounding box center [660, 466] width 21 height 17
type input "10"
click at [408, 460] on input "10/page" at bounding box center [396, 467] width 87 height 19
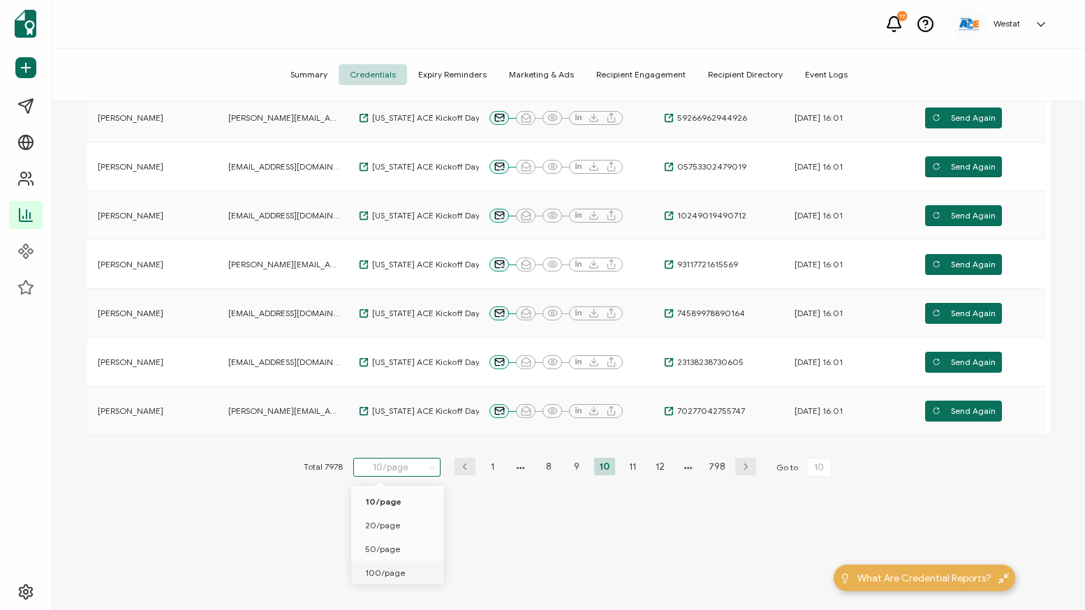
click at [398, 572] on span "100/page" at bounding box center [385, 573] width 40 height 10
type input "100/page"
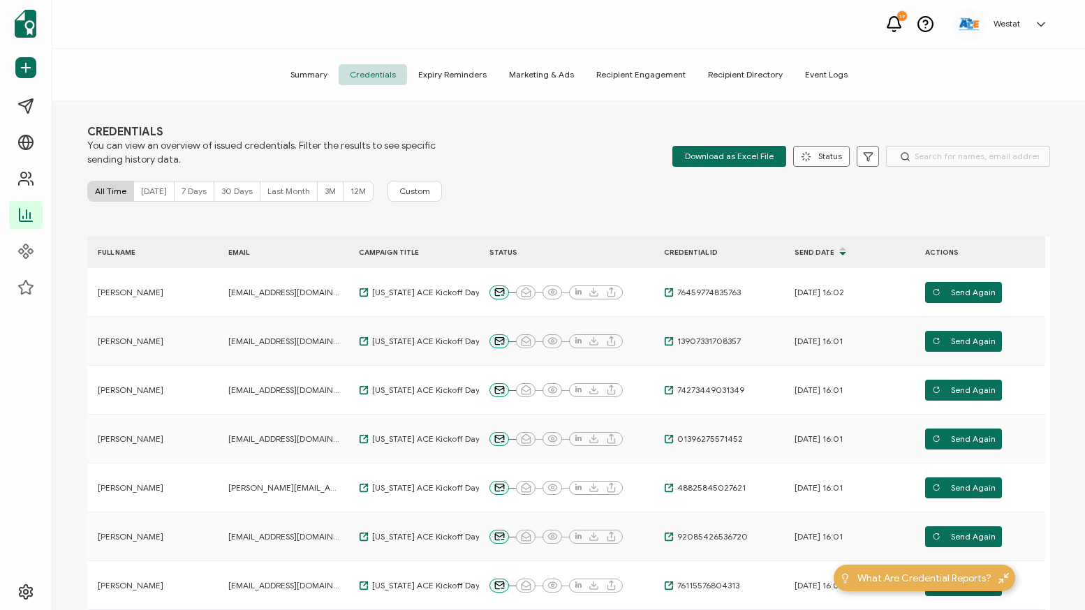
scroll to position [4730, 0]
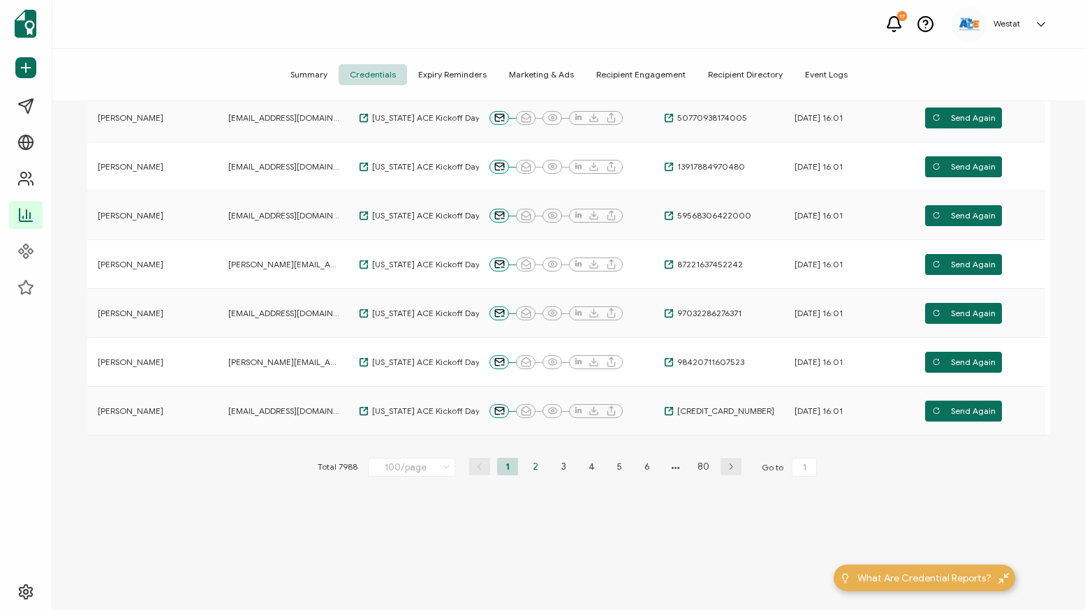
click at [533, 466] on li "2" at bounding box center [535, 466] width 21 height 17
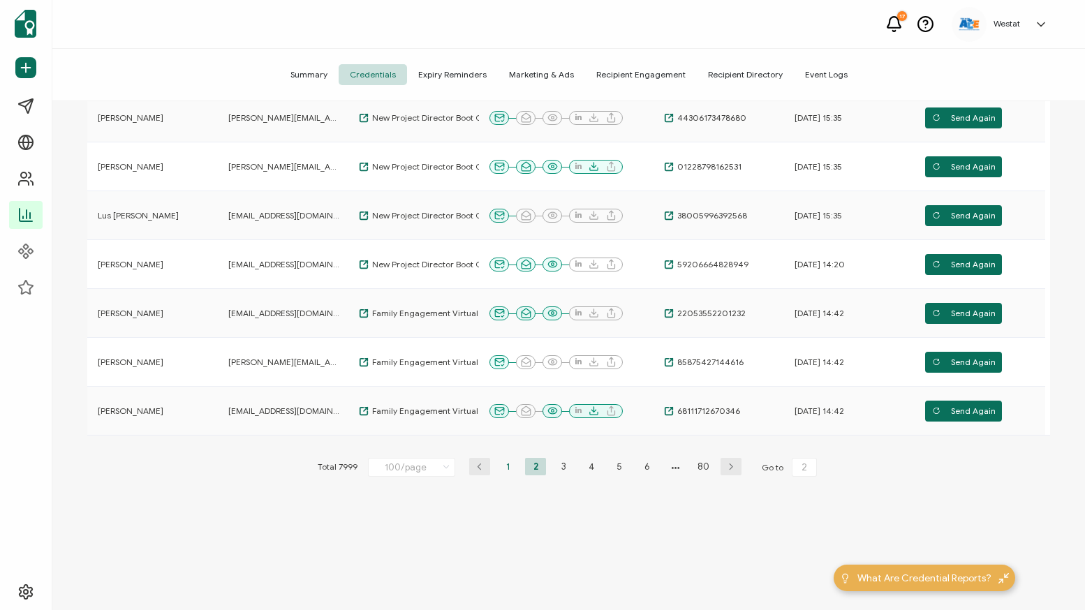
click at [507, 468] on li "1" at bounding box center [507, 466] width 21 height 17
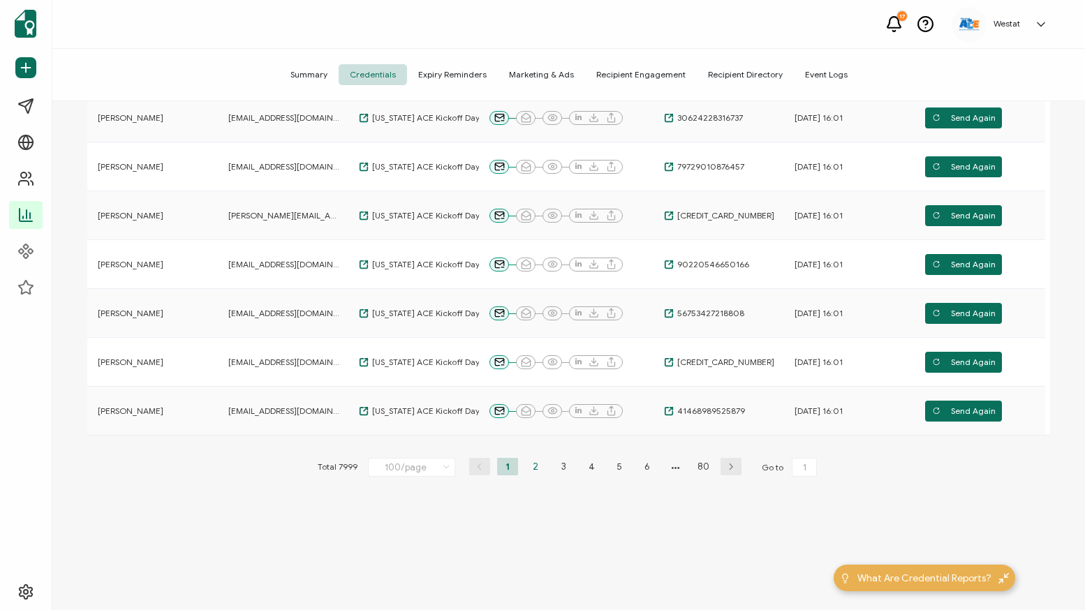
click at [533, 468] on li "2" at bounding box center [535, 466] width 21 height 17
type input "2"
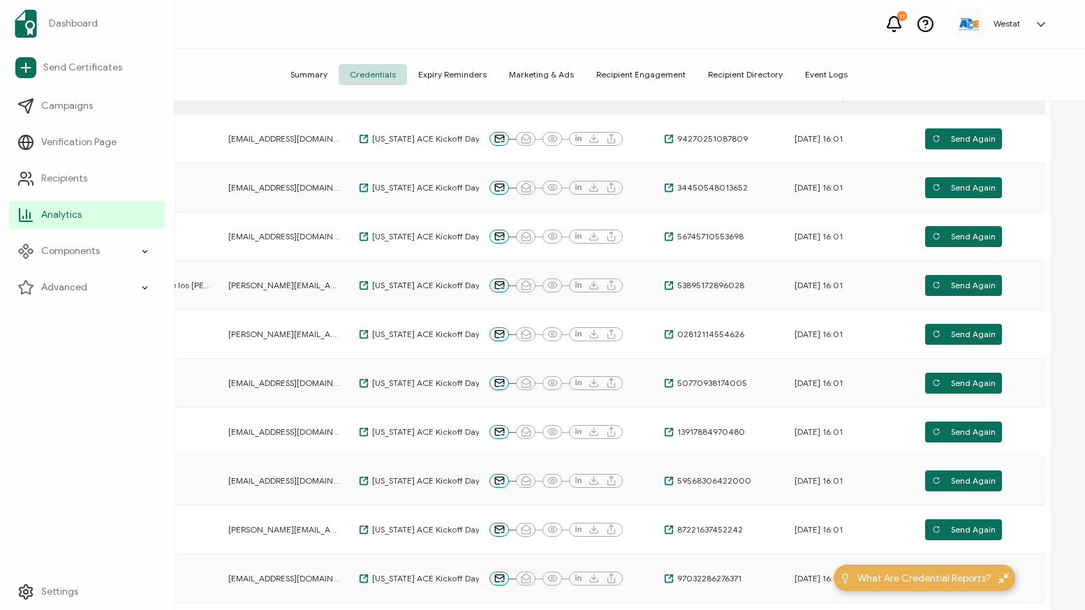
scroll to position [0, 0]
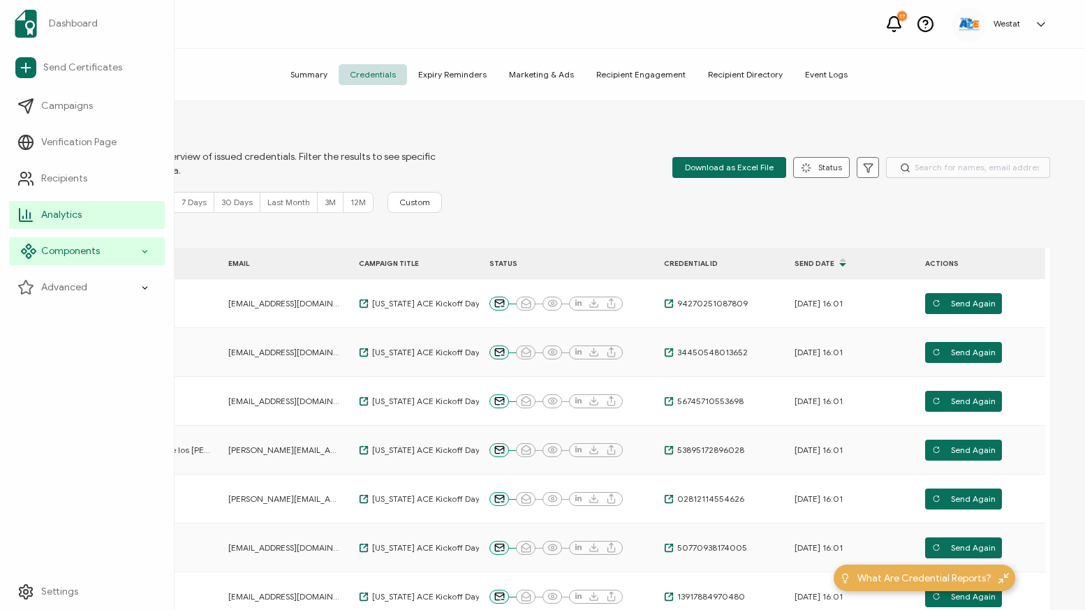
click at [81, 251] on span "Components" at bounding box center [70, 251] width 59 height 14
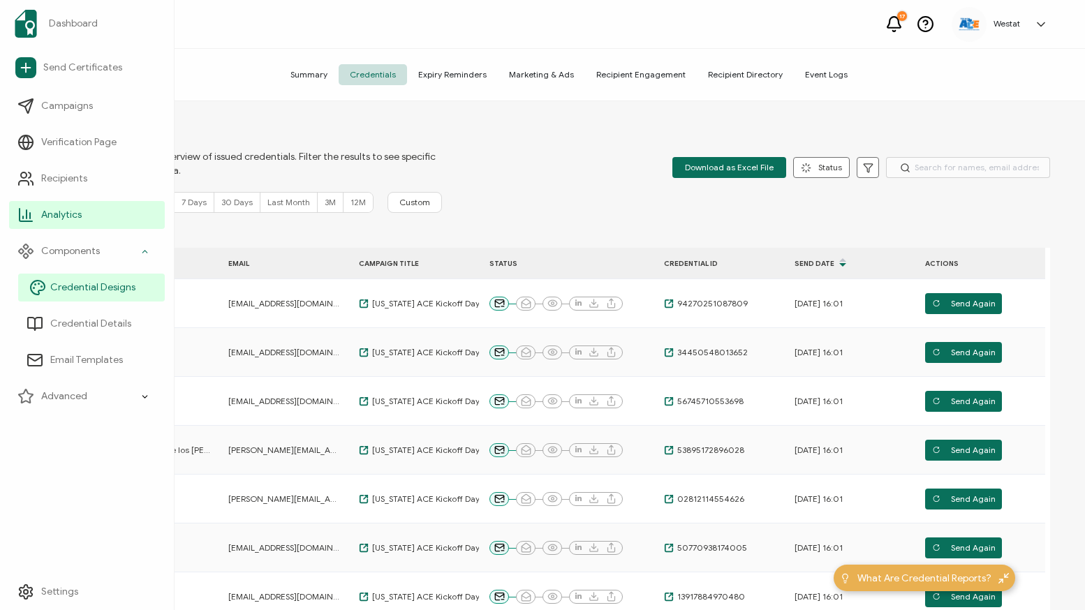
click at [103, 287] on span "Credential Designs" at bounding box center [92, 288] width 85 height 14
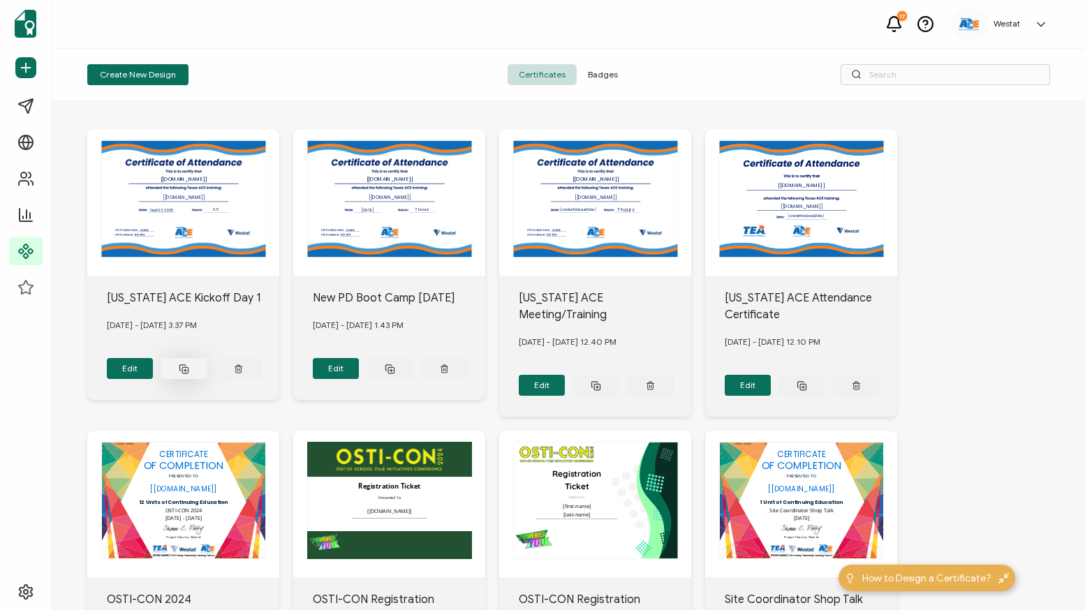
click at [184, 364] on icon at bounding box center [184, 369] width 10 height 10
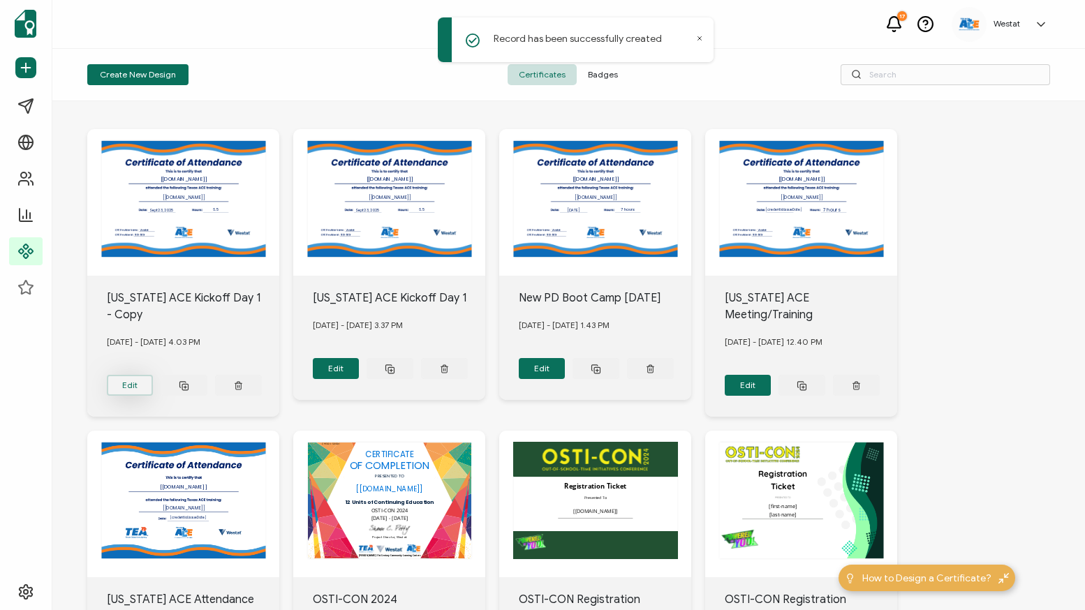
click at [133, 375] on button "Edit" at bounding box center [130, 385] width 47 height 21
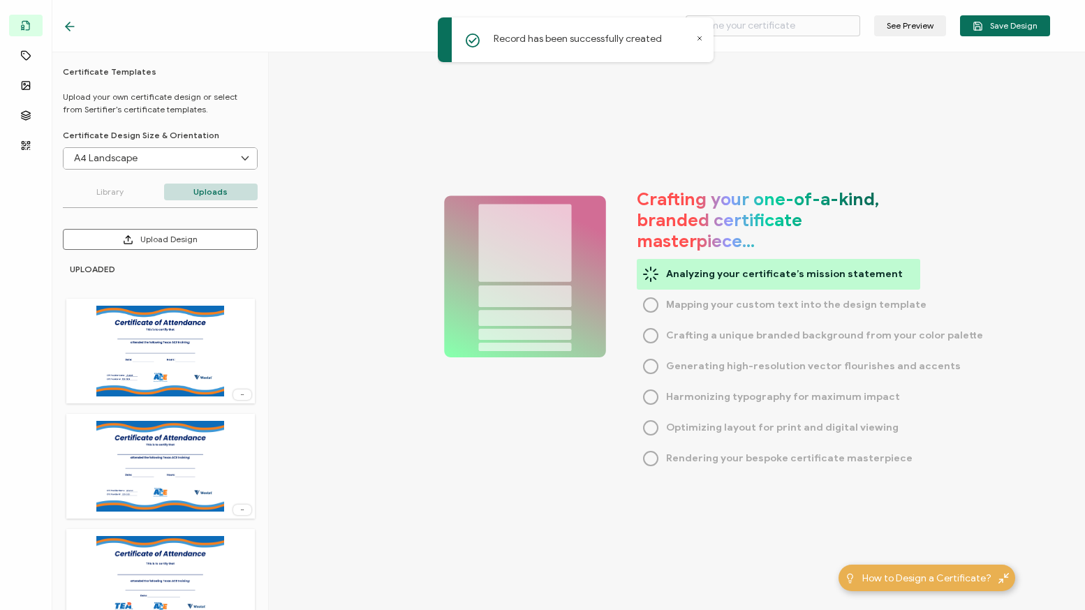
type input "Texas ACE Kickoff Day 1 - Copy"
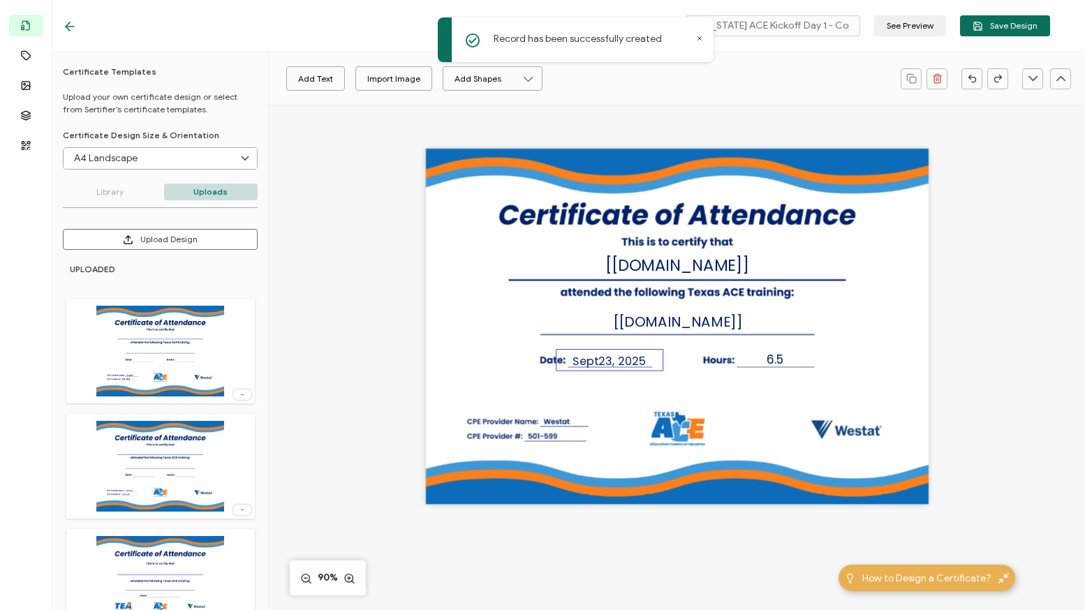
click at [602, 363] on span "23" at bounding box center [605, 361] width 14 height 16
drag, startPoint x: 608, startPoint y: 362, endPoint x: 620, endPoint y: 365, distance: 12.4
click at [608, 362] on span "23" at bounding box center [605, 361] width 14 height 16
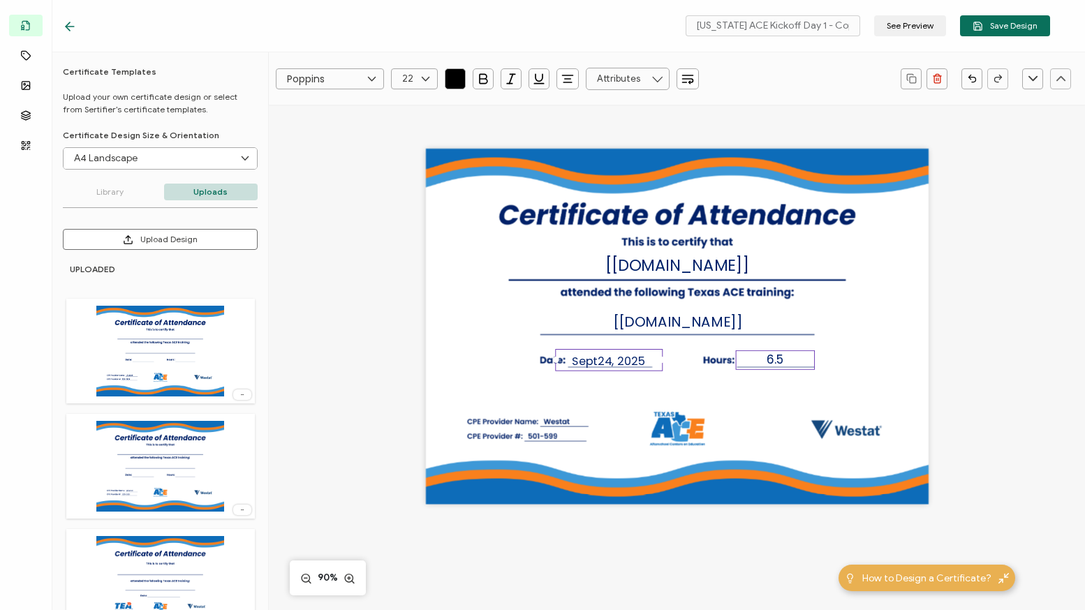
click at [778, 357] on span "6.5" at bounding box center [774, 359] width 17 height 17
click at [777, 357] on span "6.5" at bounding box center [774, 359] width 17 height 17
click at [984, 359] on div "The recipient’s full name, which will be automatically filled based on the info…" at bounding box center [676, 348] width 734 height 487
drag, startPoint x: 1001, startPoint y: 31, endPoint x: 783, endPoint y: 28, distance: 218.5
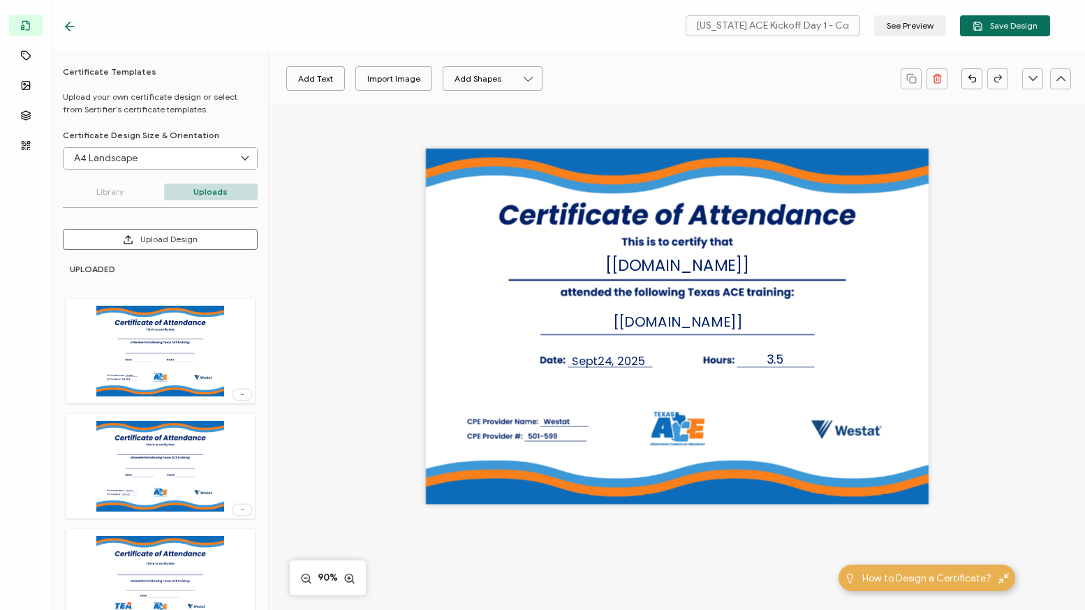
click at [783, 28] on div "Texas ACE Kickoff Day 1 - Copy See Preview Save Design" at bounding box center [864, 25] width 371 height 21
click at [803, 27] on input "Texas ACE Kickoff Day 1 - Copy" at bounding box center [772, 25] width 175 height 21
type input "Texas ACE Kickoff Day 2"
click at [1018, 230] on div "The recipient’s full name, which will be automatically filled based on the info…" at bounding box center [676, 348] width 734 height 487
click at [1029, 27] on span "Save Design" at bounding box center [1004, 26] width 65 height 10
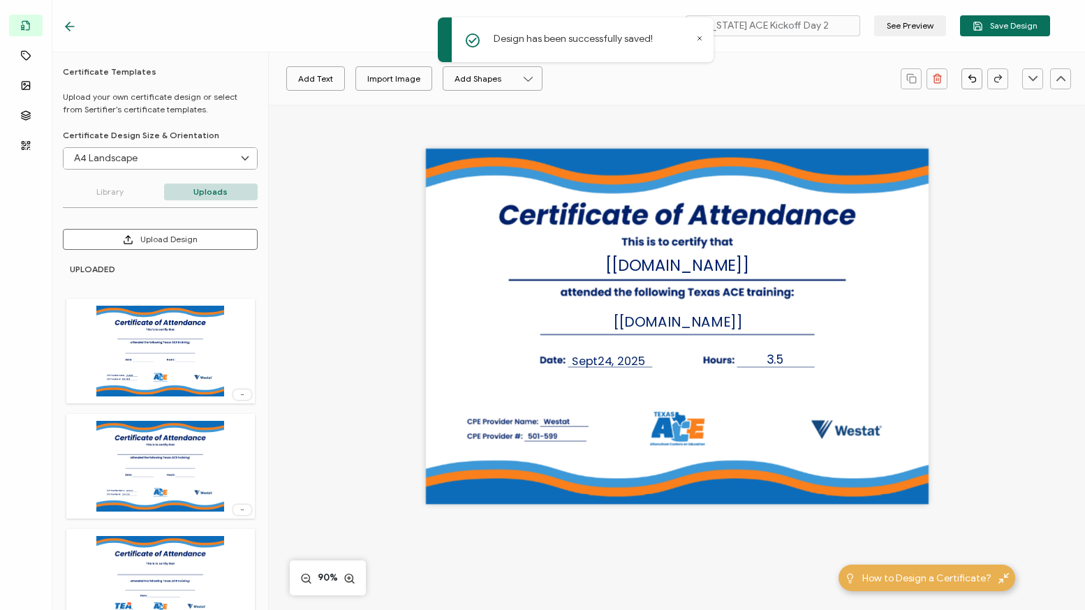
click at [73, 30] on icon at bounding box center [70, 27] width 14 height 14
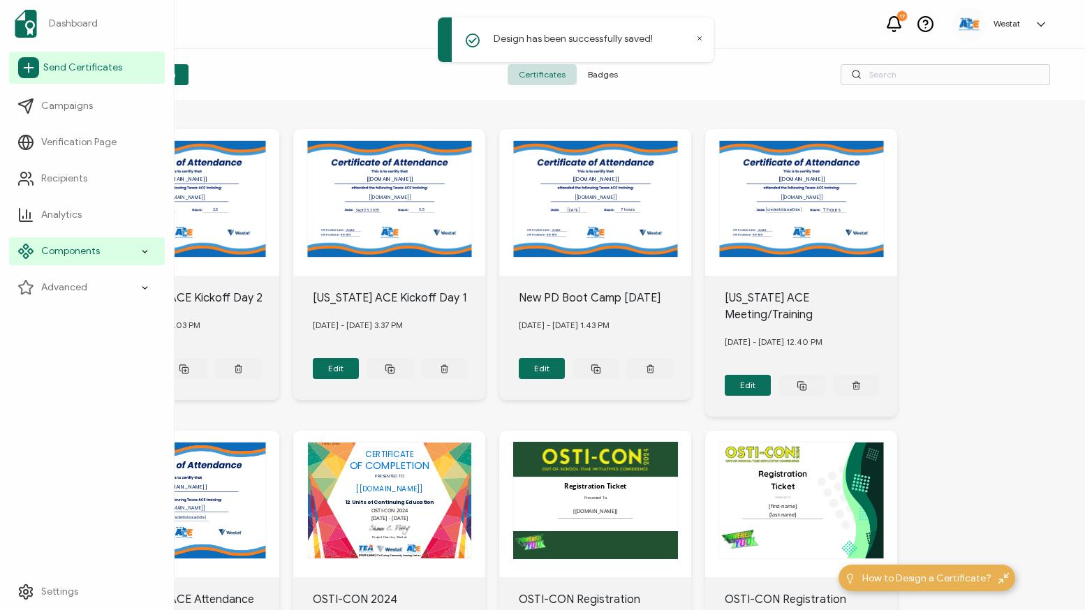
click at [53, 68] on span "Send Certificates" at bounding box center [82, 68] width 79 height 14
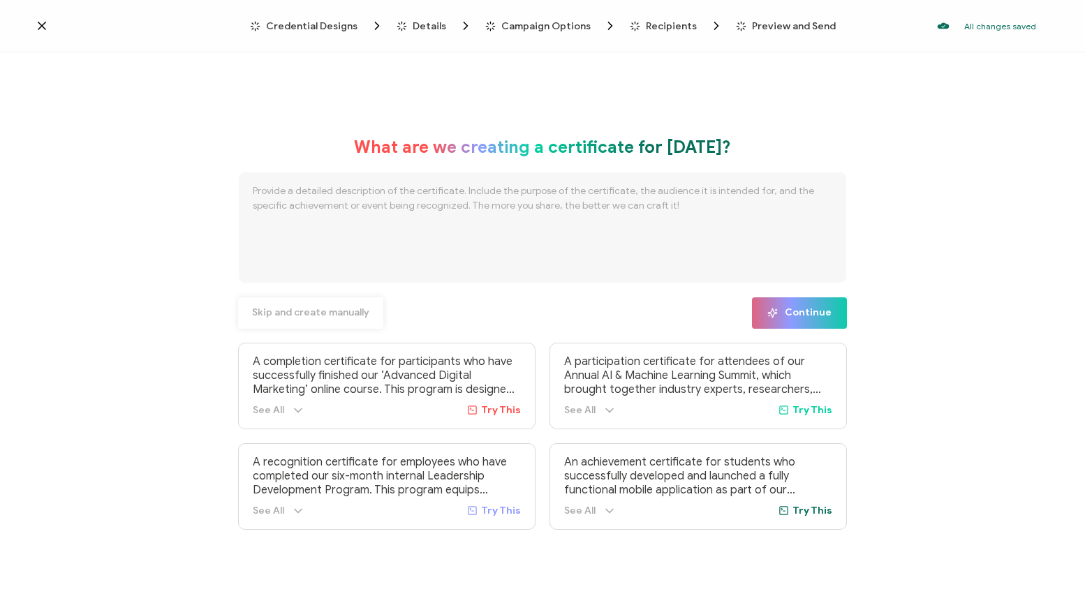
click at [330, 311] on span "Skip and create manually" at bounding box center [310, 313] width 117 height 10
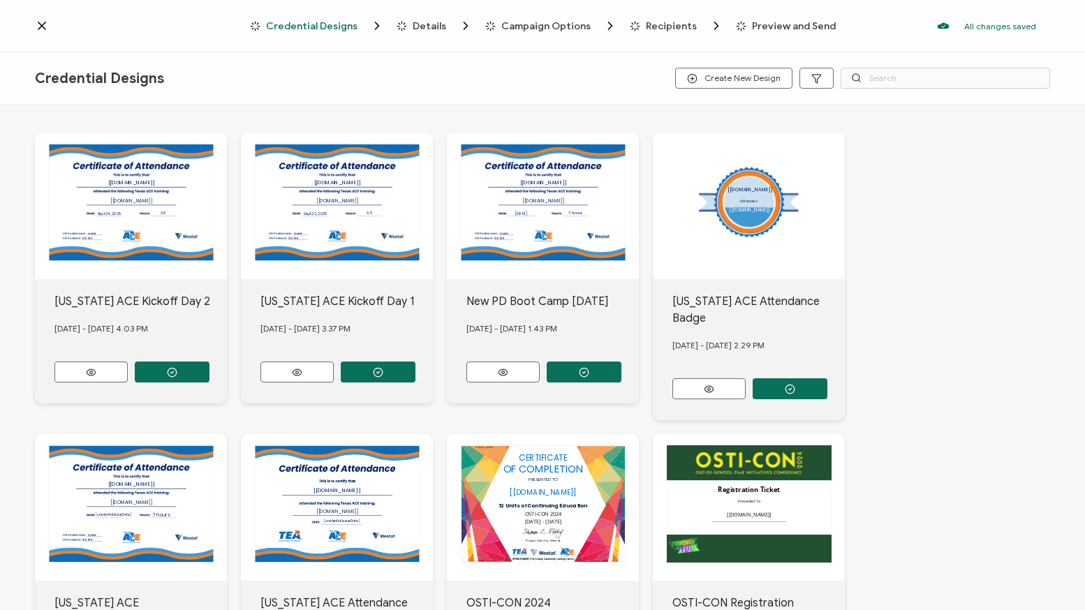
click at [179, 218] on div "The recipient’s full name, which will be automatically filled based on the info…" at bounding box center [131, 206] width 192 height 147
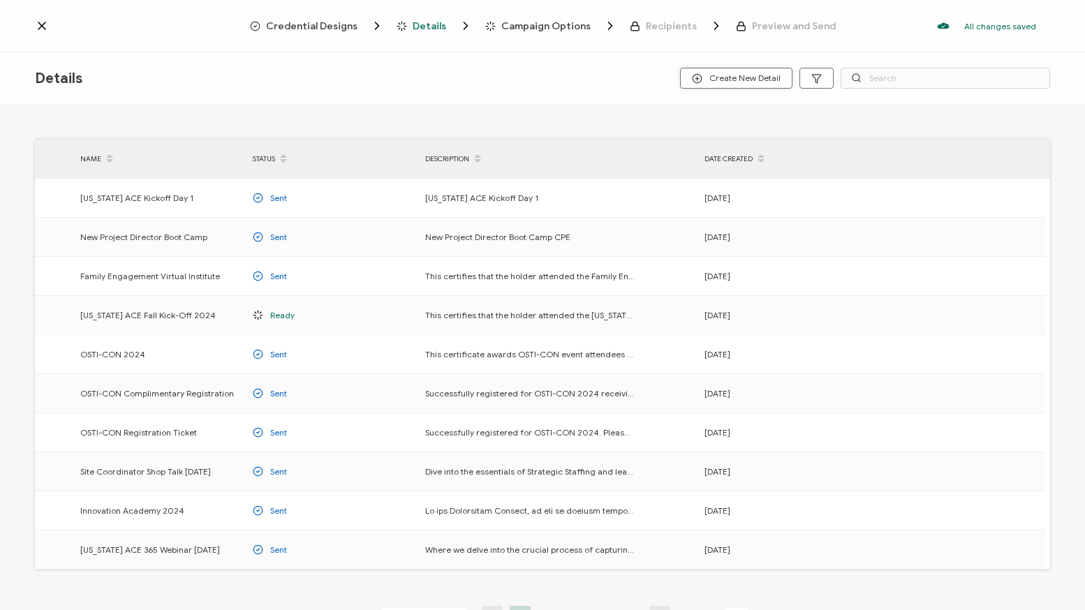
click at [716, 74] on span "Create New Detail" at bounding box center [736, 78] width 89 height 10
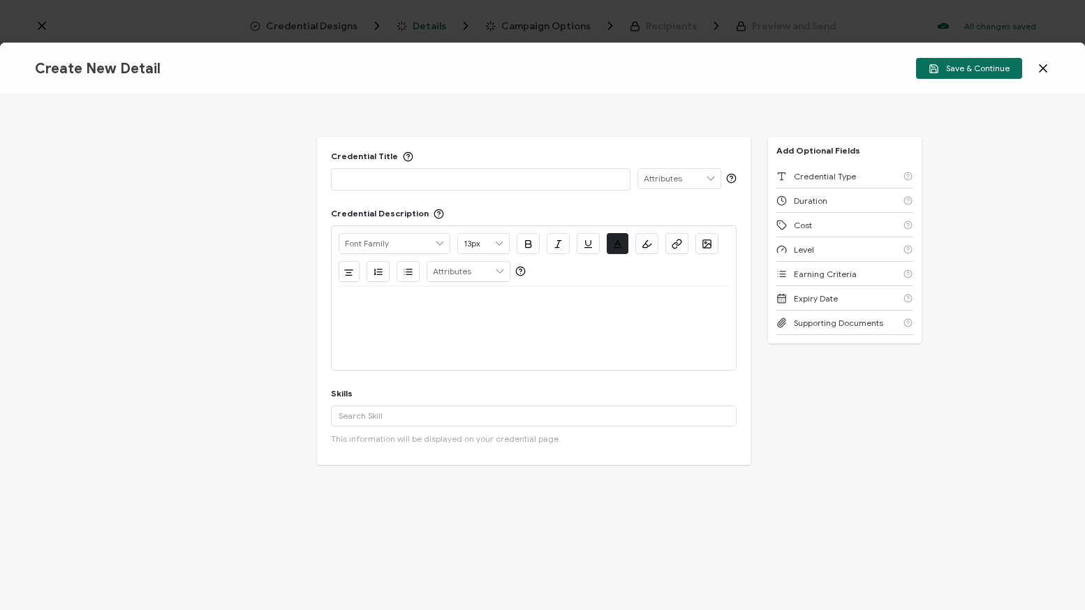
click at [412, 184] on p at bounding box center [481, 179] width 285 height 14
click at [459, 313] on div at bounding box center [534, 303] width 391 height 34
click at [456, 177] on p "Texas ACE Kickoff Day 2" at bounding box center [481, 179] width 285 height 14
drag, startPoint x: 456, startPoint y: 177, endPoint x: 304, endPoint y: 177, distance: 152.2
click at [304, 177] on div "Credential Title Texas ACE Kickoff Day 2 ISSUER Issuer Name Credential Descript…" at bounding box center [542, 352] width 1085 height 515
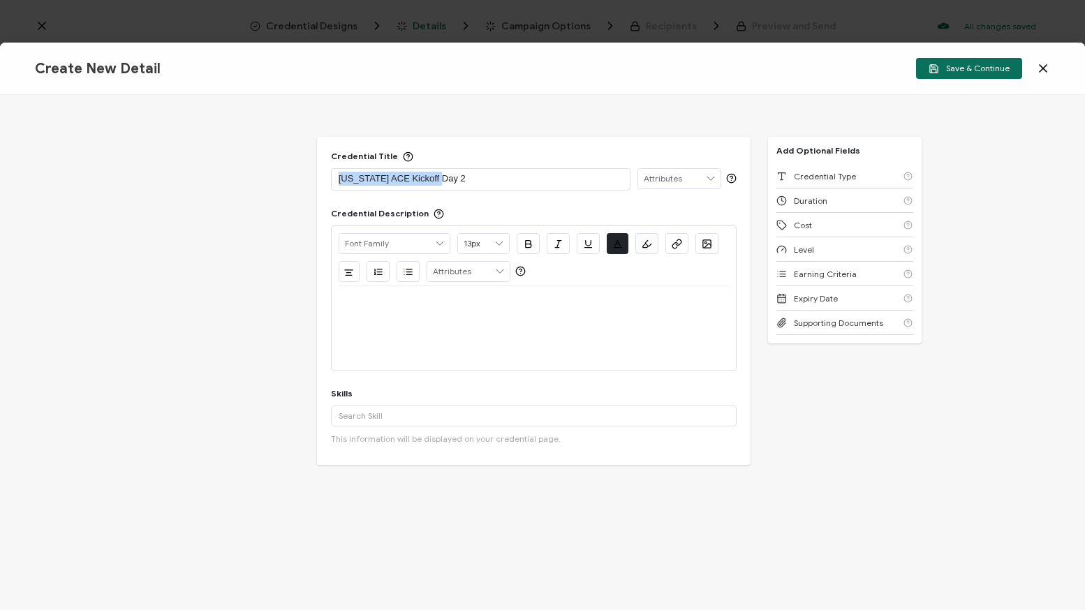
copy p "Texas ACE Kickoff Day 2"
click at [383, 313] on div at bounding box center [534, 303] width 391 height 34
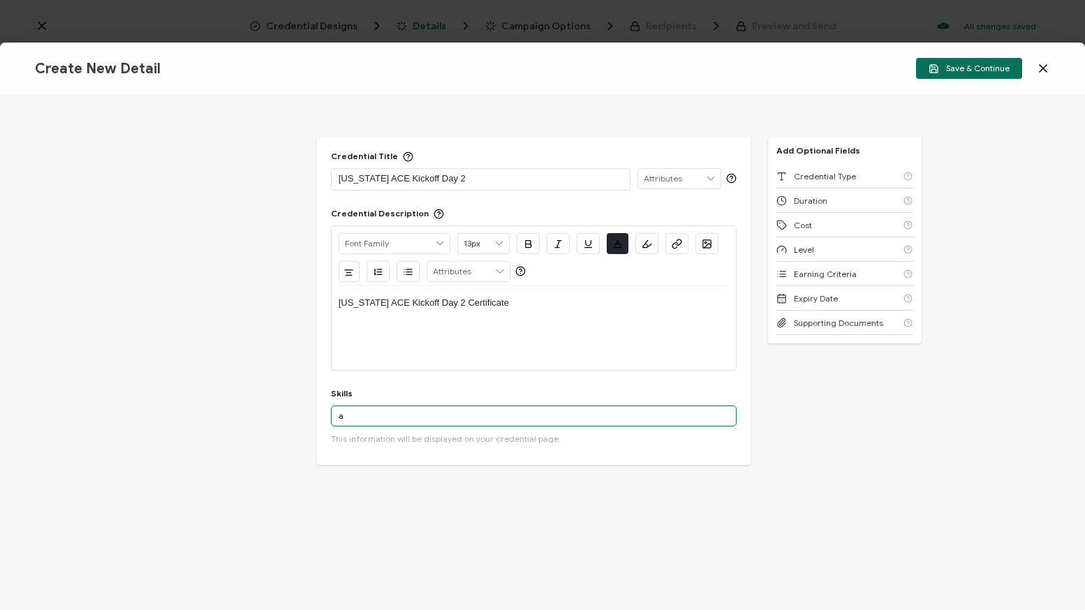
click at [488, 415] on input "a" at bounding box center [534, 416] width 406 height 21
click at [396, 413] on input "after school" at bounding box center [534, 416] width 406 height 21
type input "after school"
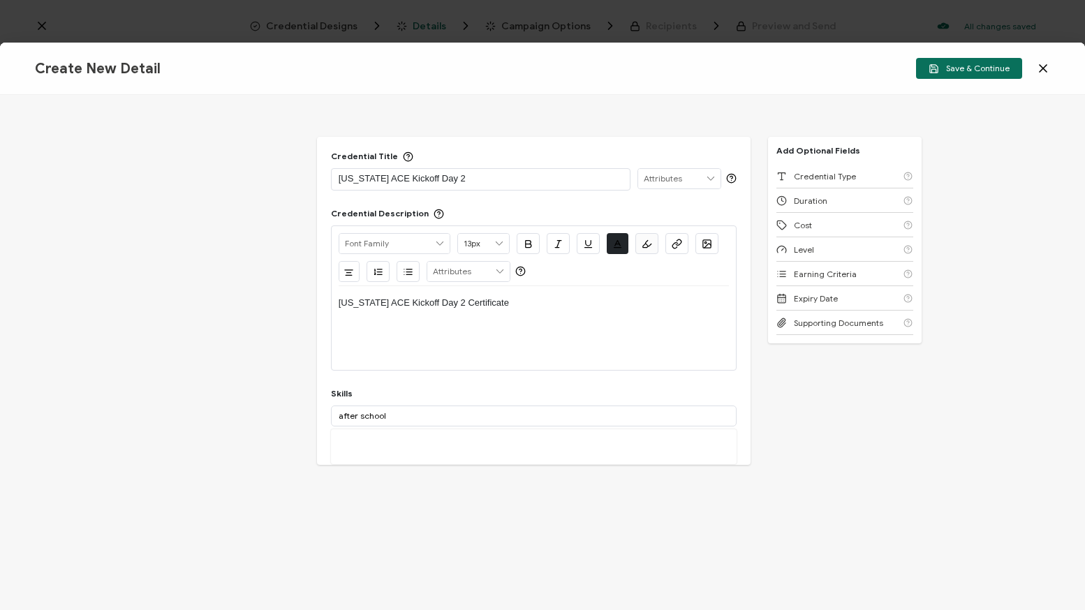
click at [401, 451] on div "More" at bounding box center [534, 446] width 406 height 35
click at [388, 420] on input "after school" at bounding box center [534, 416] width 406 height 21
click at [372, 447] on button "Add 'after school'" at bounding box center [386, 446] width 96 height 21
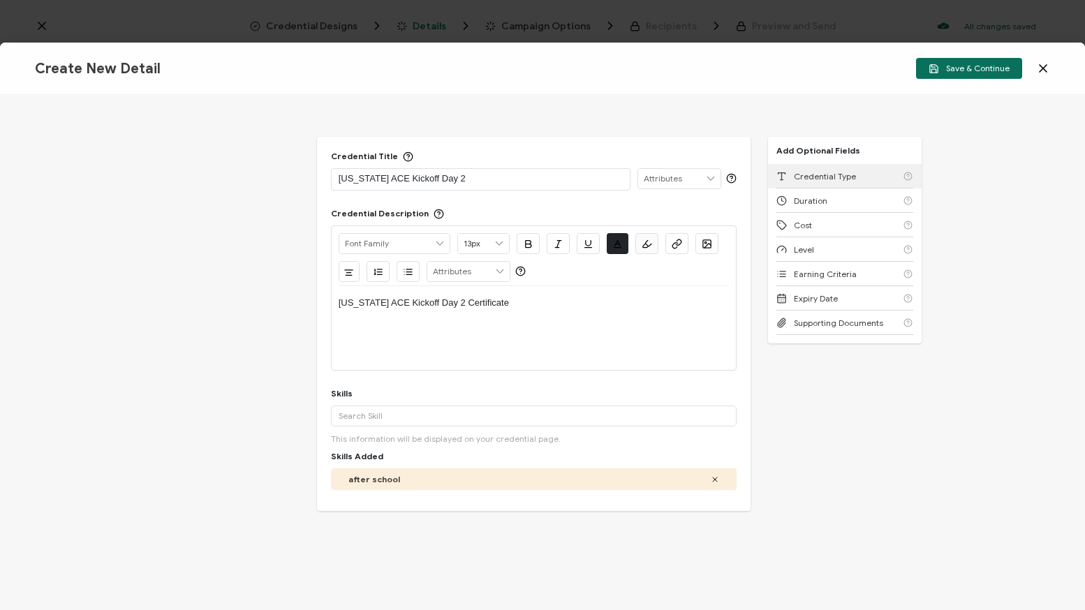
click at [848, 172] on span "Credential Type" at bounding box center [825, 176] width 62 height 10
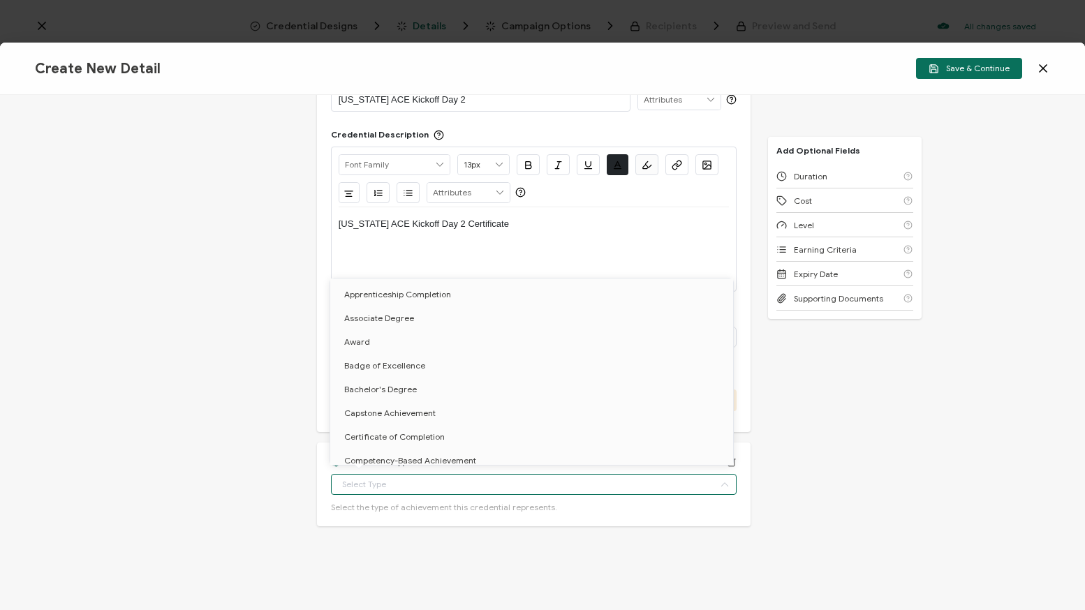
click at [522, 481] on input "text" at bounding box center [534, 484] width 406 height 21
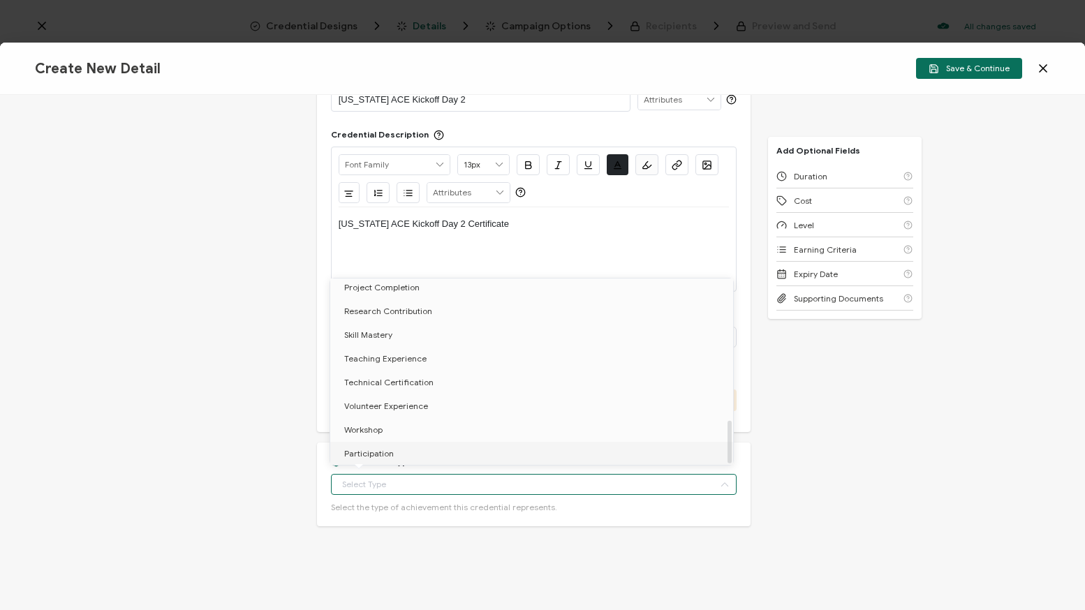
click at [384, 448] on span "Participation" at bounding box center [369, 453] width 50 height 10
type input "Participation"
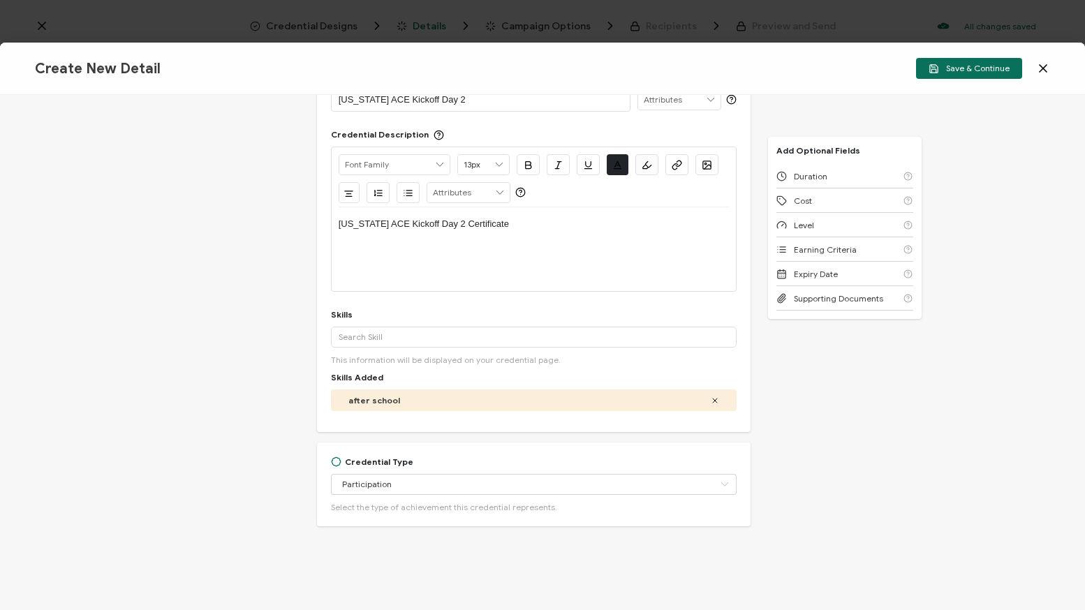
click at [835, 473] on div "Credential Title Texas ACE Kickoff Day 2 ISSUER Issuer Name Credential Descript…" at bounding box center [542, 352] width 1085 height 515
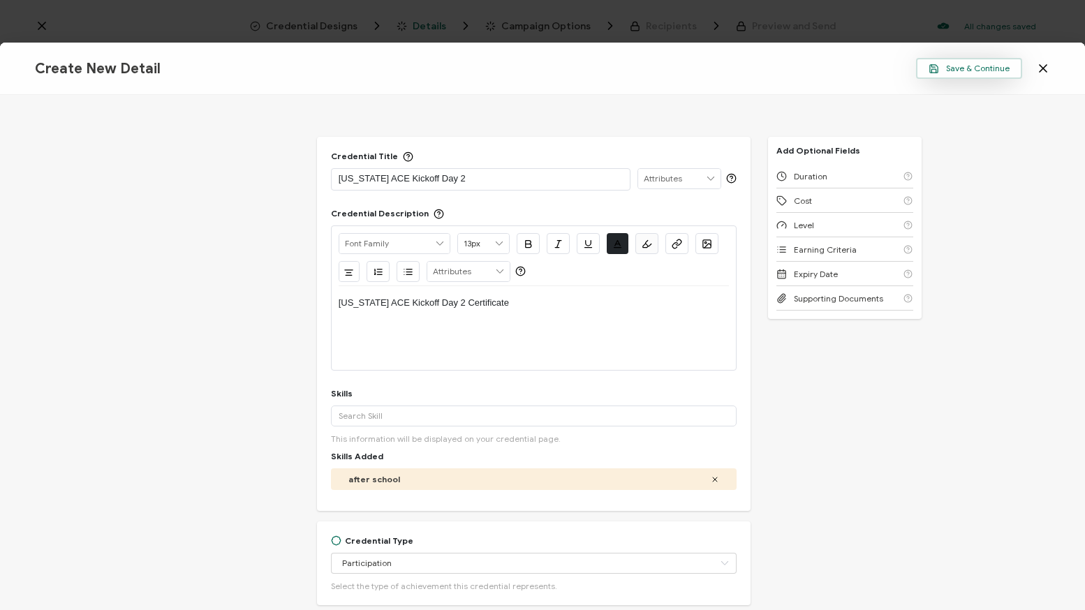
click at [950, 75] on button "Save & Continue" at bounding box center [969, 68] width 106 height 21
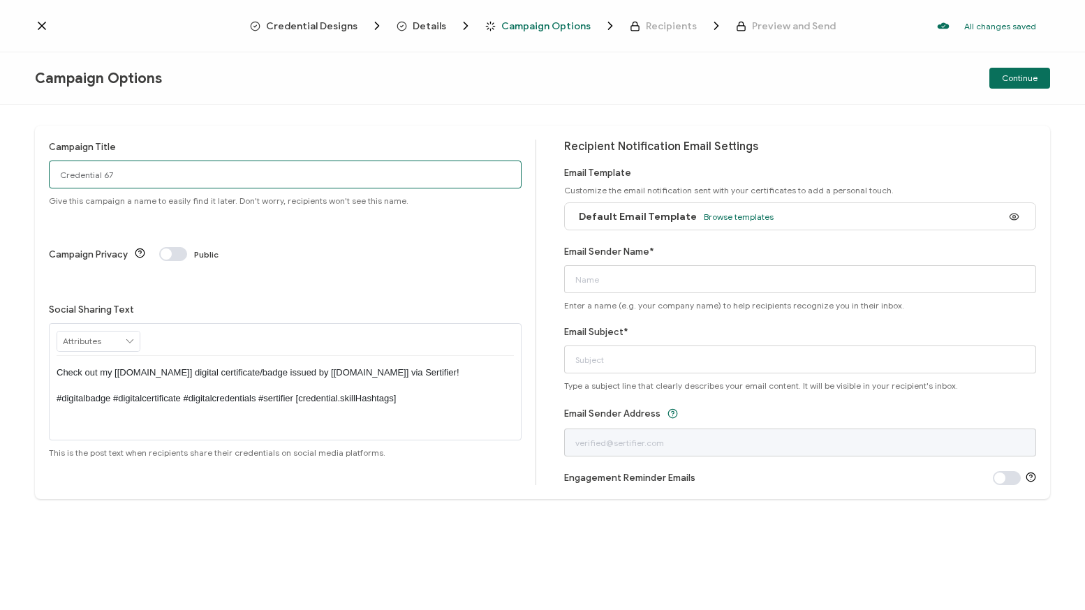
drag, startPoint x: 181, startPoint y: 180, endPoint x: -59, endPoint y: 173, distance: 239.5
click at [0, 173] on html "Credential Designs Details Campaign Options Recipients Preview and Send All cha…" at bounding box center [542, 305] width 1085 height 610
type input "Texas ACE Kickoff Day 2 CPE"
click at [804, 98] on div "Campaign Options Continue" at bounding box center [542, 78] width 1085 height 52
click at [133, 332] on icon at bounding box center [130, 342] width 13 height 20
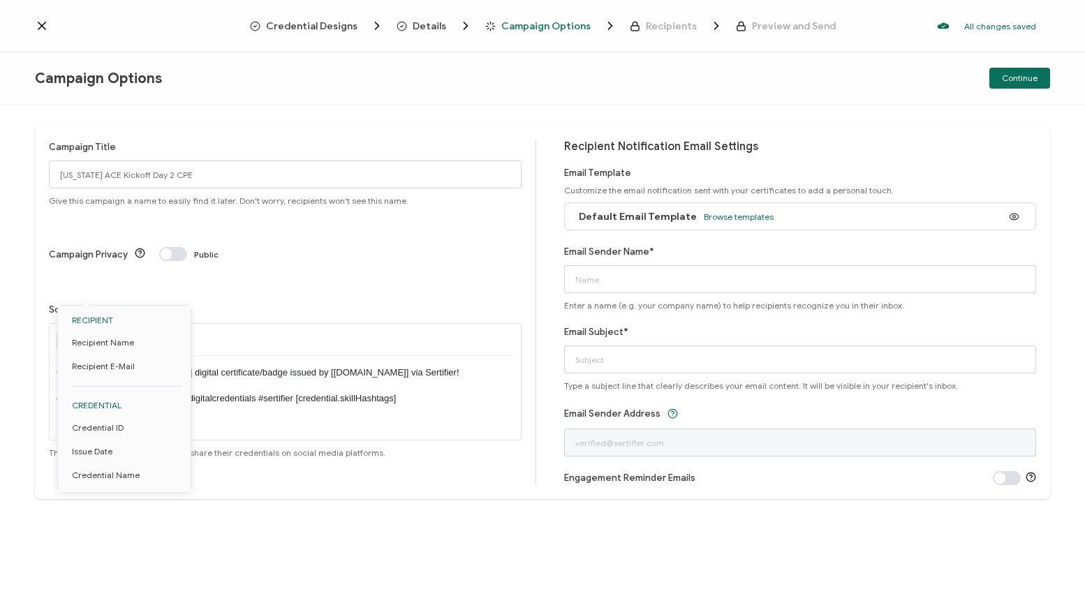
click at [249, 324] on div at bounding box center [285, 340] width 457 height 32
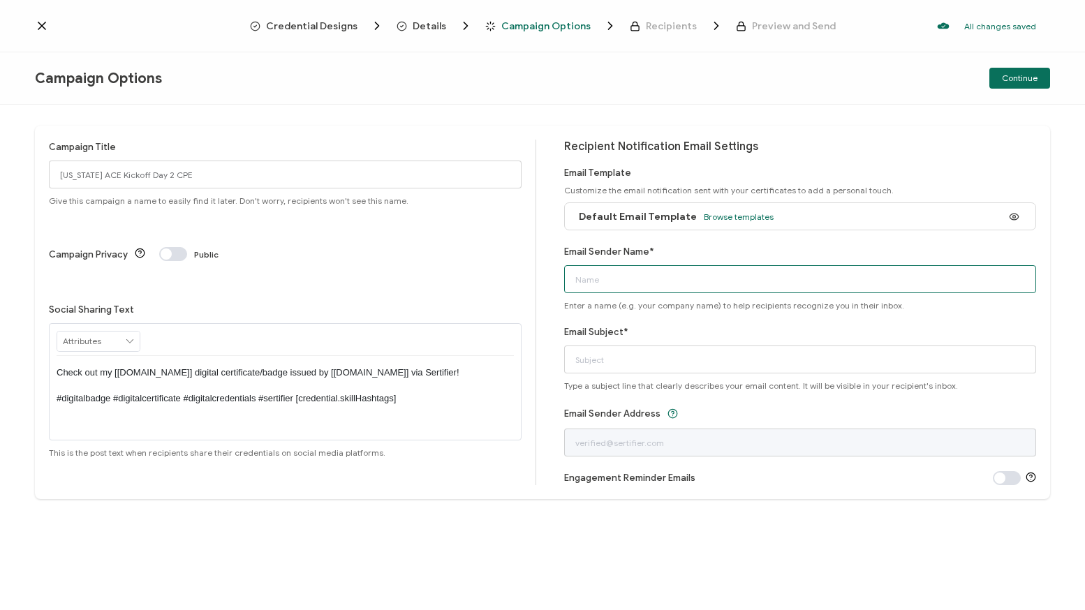
click at [655, 279] on input "Email Sender Name*" at bounding box center [800, 279] width 473 height 28
type input "t"
type input "Texas ACE - Westat"
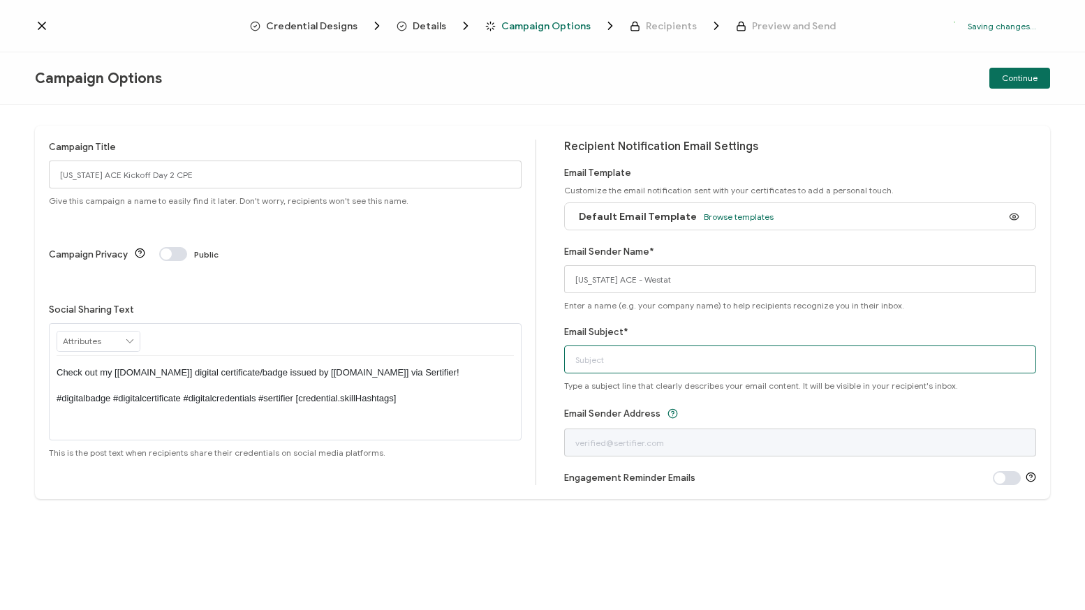
click at [734, 359] on input "Email Subject*" at bounding box center [800, 360] width 473 height 28
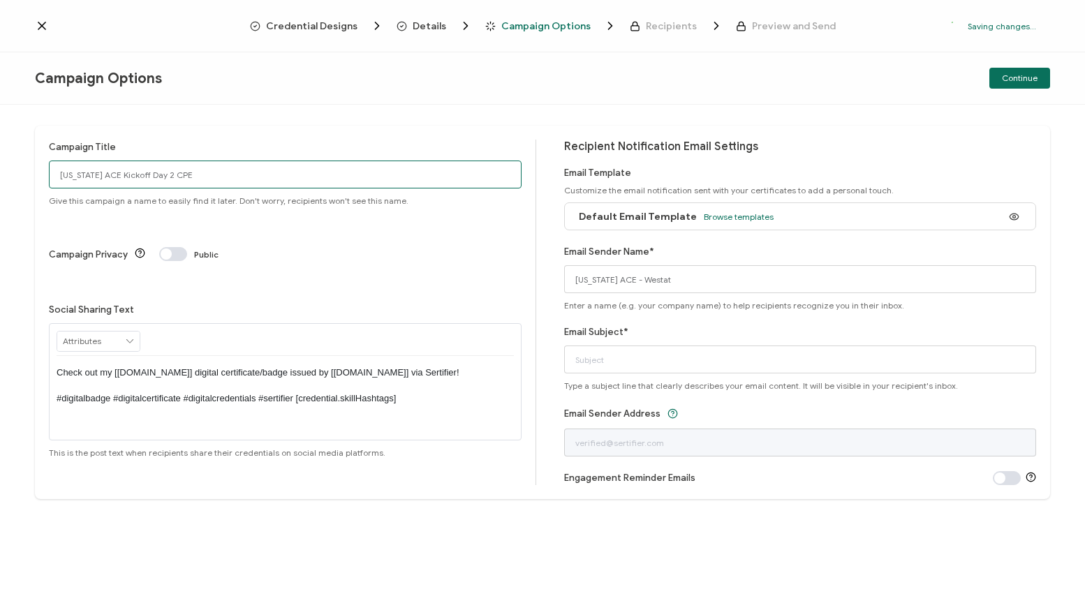
drag, startPoint x: 205, startPoint y: 173, endPoint x: 44, endPoint y: 162, distance: 161.6
click at [44, 162] on div "Campaign Title Texas ACE Kickoff Day 2 CPE Give this campaign a name to easily …" at bounding box center [542, 312] width 1015 height 373
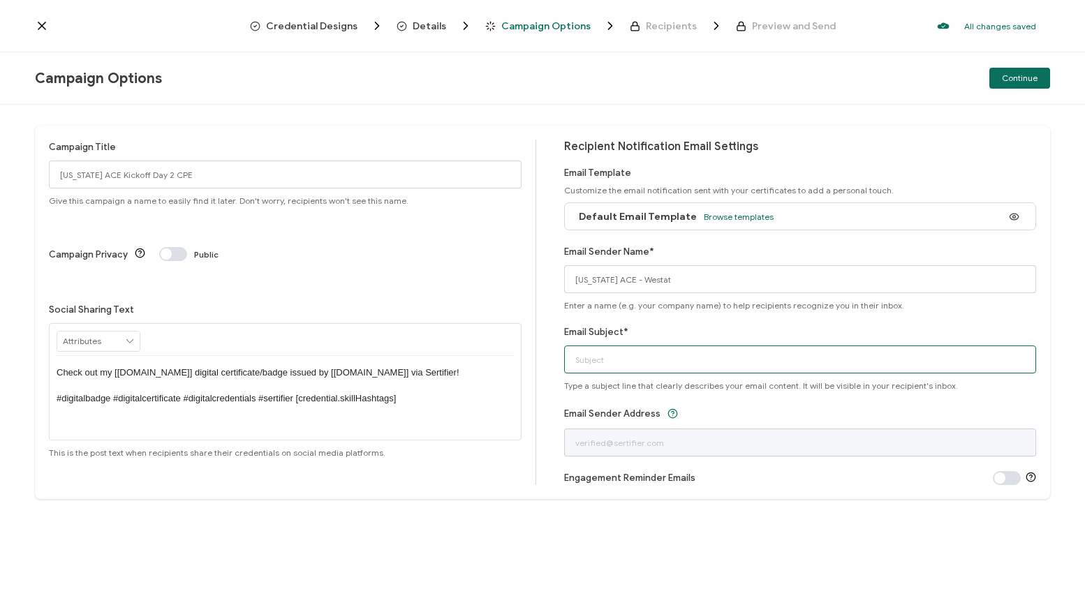
click at [622, 364] on input "Email Subject*" at bounding box center [800, 360] width 473 height 28
paste input "Texas ACE Kickoff Day 2 CPE"
type input "Texas ACE Kickoff Day 2 CPE"
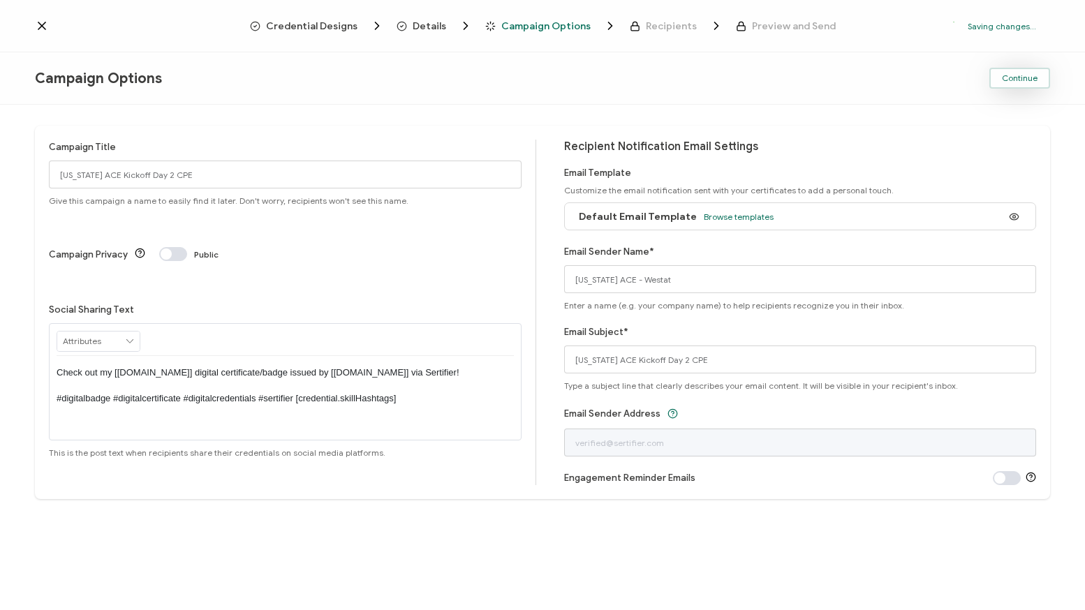
click at [1024, 85] on button "Continue" at bounding box center [1019, 78] width 61 height 21
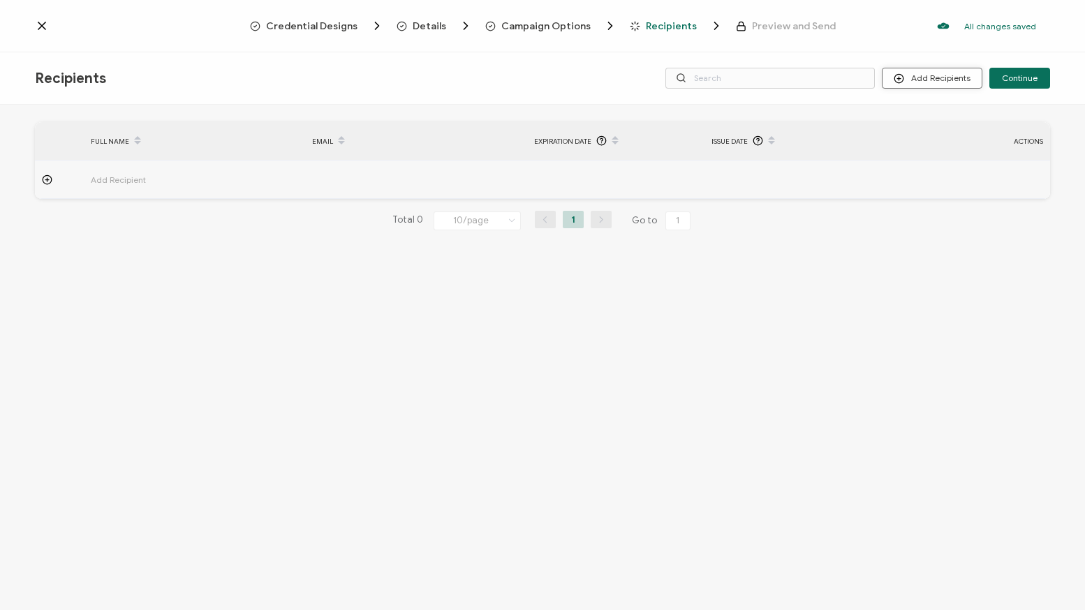
click at [935, 76] on button "Add Recipients" at bounding box center [932, 78] width 101 height 21
click at [938, 114] on span "Upload Recipients" at bounding box center [949, 115] width 71 height 10
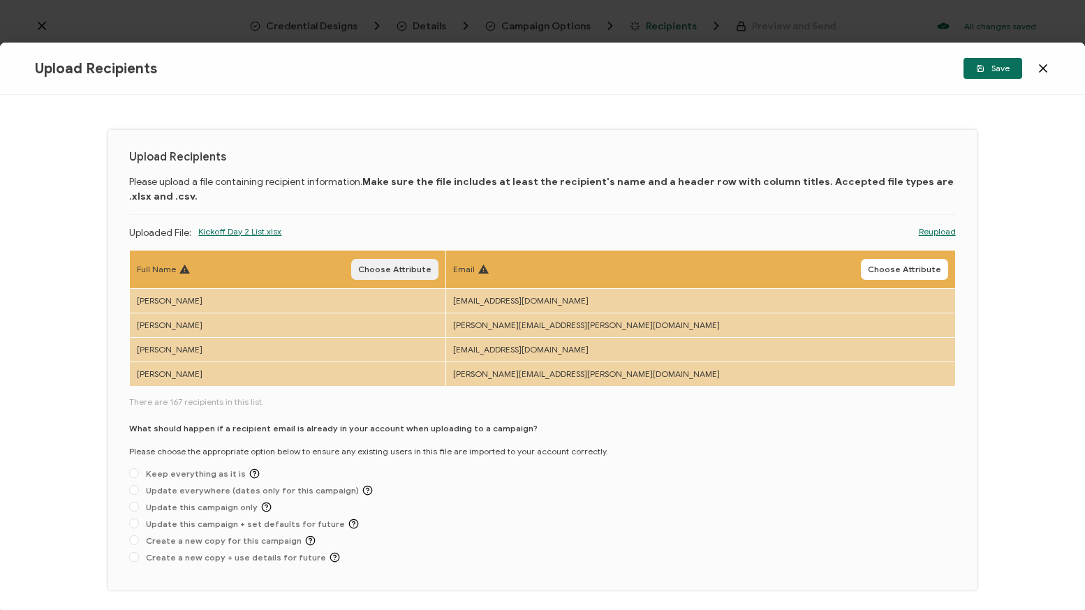
click at [431, 274] on span "Choose Attribute" at bounding box center [394, 269] width 73 height 8
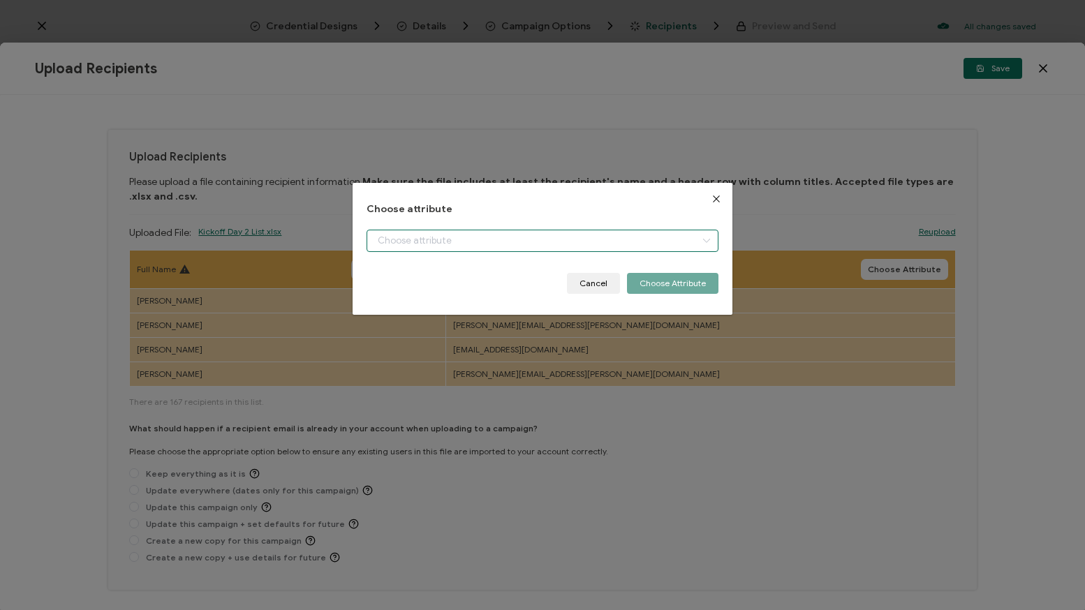
click at [472, 246] on input "dialog" at bounding box center [542, 241] width 352 height 22
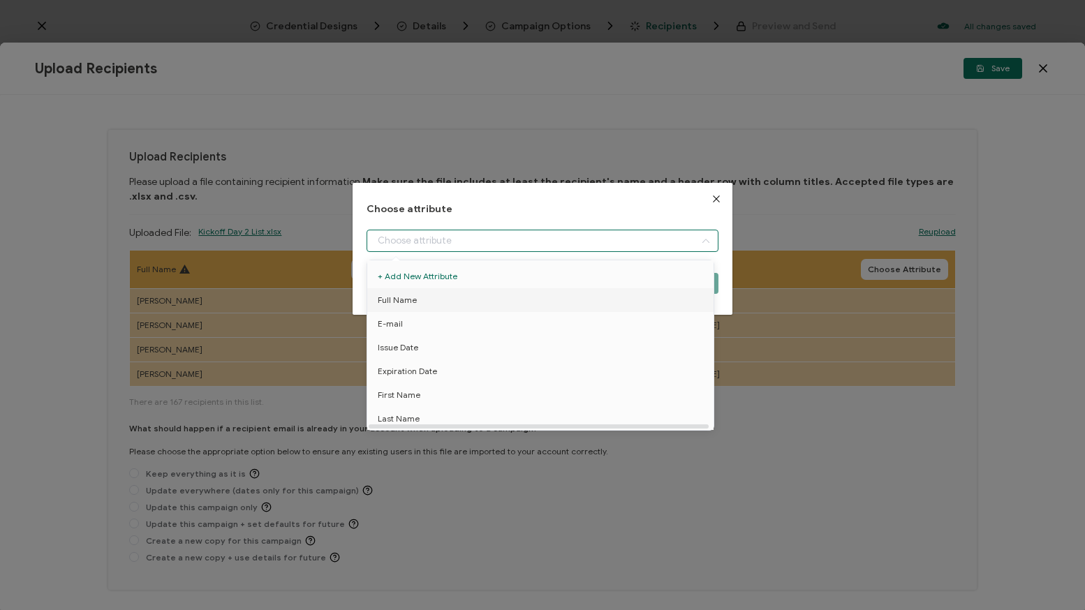
click at [450, 304] on li "Full Name" at bounding box center [543, 300] width 358 height 24
type input "Full Name"
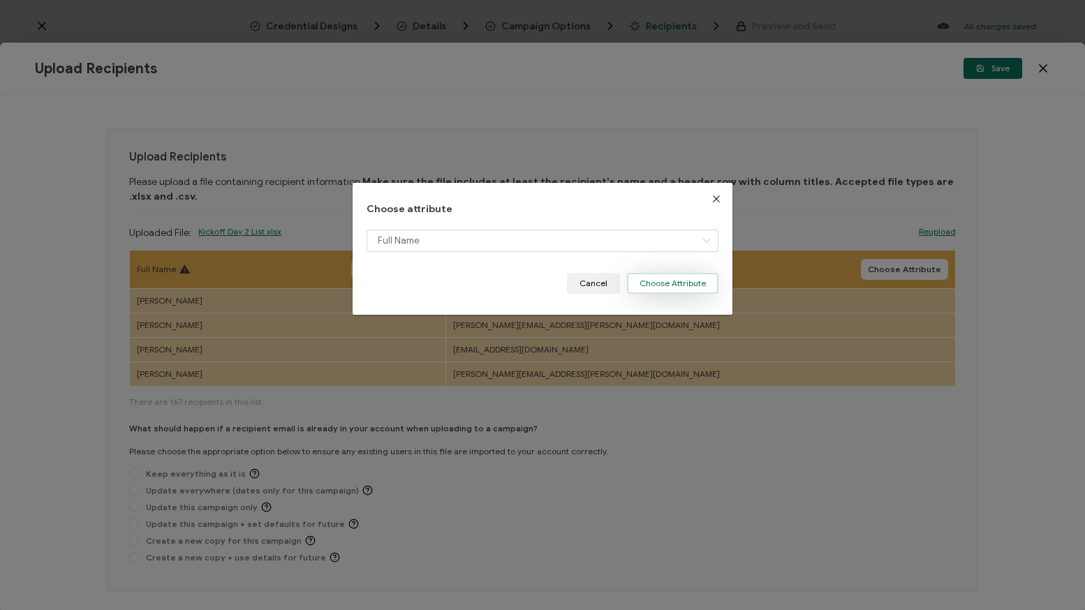
click at [689, 284] on button "Choose Attribute" at bounding box center [672, 283] width 91 height 21
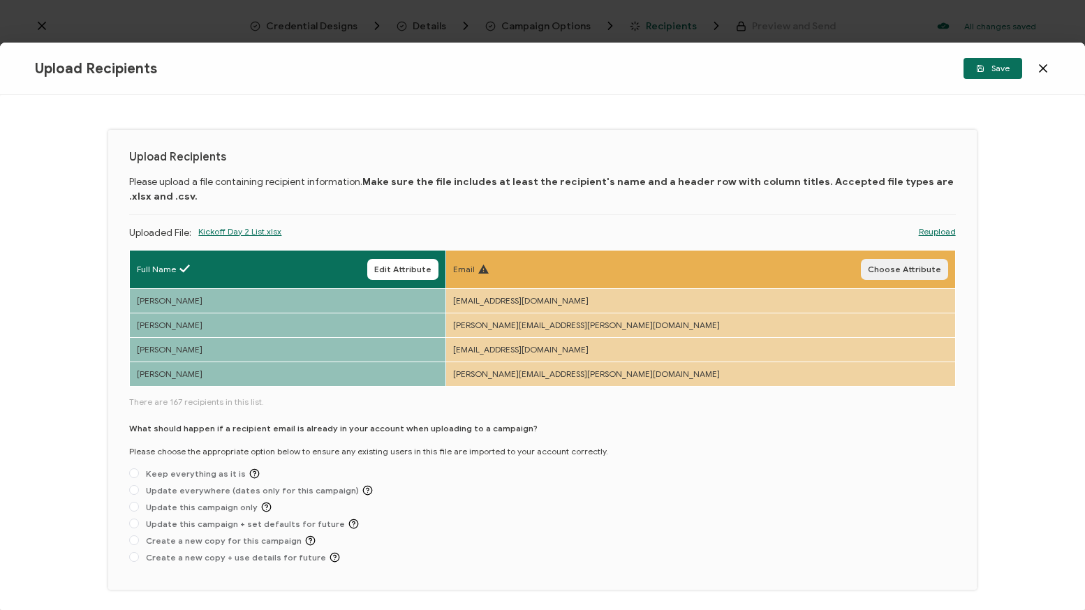
click at [899, 272] on span "Choose Attribute" at bounding box center [904, 269] width 73 height 8
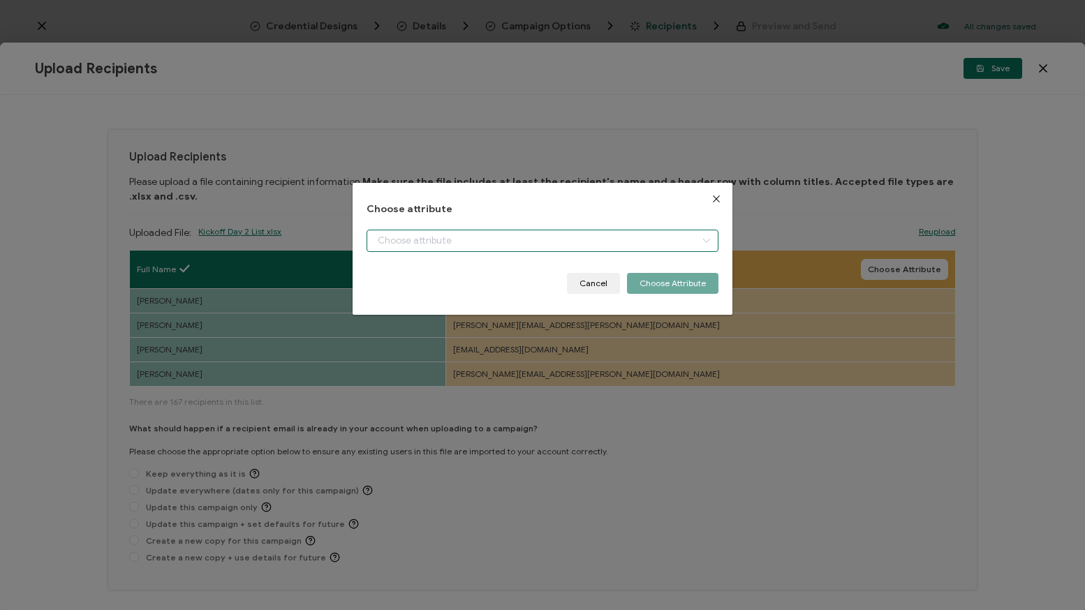
click at [627, 246] on input "dialog" at bounding box center [542, 241] width 352 height 22
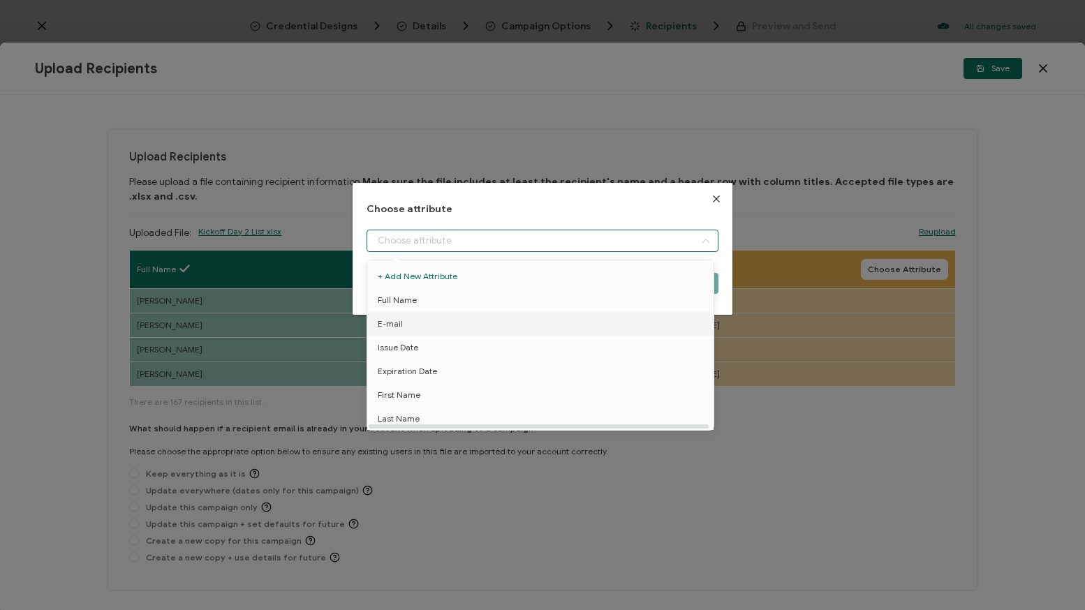
click at [410, 328] on li "E-mail" at bounding box center [543, 324] width 358 height 24
type input "E-mail"
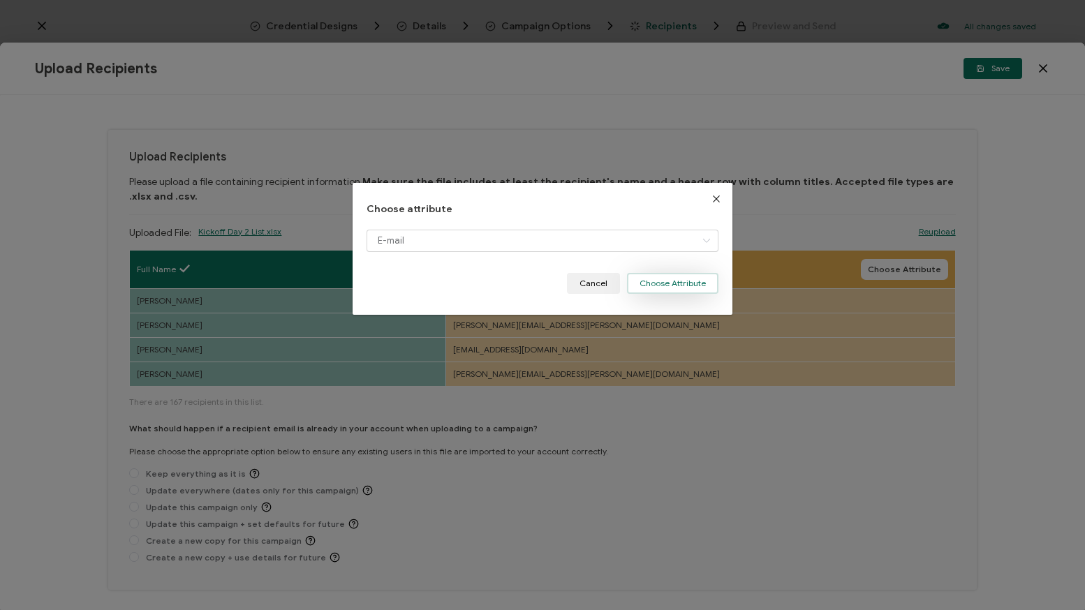
click at [689, 285] on button "Choose Attribute" at bounding box center [672, 283] width 91 height 21
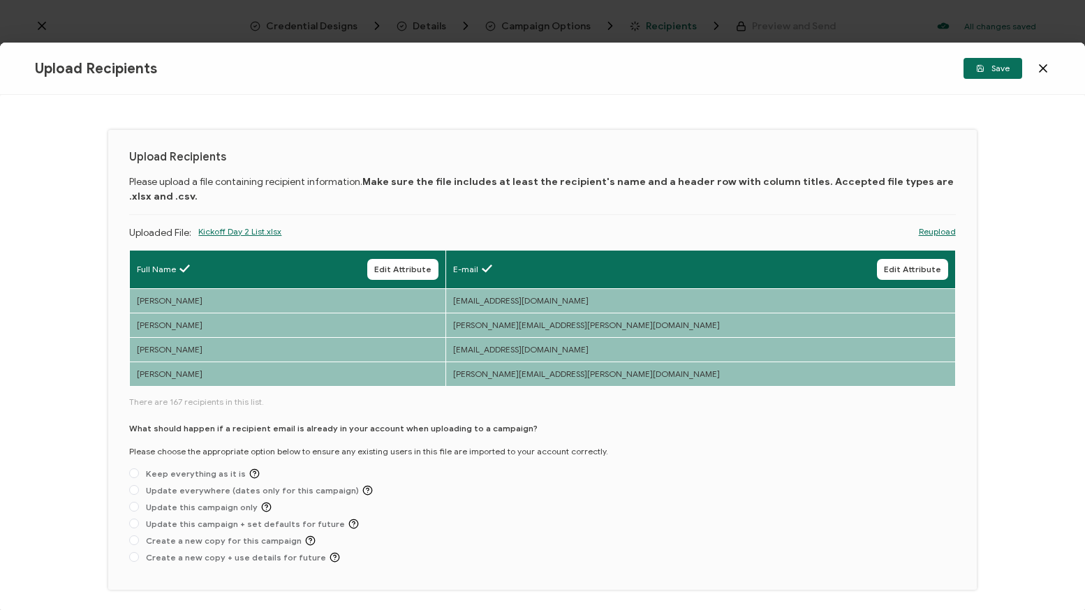
drag, startPoint x: 1006, startPoint y: 313, endPoint x: 988, endPoint y: 315, distance: 18.3
click at [1006, 313] on div "Upload Recipients Please upload a file containing recipient information. Make s…" at bounding box center [542, 352] width 1085 height 515
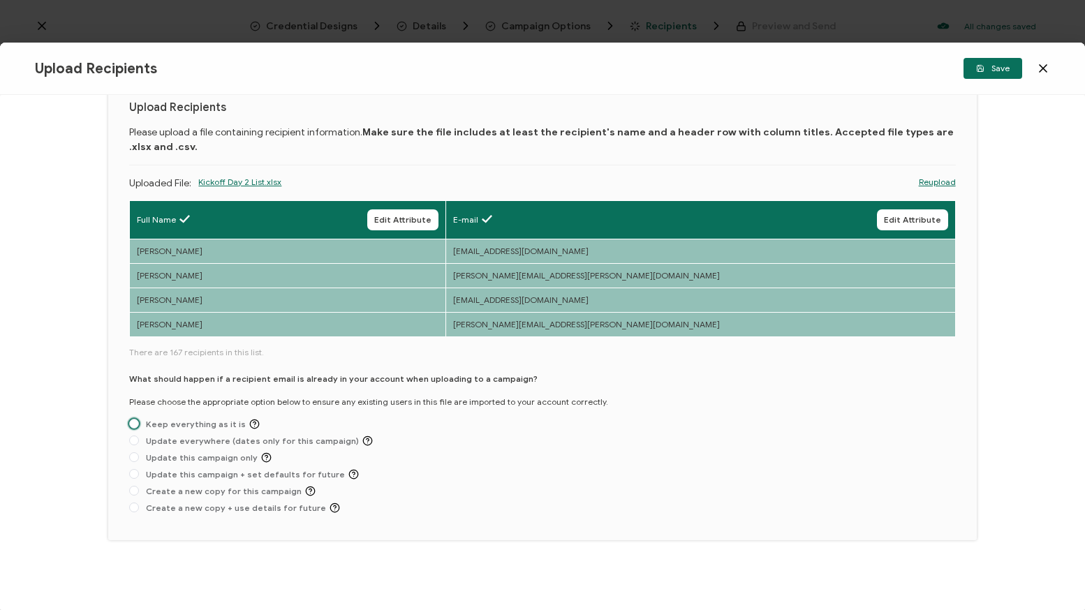
click at [191, 421] on span "Keep everything as it is" at bounding box center [199, 424] width 121 height 10
click at [139, 421] on input "Keep everything as it is" at bounding box center [134, 424] width 10 height 11
radio input "true"
click at [992, 70] on span "Save" at bounding box center [993, 68] width 34 height 8
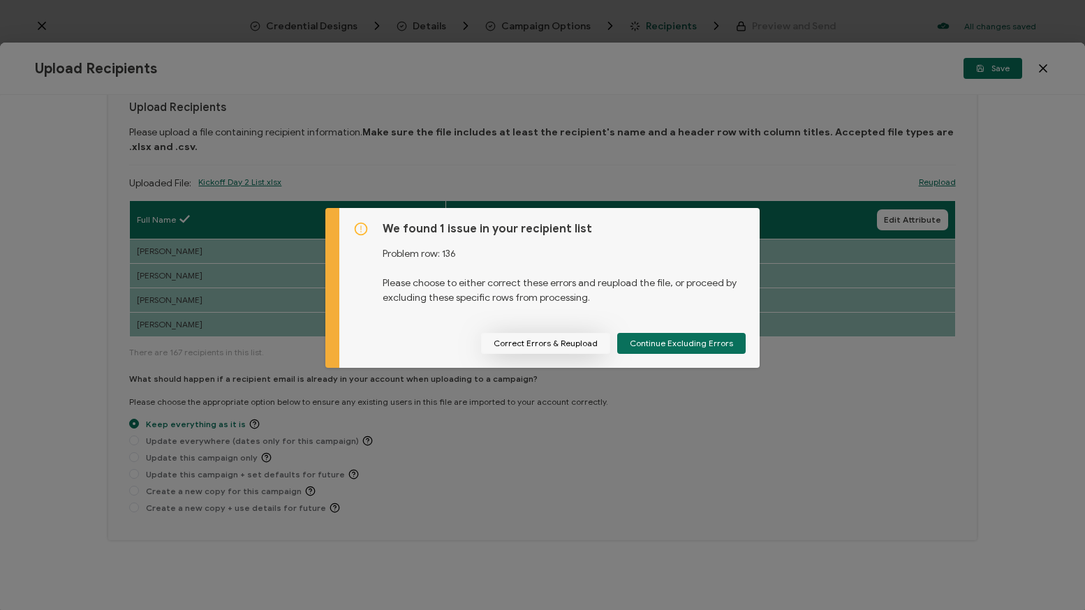
click at [551, 348] on button "Correct Errors & Reupload" at bounding box center [545, 343] width 129 height 21
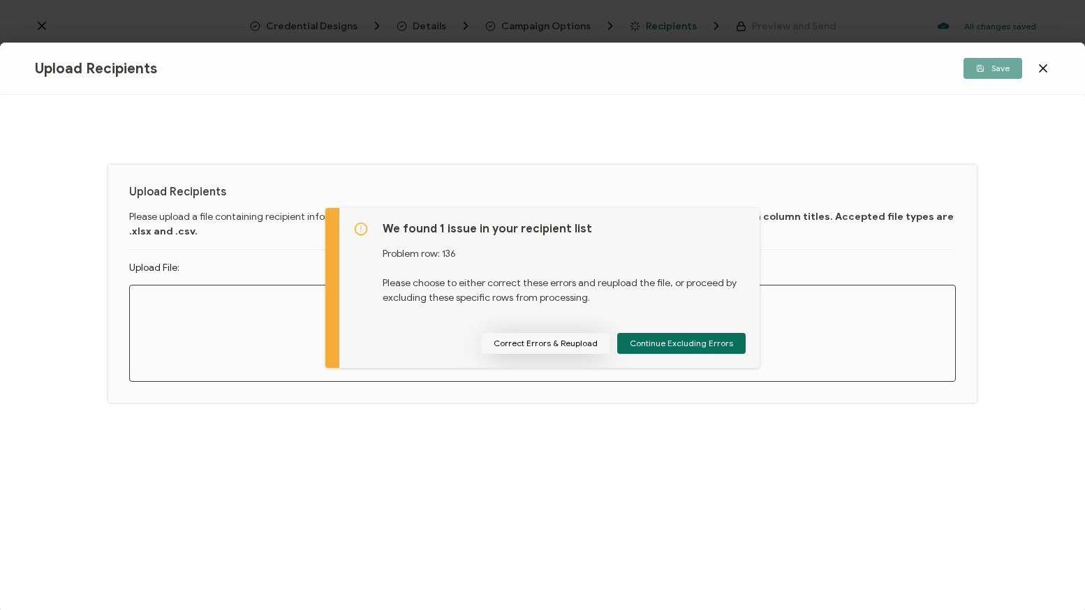
scroll to position [0, 0]
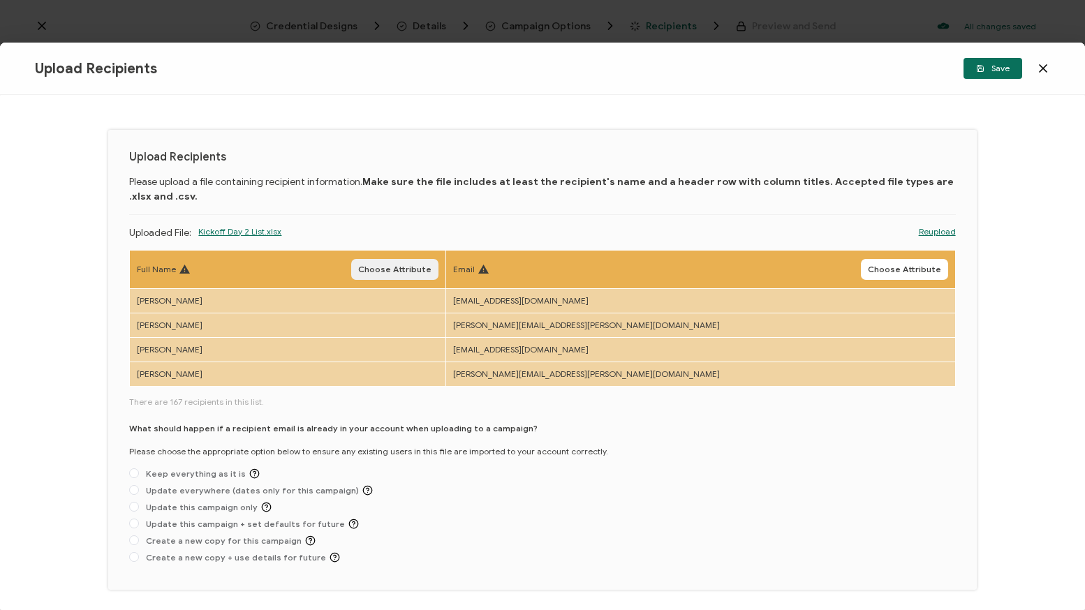
click at [431, 267] on span "Choose Attribute" at bounding box center [394, 269] width 73 height 8
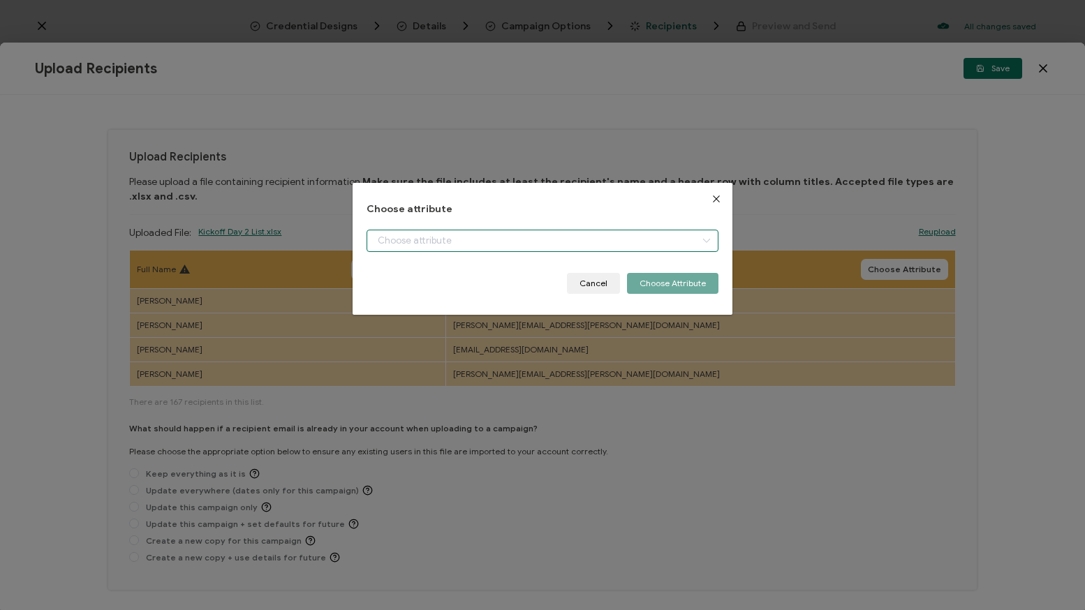
click at [424, 243] on input "dialog" at bounding box center [542, 241] width 352 height 22
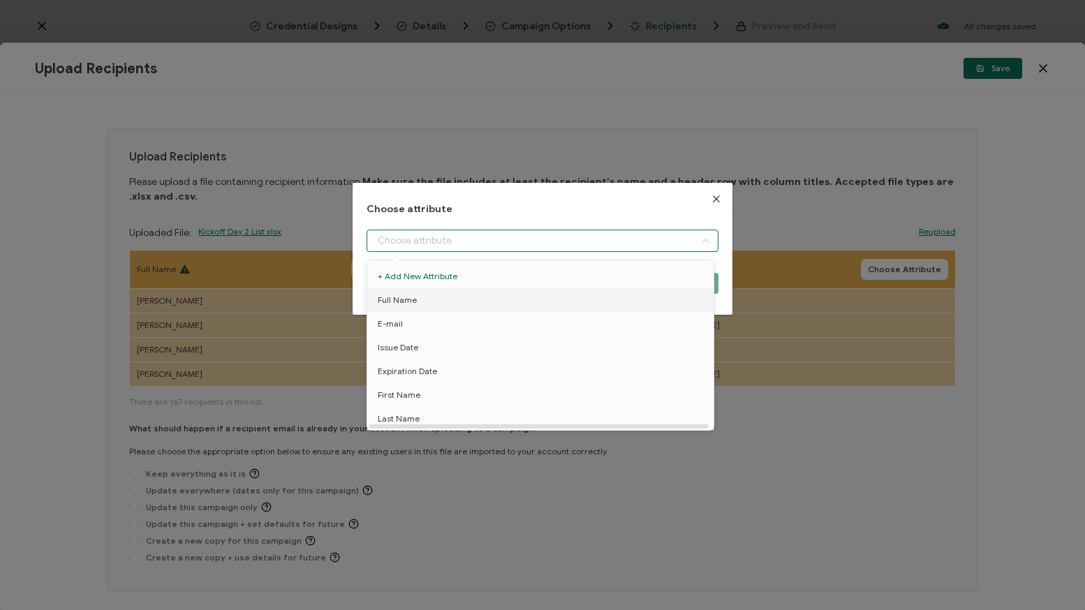
click at [420, 295] on li "Full Name" at bounding box center [543, 300] width 358 height 24
type input "Full Name"
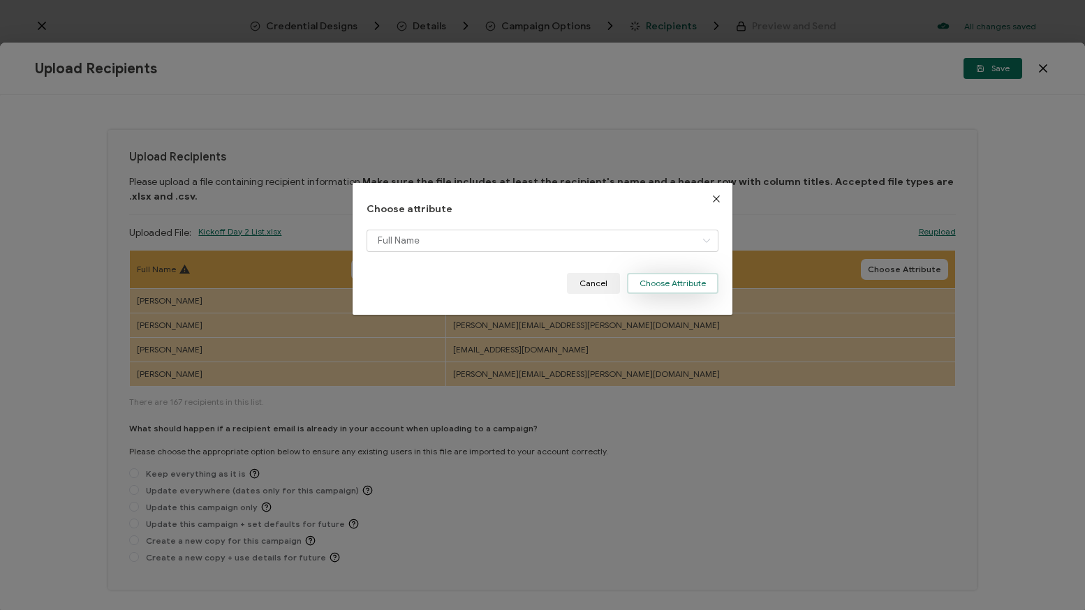
click at [683, 285] on button "Choose Attribute" at bounding box center [672, 283] width 91 height 21
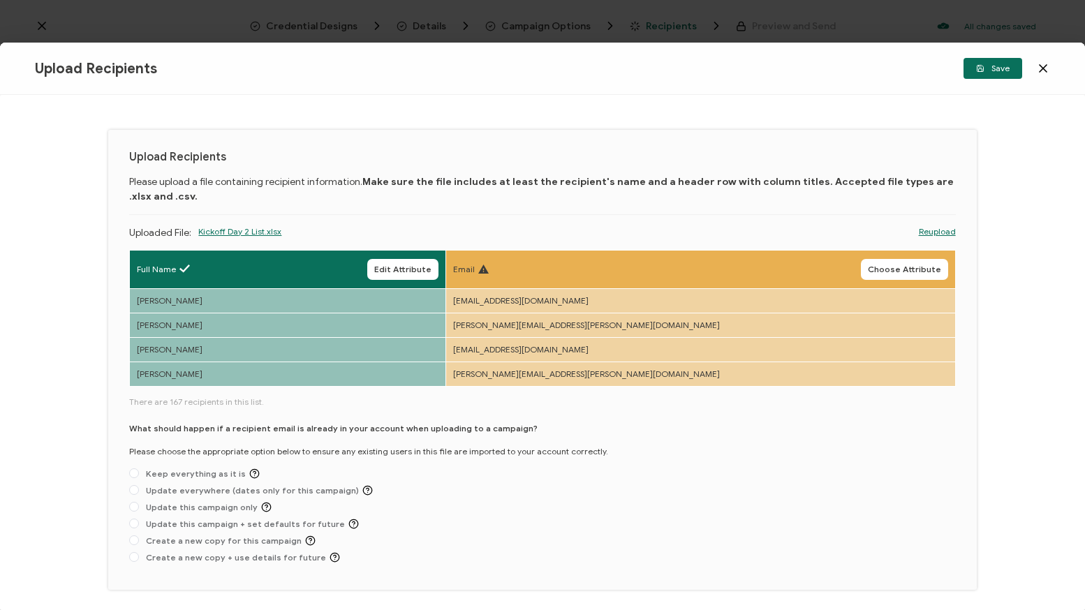
click at [904, 265] on span "Choose Attribute" at bounding box center [904, 269] width 73 height 8
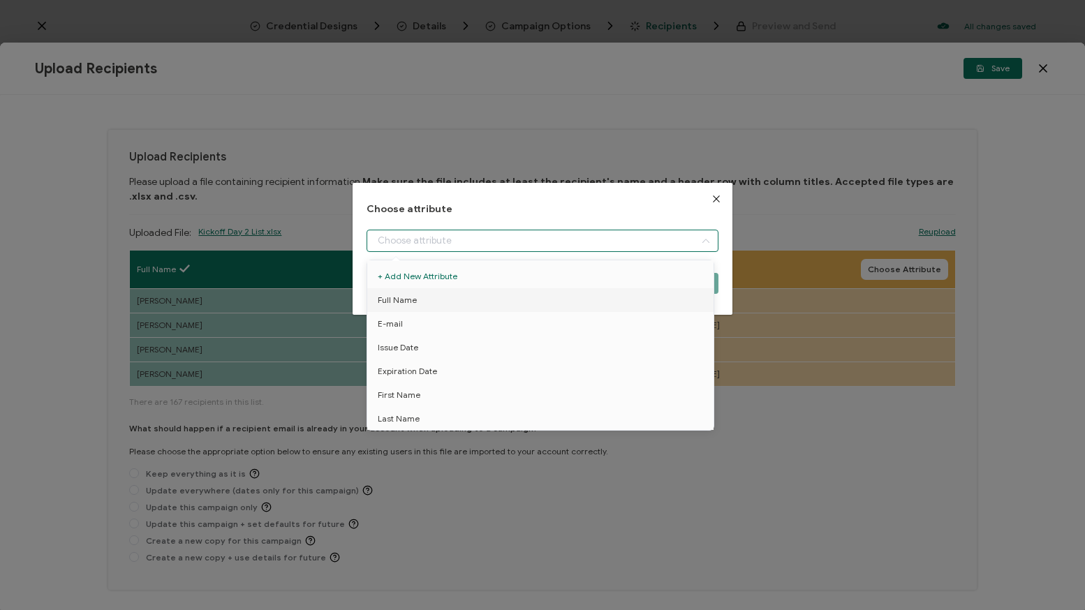
click at [611, 244] on input "dialog" at bounding box center [542, 241] width 352 height 22
drag, startPoint x: 487, startPoint y: 325, endPoint x: 515, endPoint y: 202, distance: 126.0
click at [514, 198] on body "Credential Designs Details Campaign Options Recipients Preview and Send All cha…" at bounding box center [542, 305] width 1085 height 610
click at [526, 206] on h1 "Choose attribute" at bounding box center [542, 210] width 352 height 12
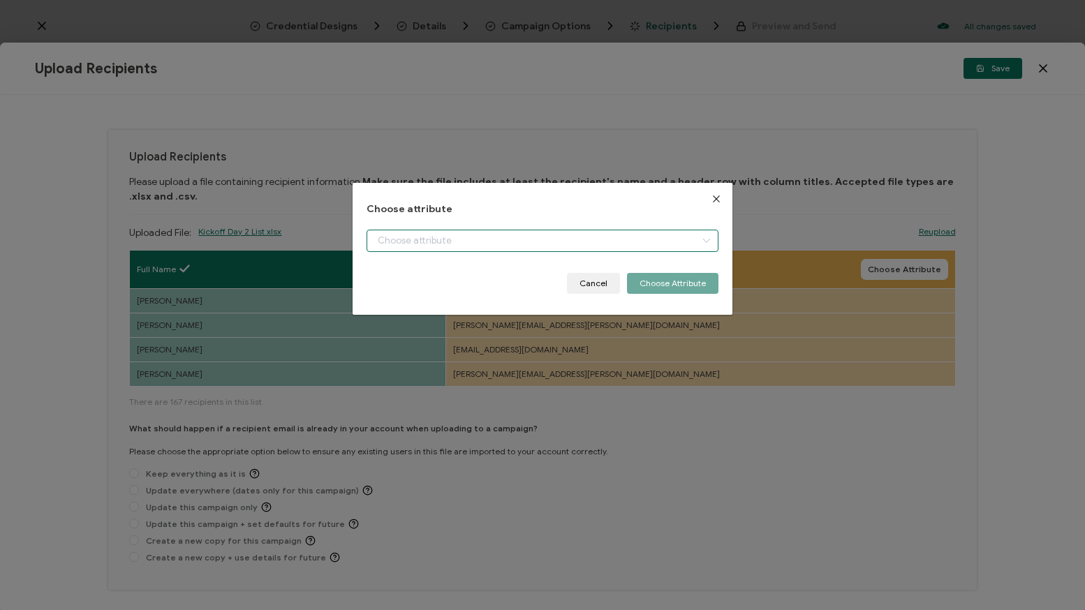
click at [568, 242] on input "dialog" at bounding box center [542, 241] width 352 height 22
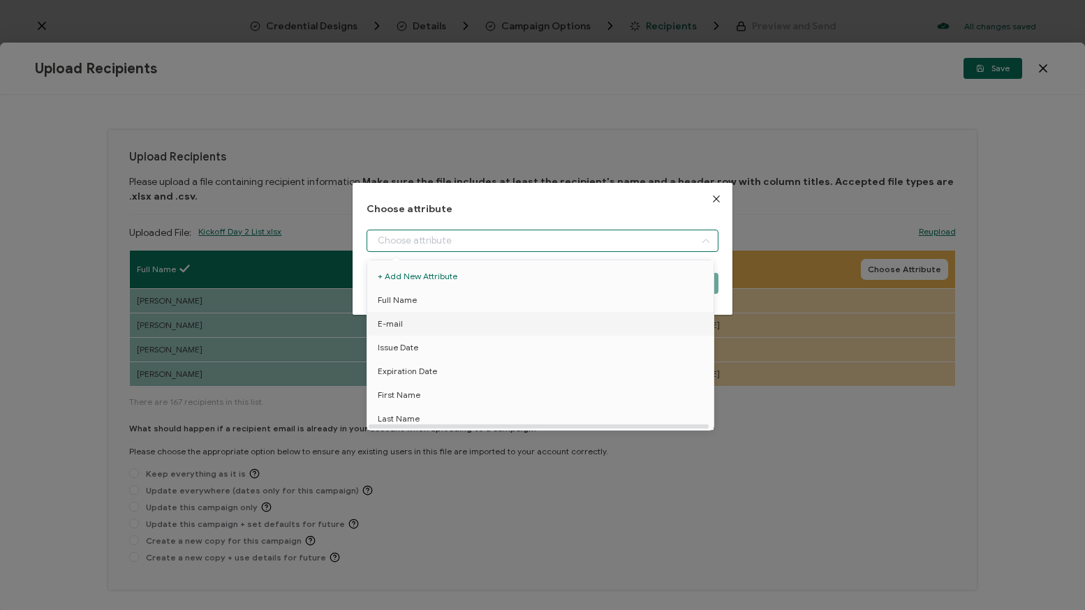
click at [413, 322] on li "E-mail" at bounding box center [543, 324] width 358 height 24
type input "E-mail"
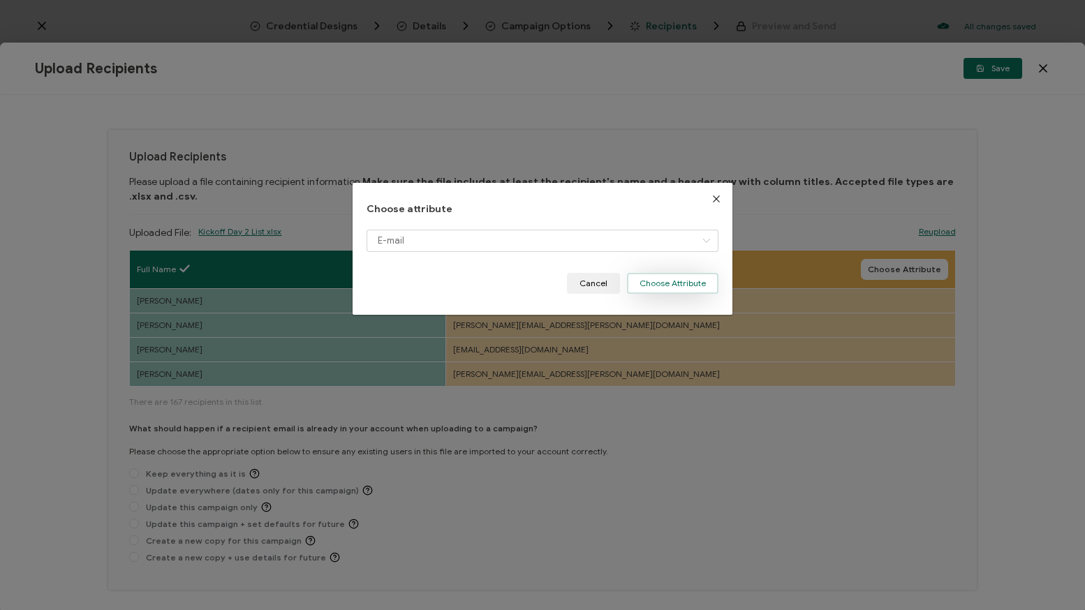
click at [682, 283] on button "Choose Attribute" at bounding box center [672, 283] width 91 height 21
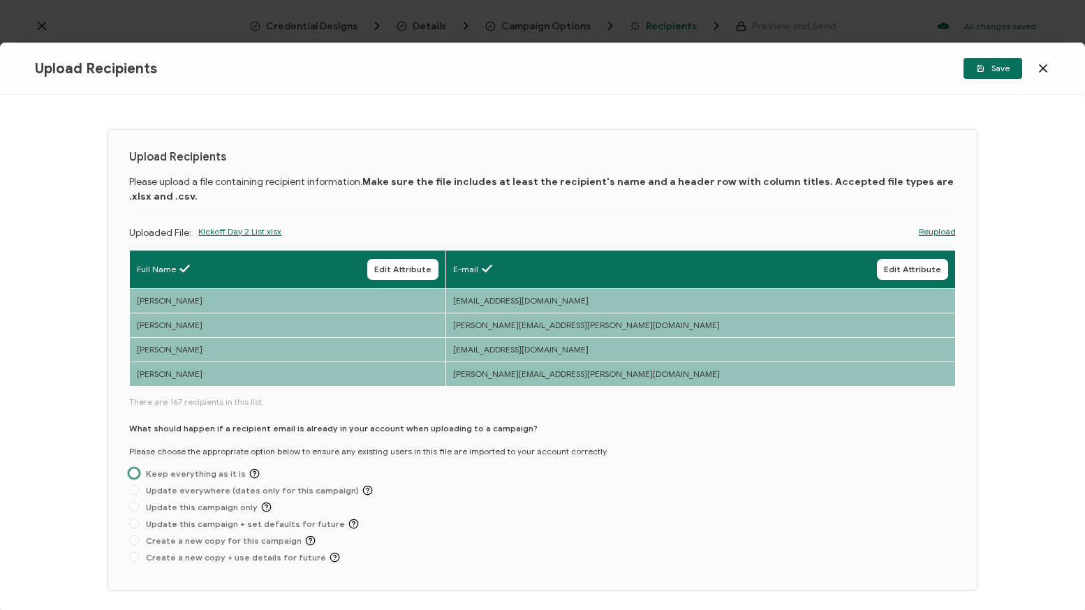
click at [200, 476] on span "Keep everything as it is" at bounding box center [199, 473] width 121 height 10
click at [139, 476] on input "Keep everything as it is" at bounding box center [134, 473] width 10 height 11
radio input "true"
click at [991, 69] on span "Save" at bounding box center [993, 68] width 34 height 8
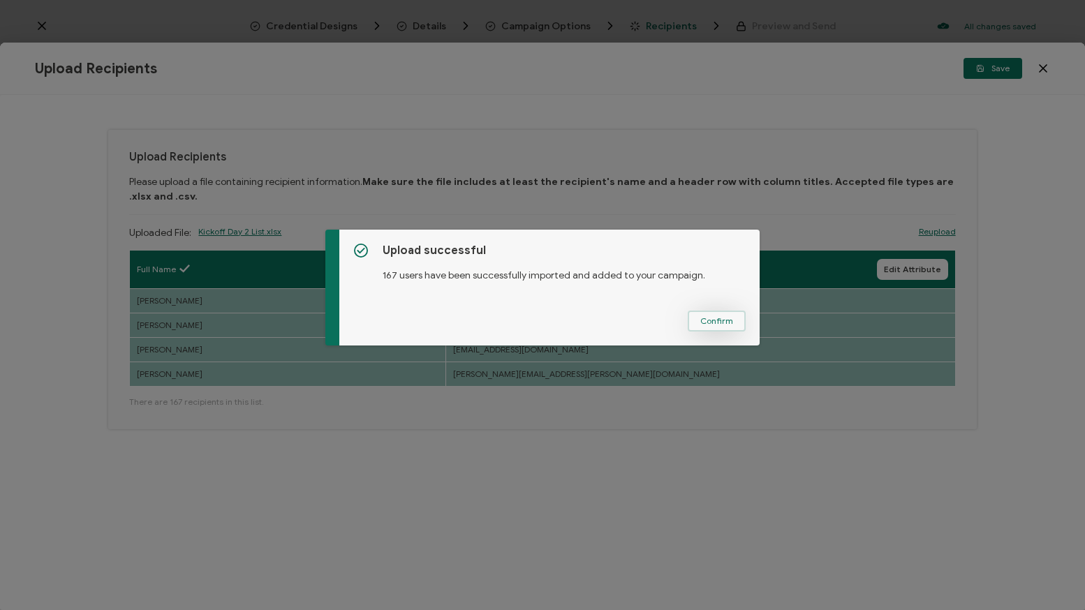
click at [709, 325] on span "Confirm" at bounding box center [716, 321] width 33 height 8
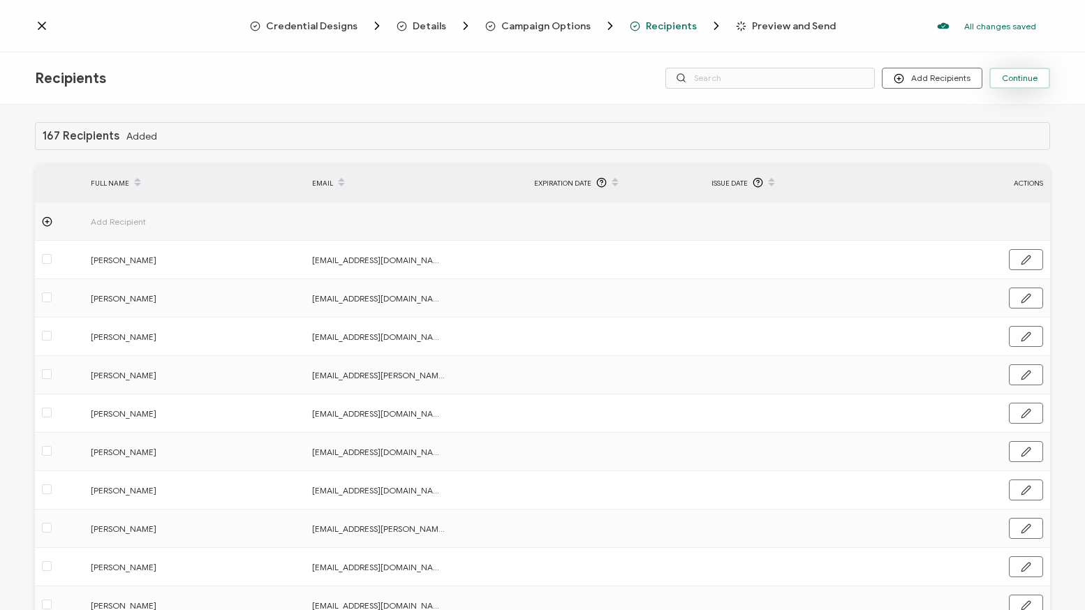
click at [1026, 82] on span "Continue" at bounding box center [1020, 78] width 36 height 8
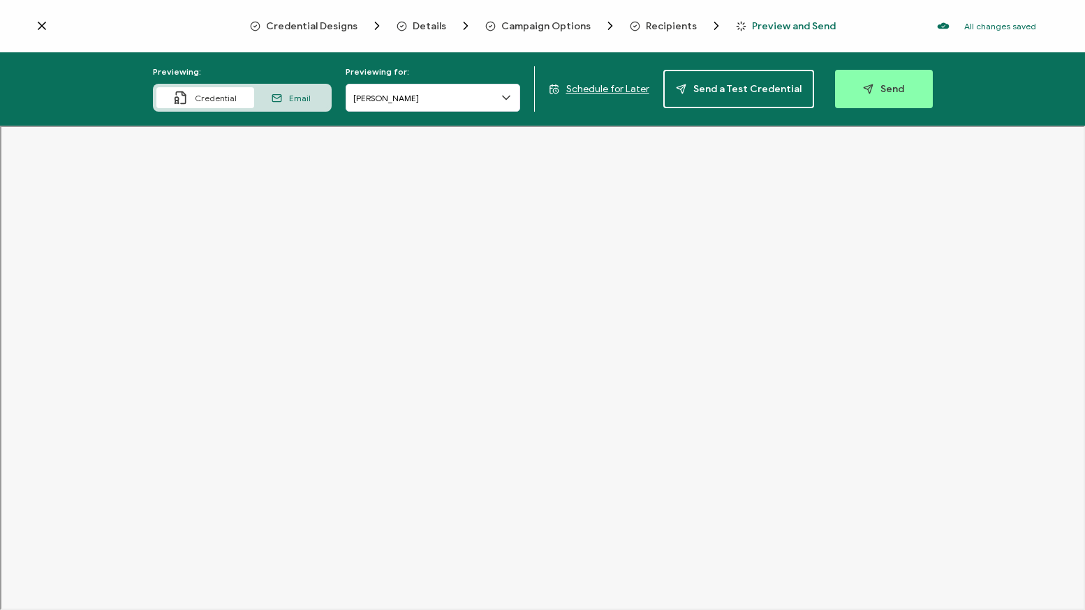
click at [669, 16] on div at bounding box center [577, 15] width 279 height 3
click at [668, 23] on span "Recipients" at bounding box center [671, 26] width 51 height 10
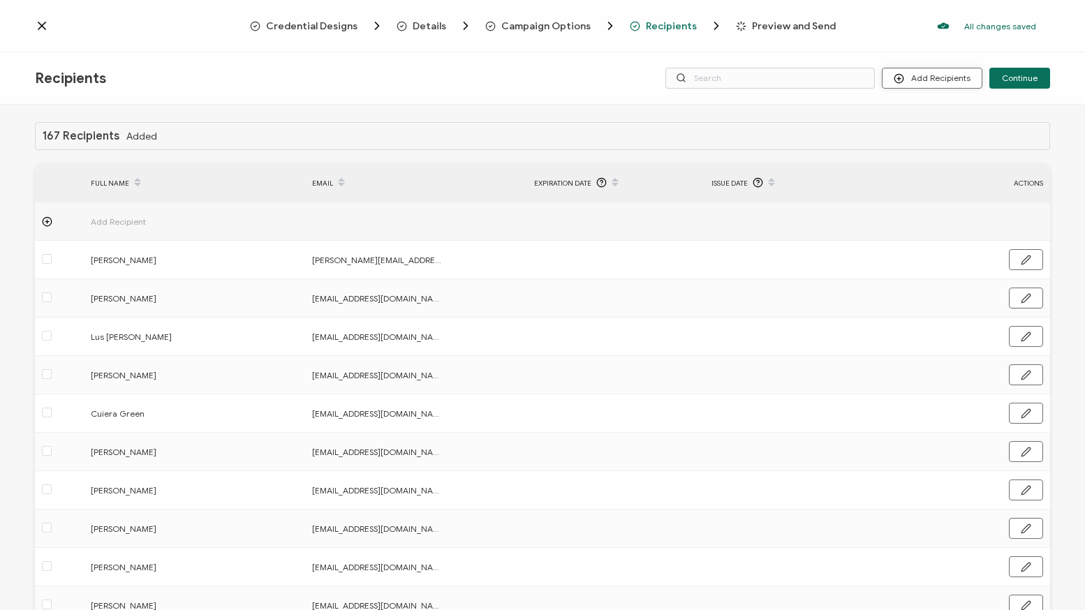
click at [933, 81] on button "Add Recipients" at bounding box center [932, 78] width 101 height 21
click at [951, 142] on span "Import From Recipients" at bounding box center [959, 138] width 91 height 10
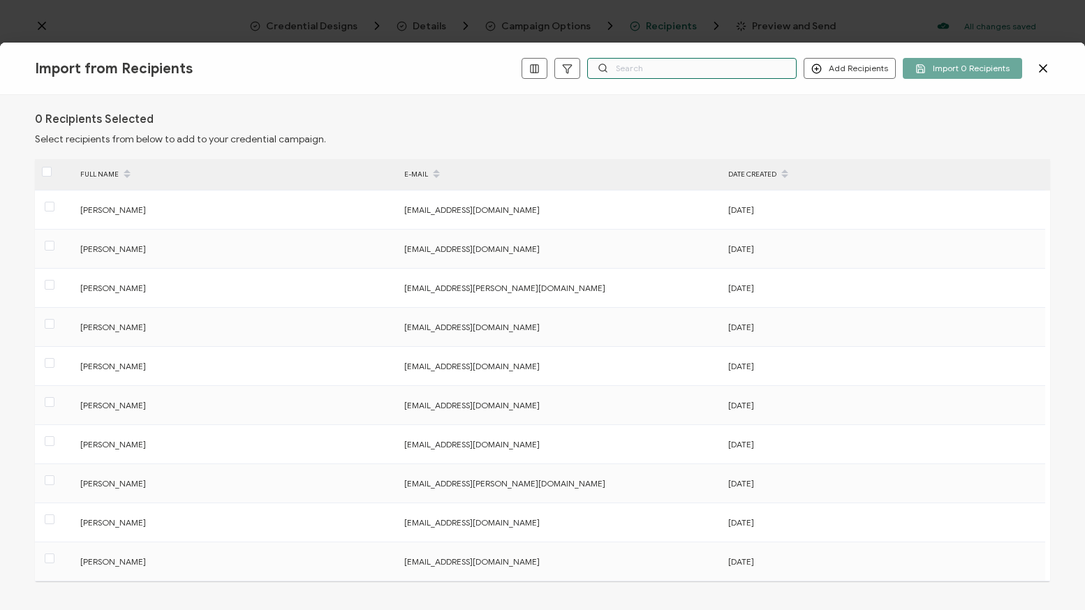
click at [639, 71] on input "text" at bounding box center [691, 68] width 209 height 21
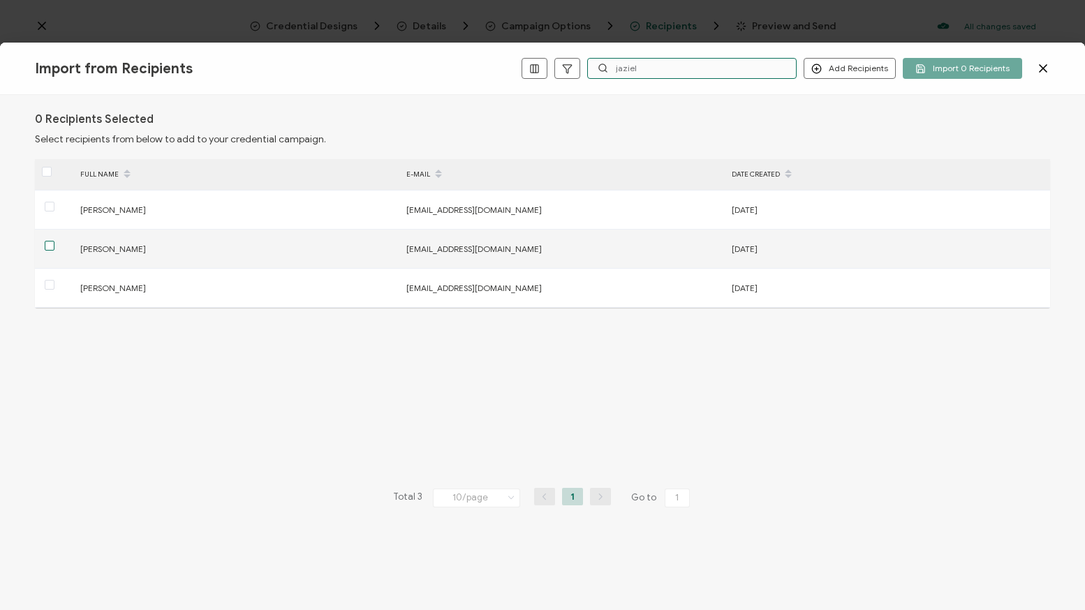
type input "jaziel"
click at [50, 249] on span at bounding box center [50, 246] width 10 height 10
click at [54, 241] on input "checkbox" at bounding box center [54, 241] width 0 height 0
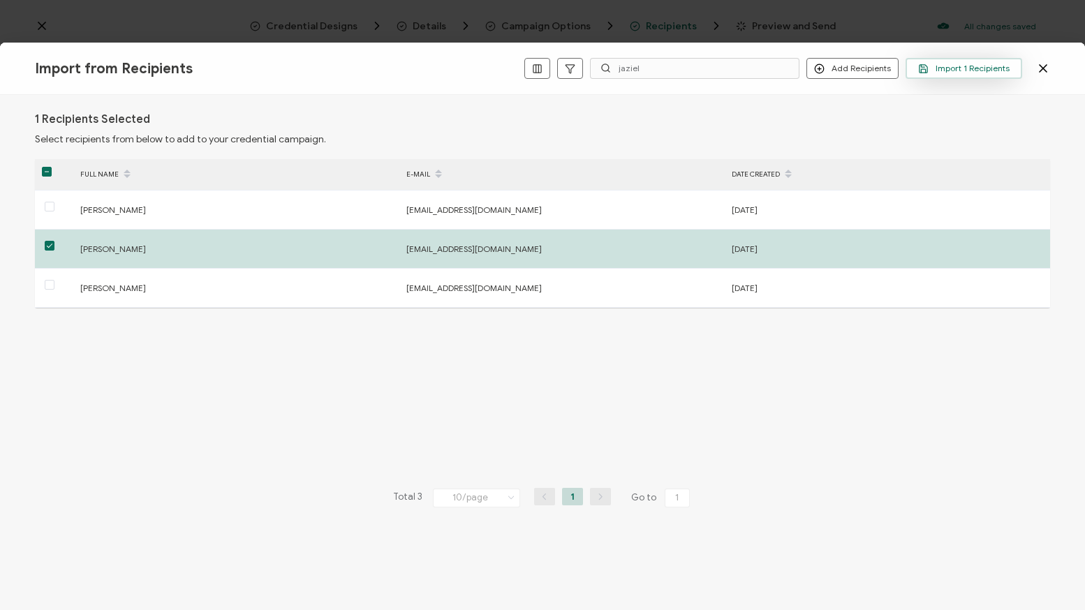
click at [964, 64] on span "Import 1 Recipients" at bounding box center [963, 69] width 91 height 10
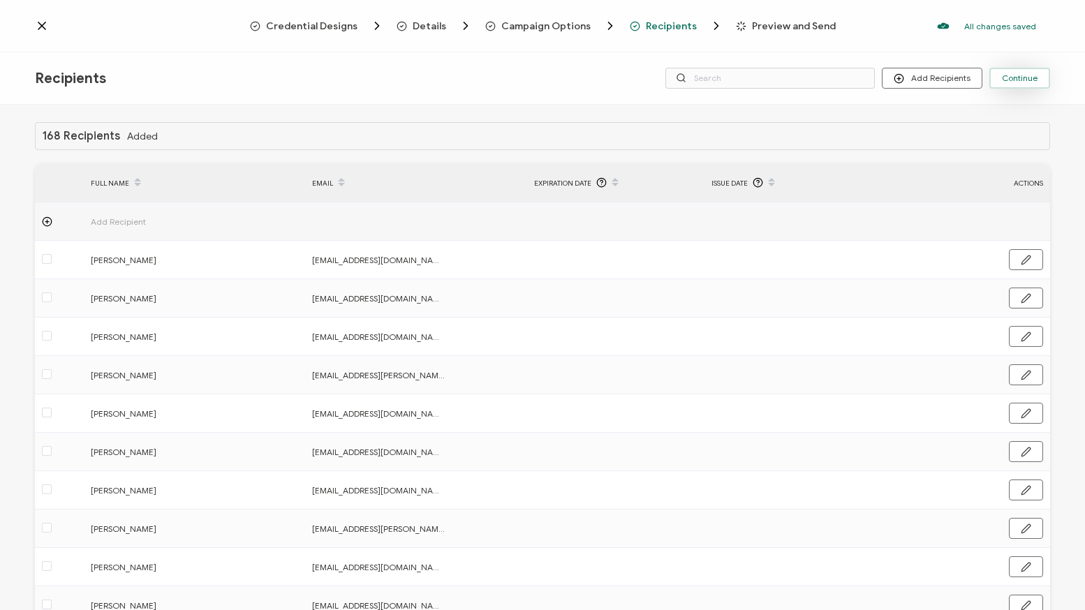
click at [1022, 79] on span "Continue" at bounding box center [1020, 78] width 36 height 8
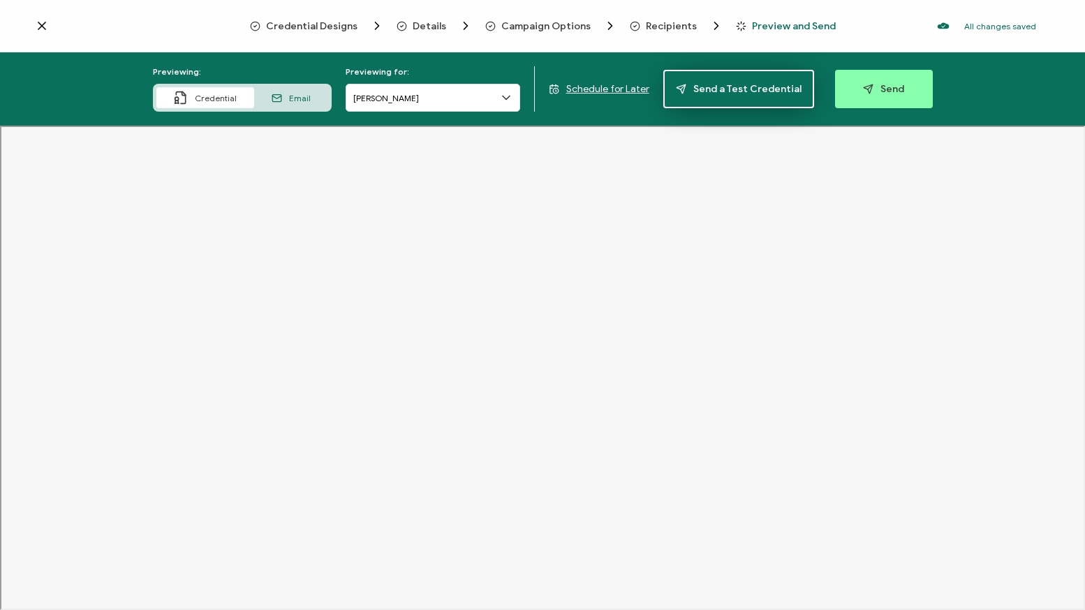
click at [753, 89] on span "Send a Test Credential" at bounding box center [739, 89] width 126 height 10
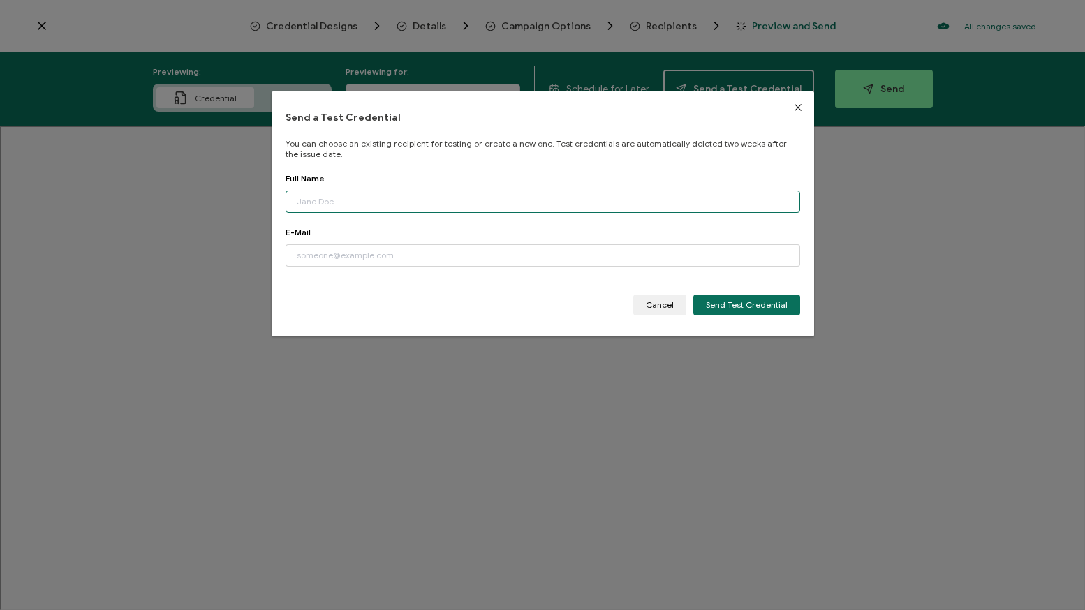
click at [392, 199] on input "dialog" at bounding box center [543, 202] width 514 height 22
type input "[PERSON_NAME]"
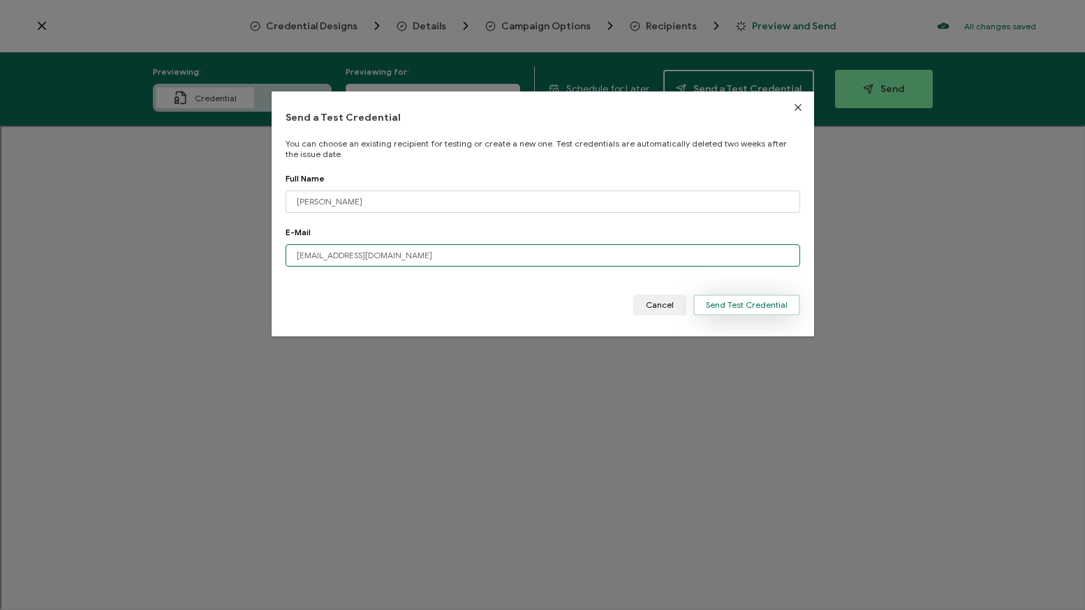
type input "[EMAIL_ADDRESS][DOMAIN_NAME]"
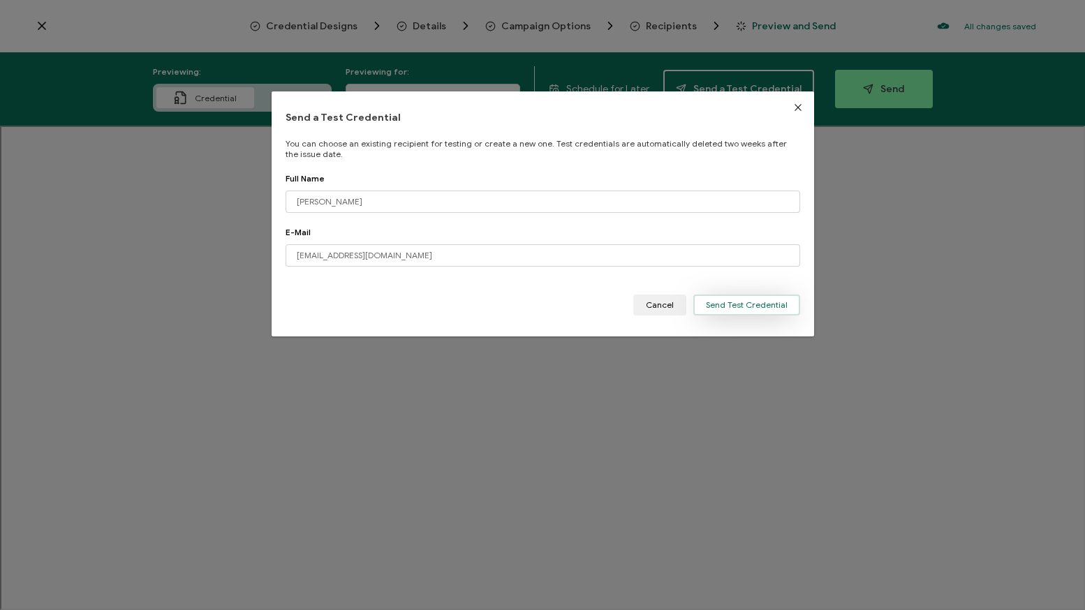
click at [767, 309] on span "Send Test Credential" at bounding box center [747, 305] width 82 height 8
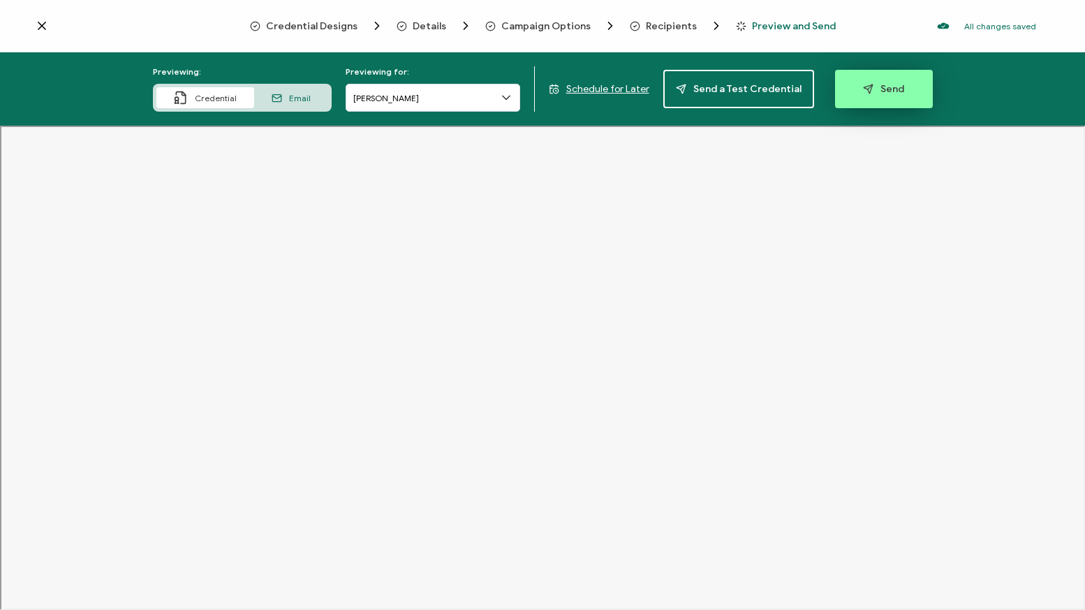
click at [873, 87] on span "Send" at bounding box center [883, 89] width 41 height 10
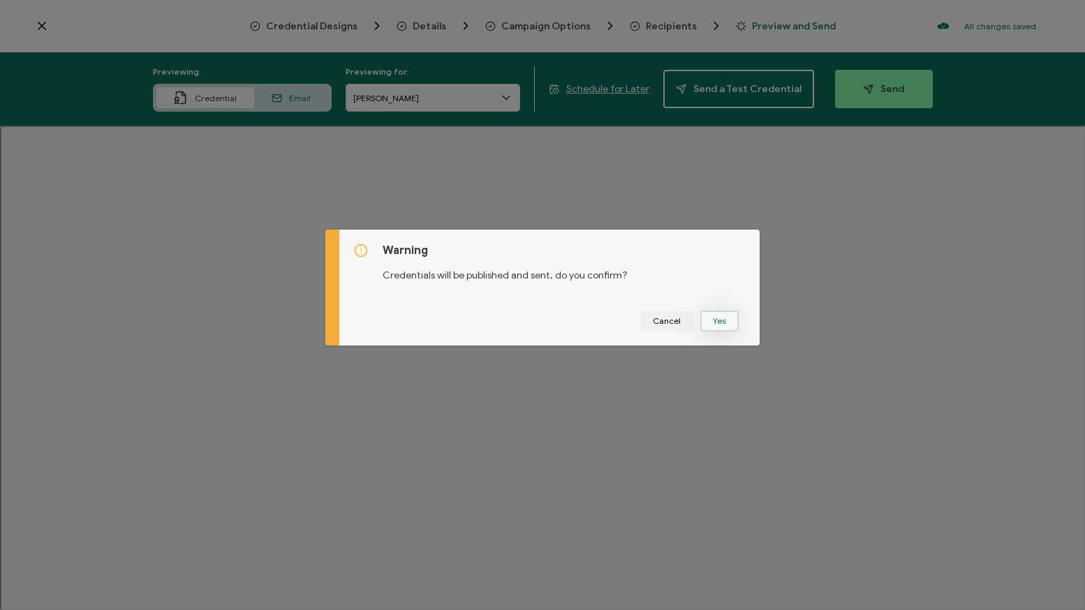
click at [722, 321] on button "Yes" at bounding box center [719, 321] width 38 height 21
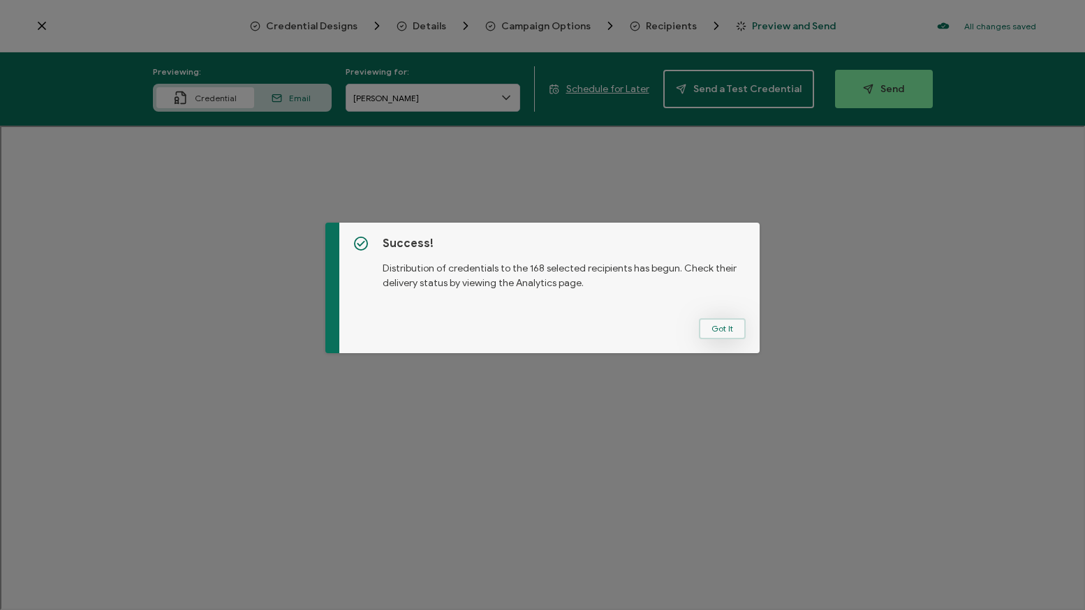
click at [725, 328] on button "Got It" at bounding box center [722, 328] width 47 height 21
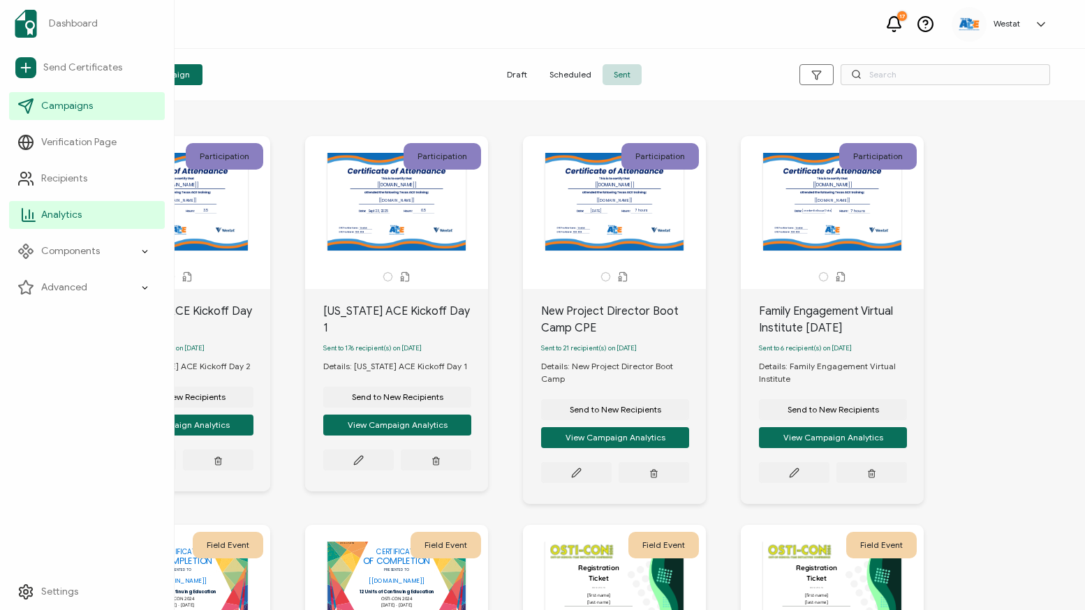
click at [103, 229] on li "Analytics" at bounding box center [87, 215] width 156 height 36
click at [82, 217] on link "Analytics" at bounding box center [87, 215] width 156 height 28
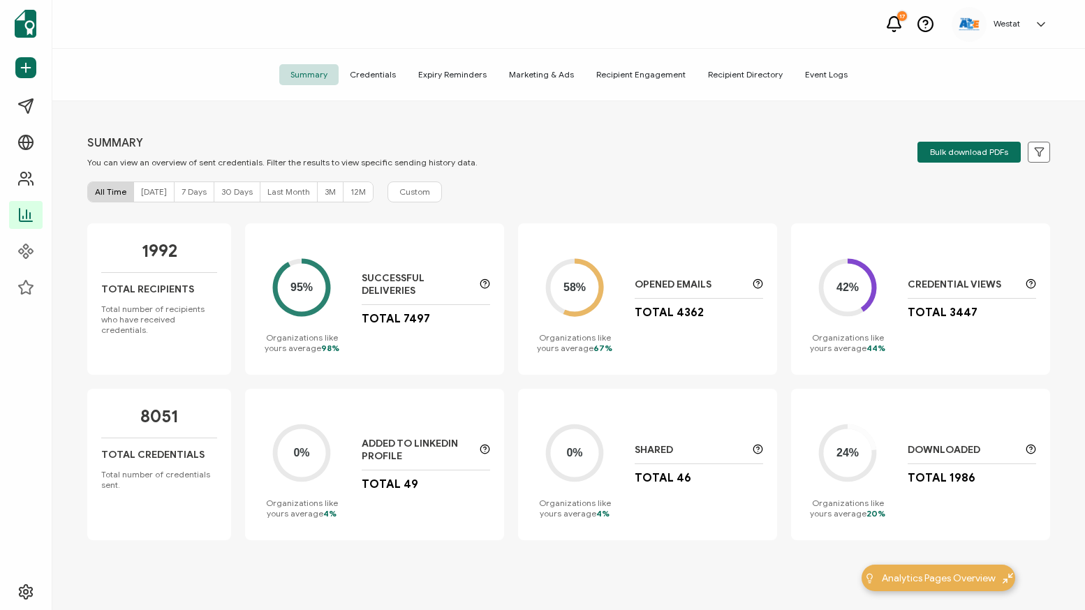
click at [155, 198] on div "[DATE]" at bounding box center [154, 192] width 40 height 20
click at [154, 188] on span "[DATE]" at bounding box center [154, 191] width 26 height 10
click at [759, 151] on div "SUMMARY You can view an overview of sent credentials. Filter the results to vie…" at bounding box center [568, 151] width 963 height 31
click at [386, 75] on span "Credentials" at bounding box center [373, 74] width 68 height 21
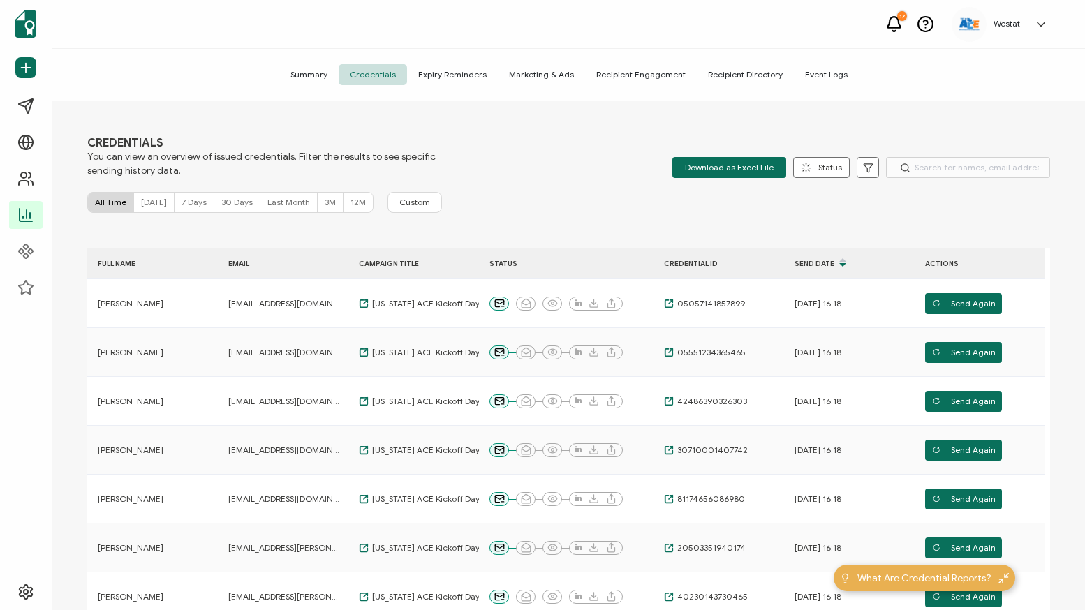
click at [146, 201] on span "[DATE]" at bounding box center [154, 202] width 26 height 10
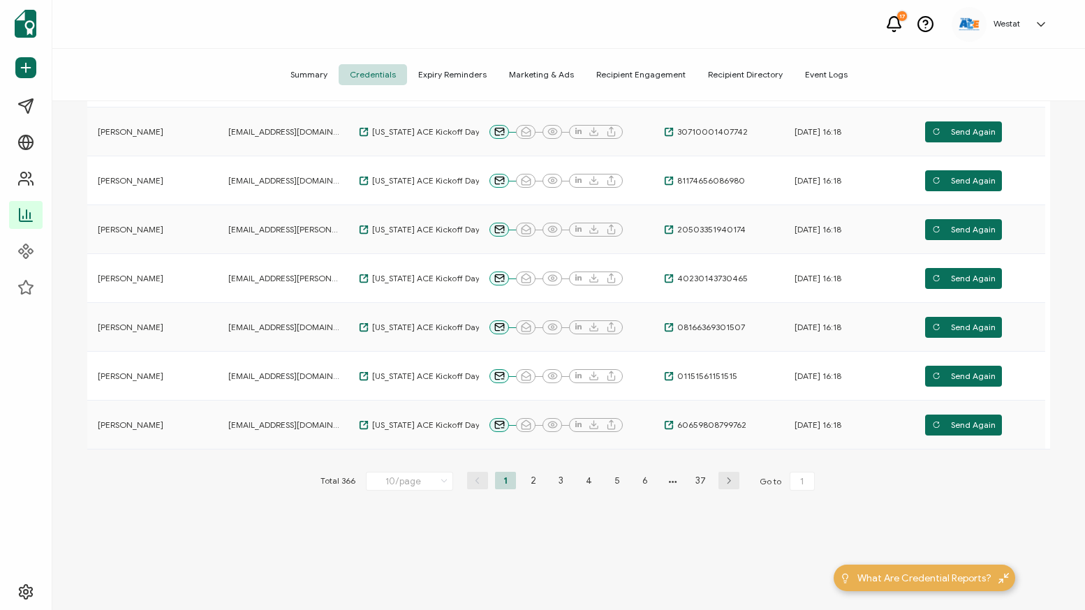
scroll to position [332, 0]
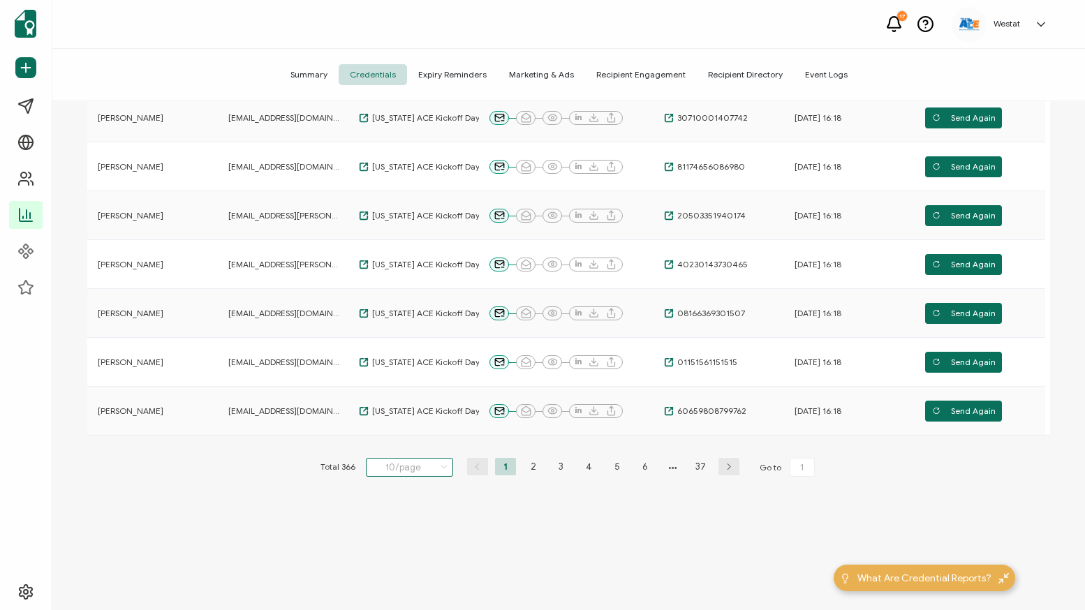
click at [414, 461] on input "10/page" at bounding box center [409, 467] width 87 height 19
click at [415, 567] on li "100/page" at bounding box center [412, 573] width 98 height 24
type input "100/page"
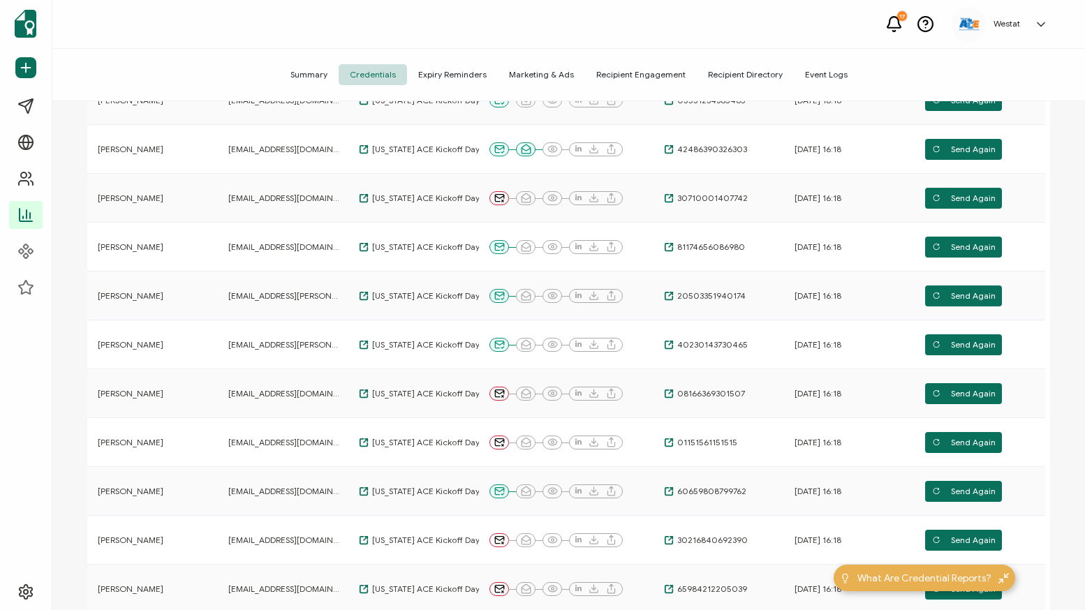
scroll to position [0, 0]
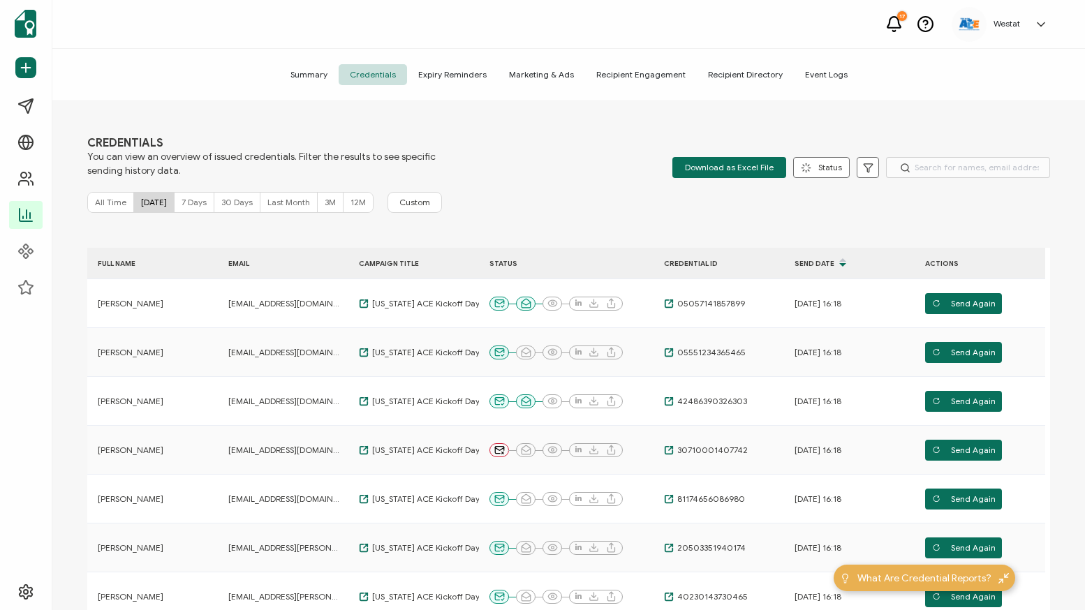
click at [542, 217] on div "CREDENTIALS You can view an overview of issued credentials. Filter the results …" at bounding box center [568, 357] width 1032 height 512
